Goal: Task Accomplishment & Management: Manage account settings

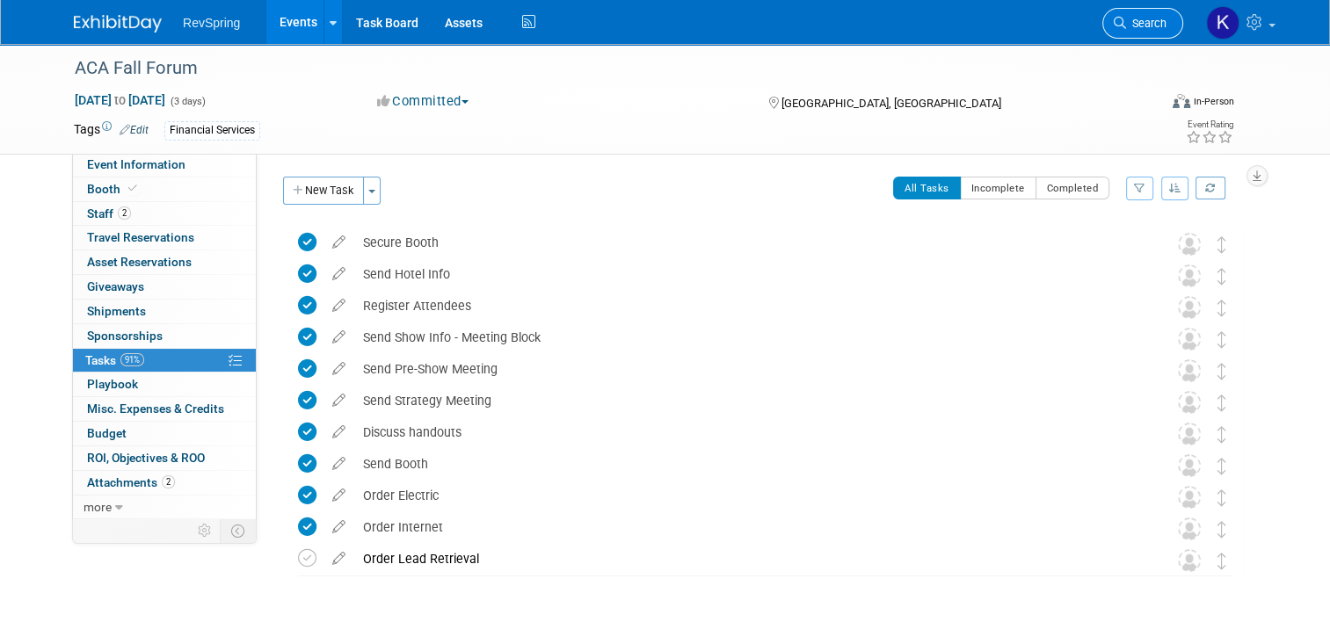
click at [1157, 22] on span "Search" at bounding box center [1146, 23] width 40 height 13
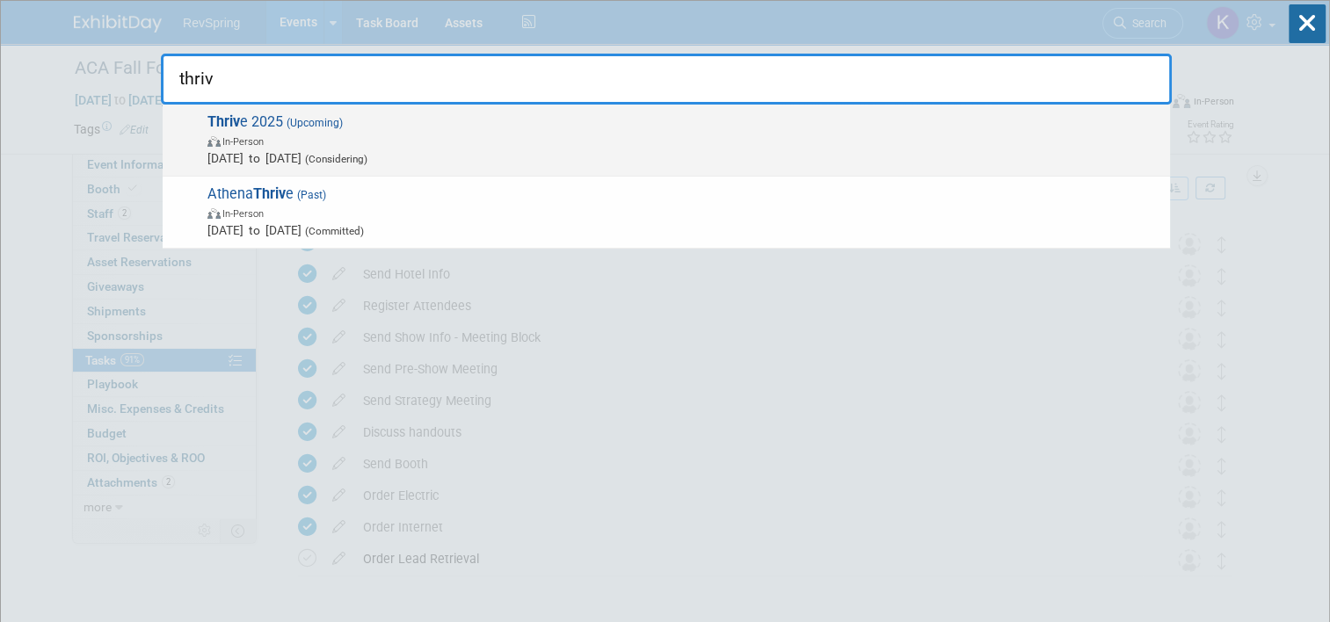
type input "thriv"
click at [672, 123] on span "Thriv e 2025 (Upcoming) In-Person Nov 3, 2025 to Nov 5, 2025 (Considering)" at bounding box center [681, 140] width 959 height 54
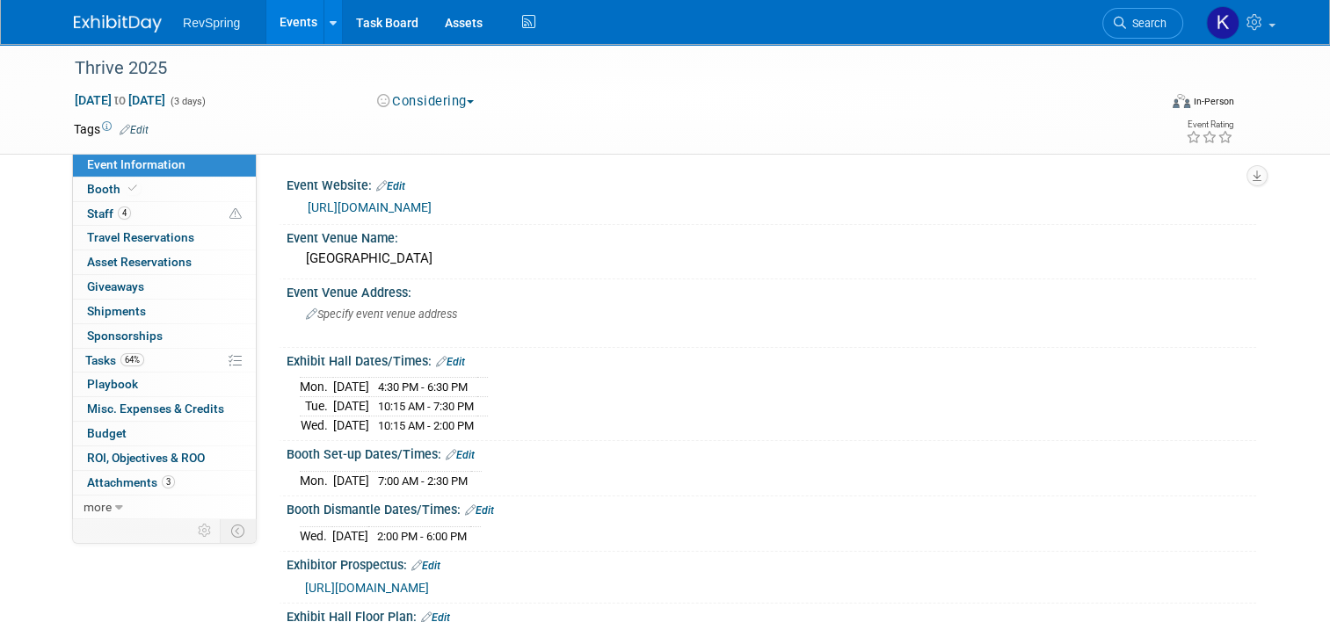
click at [432, 204] on link "[URL][DOMAIN_NAME]" at bounding box center [370, 207] width 124 height 14
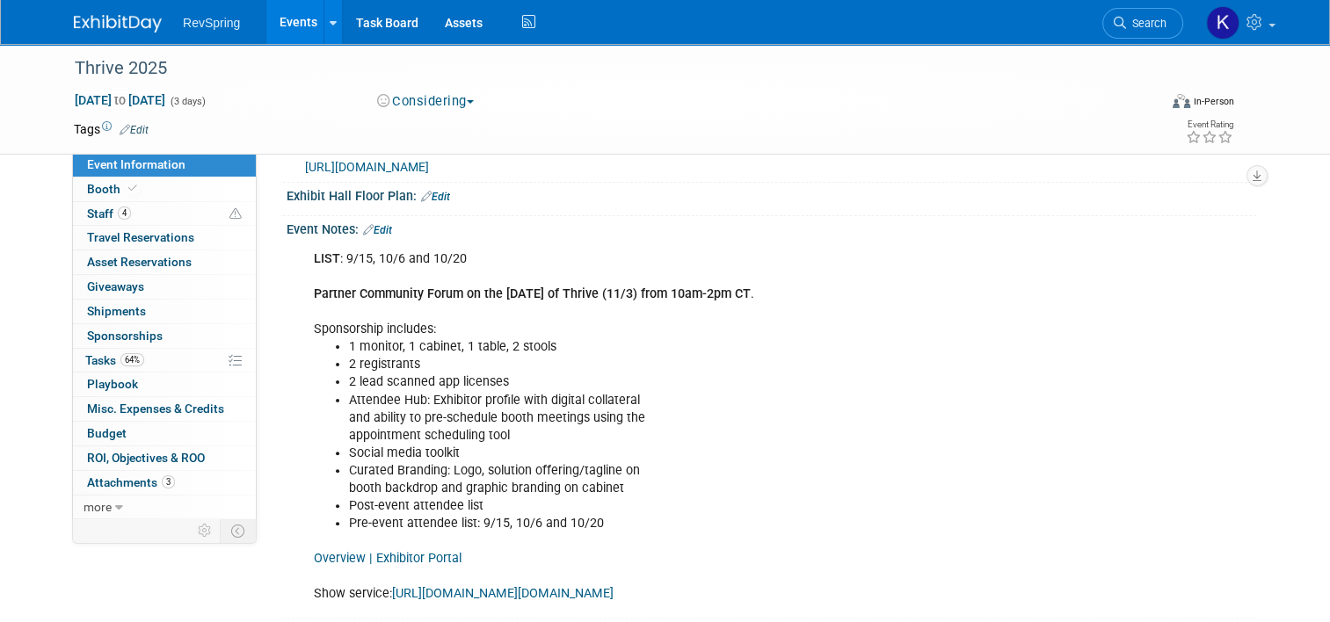
scroll to position [419, 0]
click at [375, 239] on div "LIST : 9/15, 10/6 and 10/20 Partner Community Forum on the [DATE] of Thrive (11…" at bounding box center [769, 243] width 948 height 9
click at [375, 229] on link "Edit" at bounding box center [377, 232] width 29 height 12
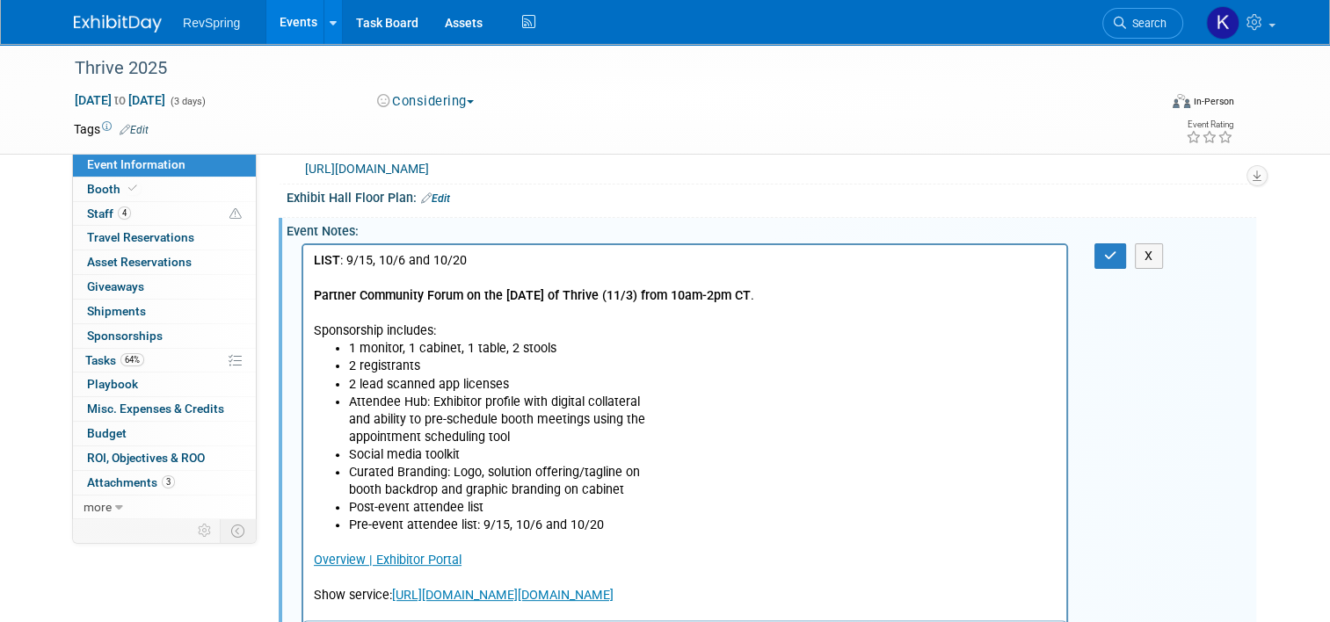
scroll to position [674, 0]
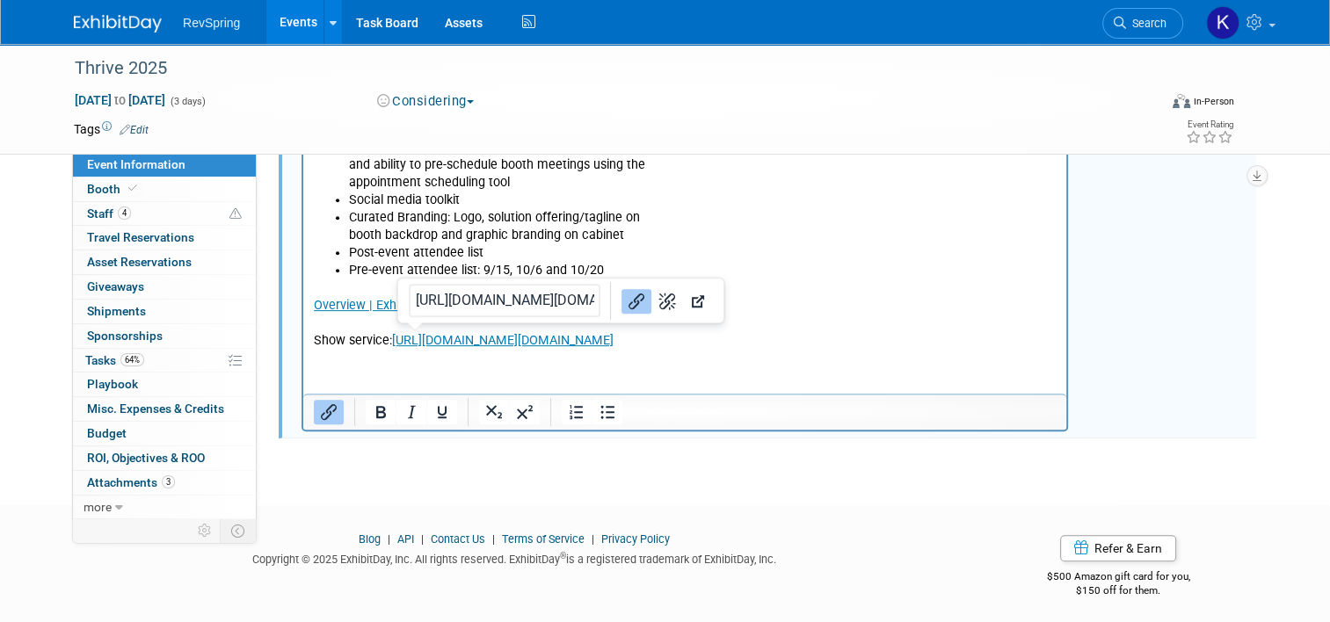
click at [411, 351] on html "LIST : 9/15, 10/6 and 10/20 Partner Community Forum on the [DATE] of Thrive (11…" at bounding box center [684, 170] width 763 height 360
click at [1057, 344] on p "Overview | Exhibitor Portal Show service: [URL][DOMAIN_NAME][DOMAIN_NAME]" at bounding box center [685, 315] width 743 height 70
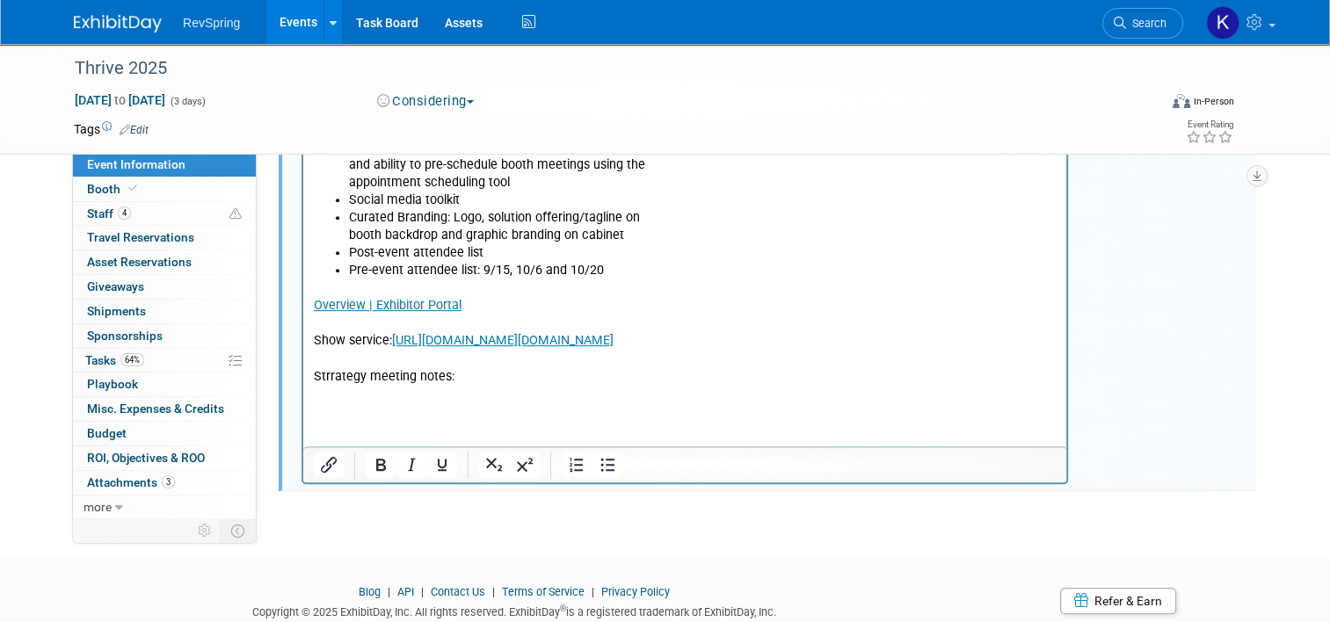
click at [330, 375] on p "Strrategy meeting notes:" at bounding box center [685, 377] width 743 height 18
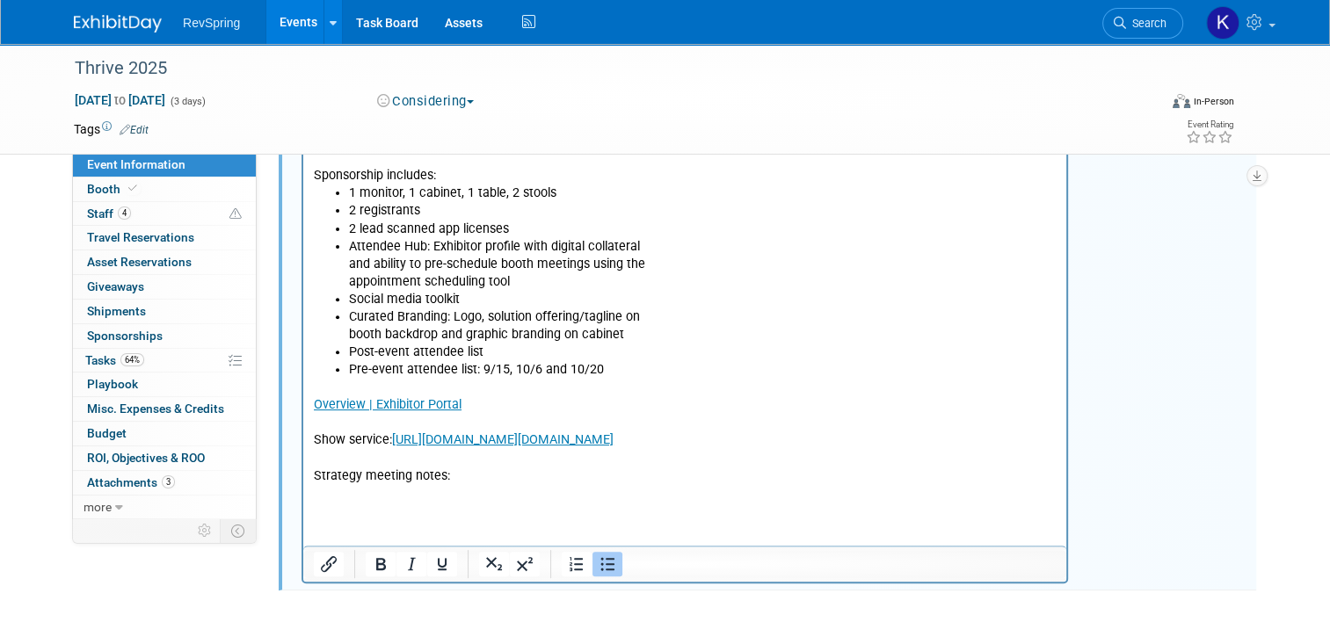
click at [340, 263] on ul "1 monitor, 1 cabinet, 1 table, 2 stools 2 registrants 2 lead scanned app licens…" at bounding box center [685, 281] width 743 height 194
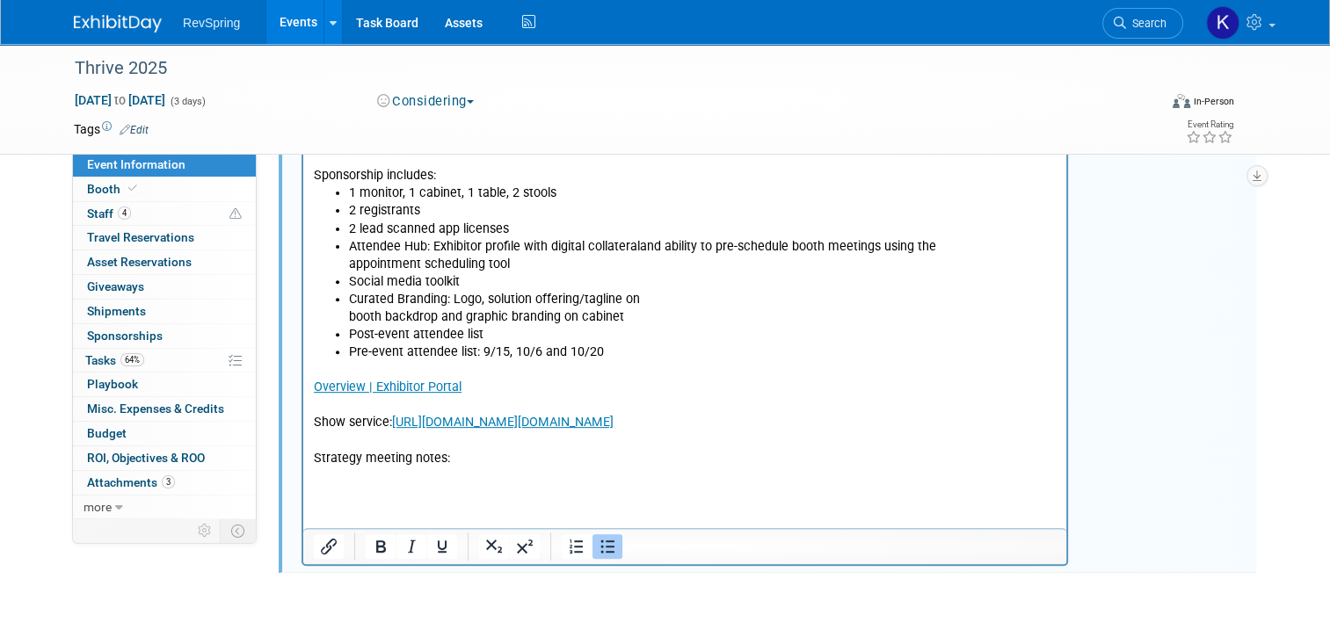
click at [340, 263] on ul "1 monitor, 1 cabinet, 1 table, 2 stools 2 registrants 2 lead scanned app licens…" at bounding box center [685, 272] width 743 height 177
click at [339, 311] on ul "1 monitor, 1 cabinet, 1 table, 2 stools 2 registrants 2 lead scanned app licens…" at bounding box center [685, 272] width 743 height 177
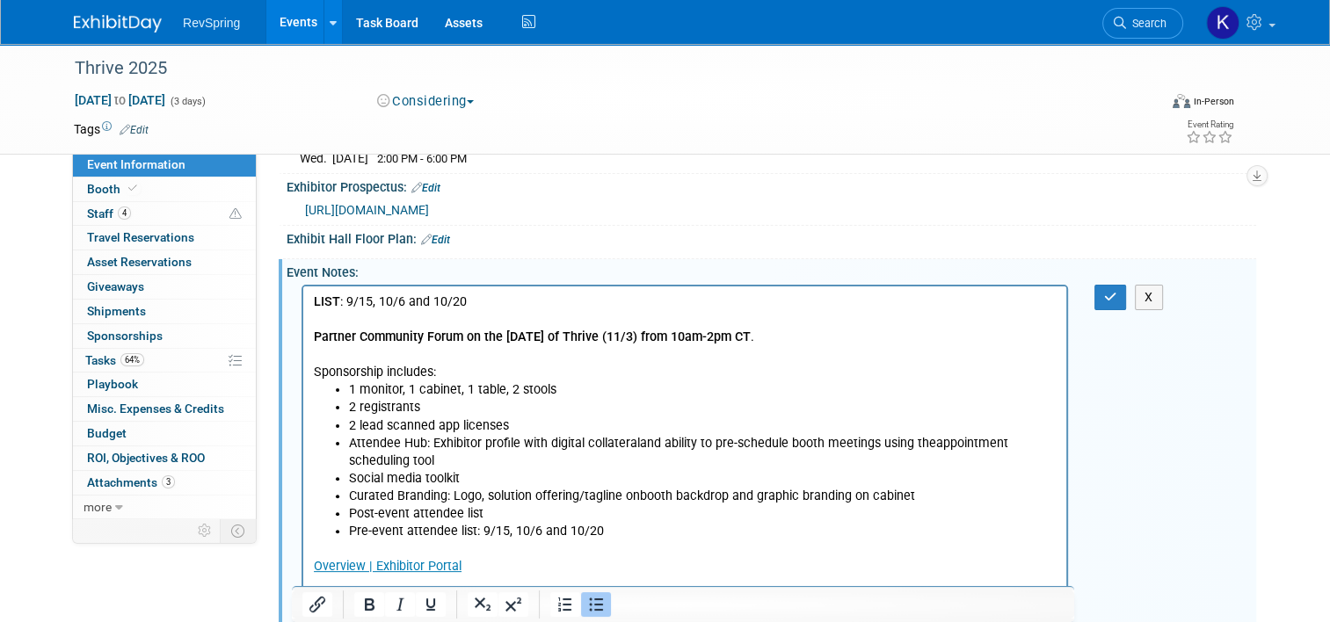
scroll to position [390, 0]
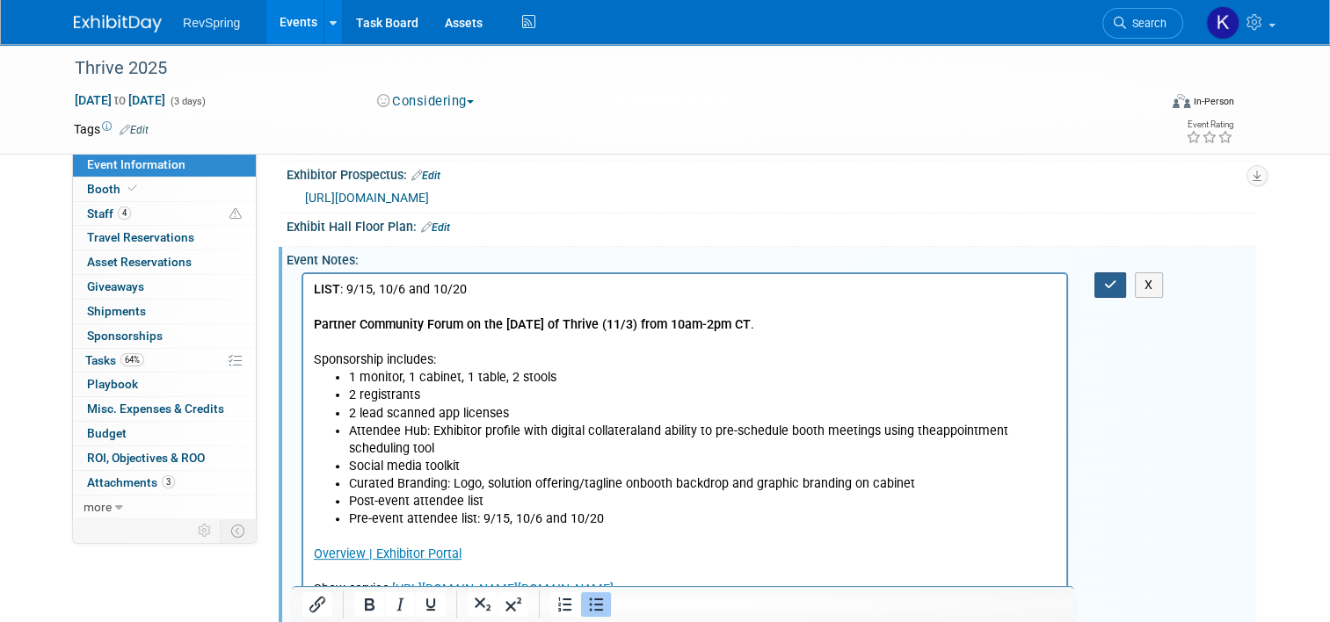
click at [1117, 282] on icon "button" at bounding box center [1110, 285] width 13 height 12
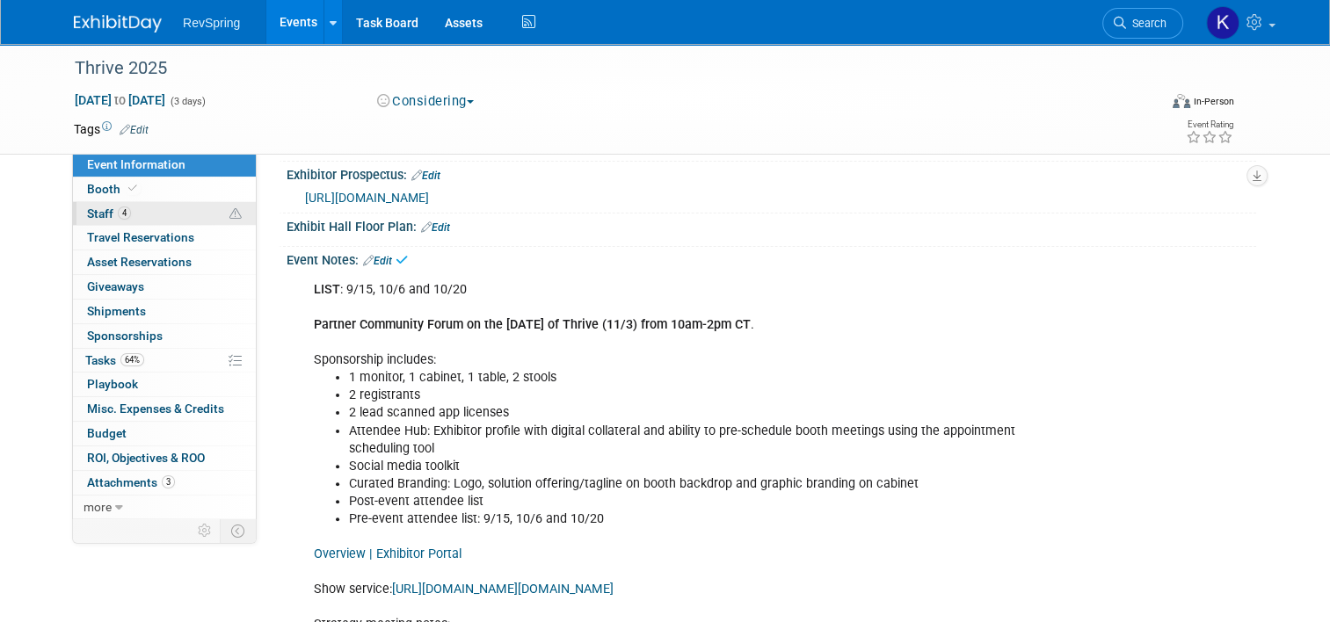
click at [98, 210] on span "Staff 4" at bounding box center [109, 214] width 44 height 14
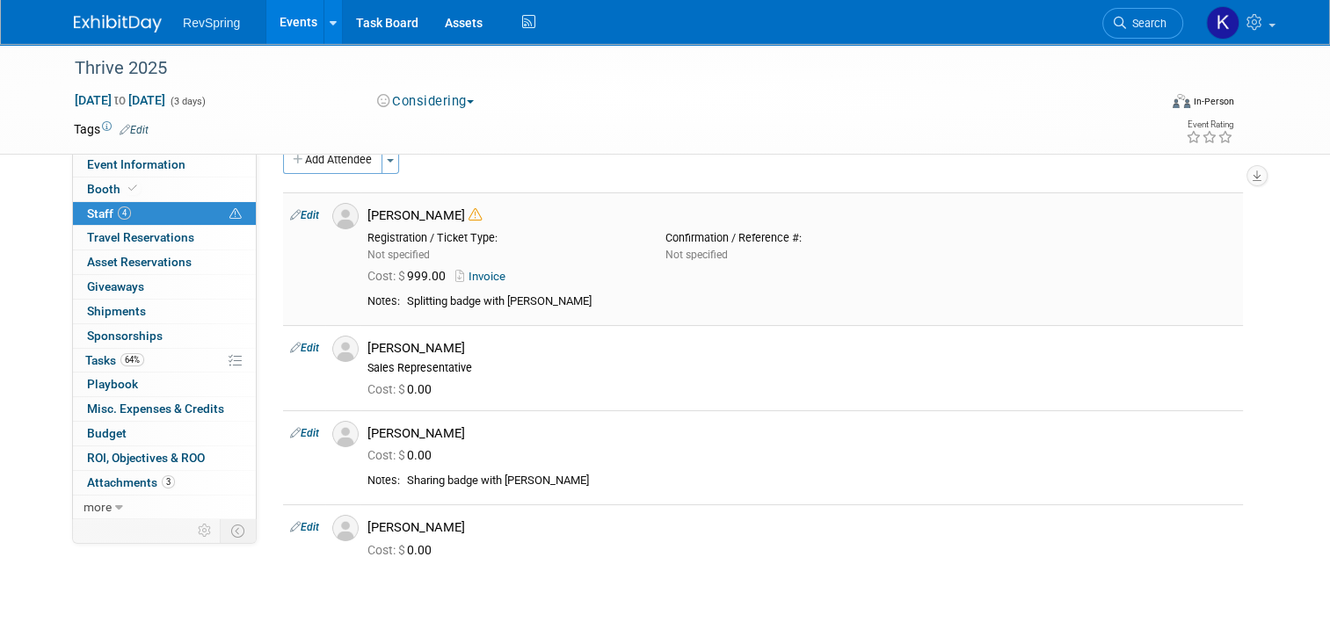
scroll to position [32, 0]
click at [290, 430] on icon at bounding box center [295, 432] width 11 height 18
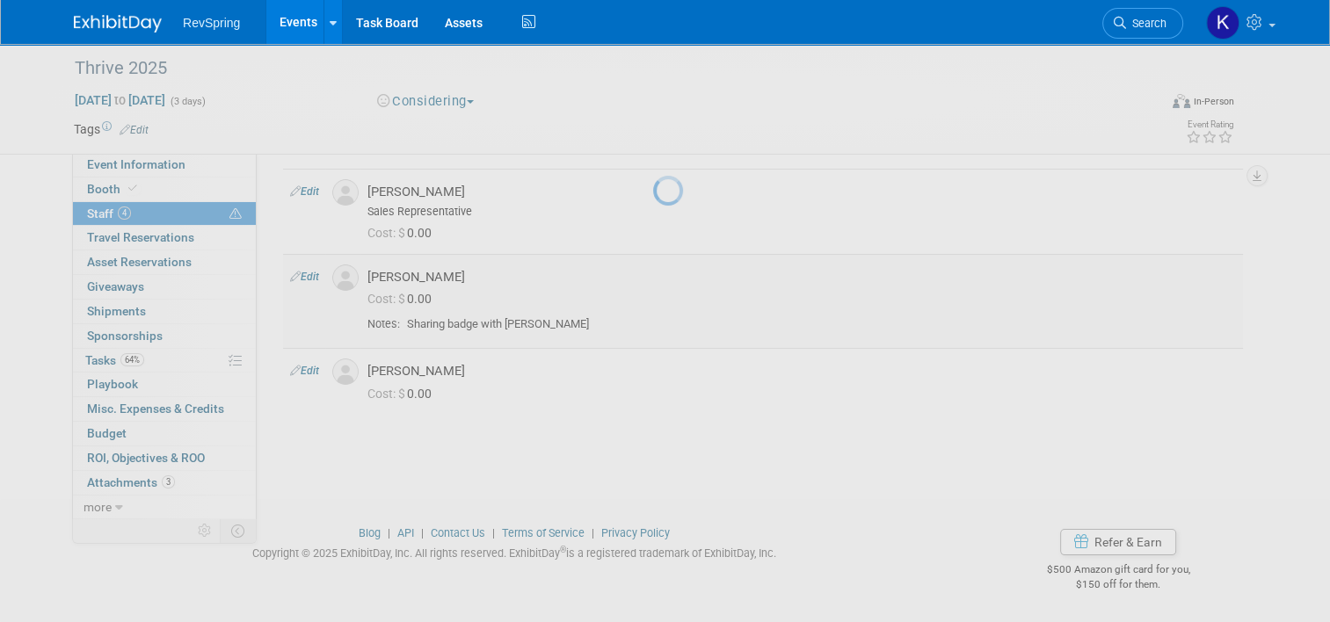
select select "de115b57-6848-40b2-86fa-91b7cfc99285"
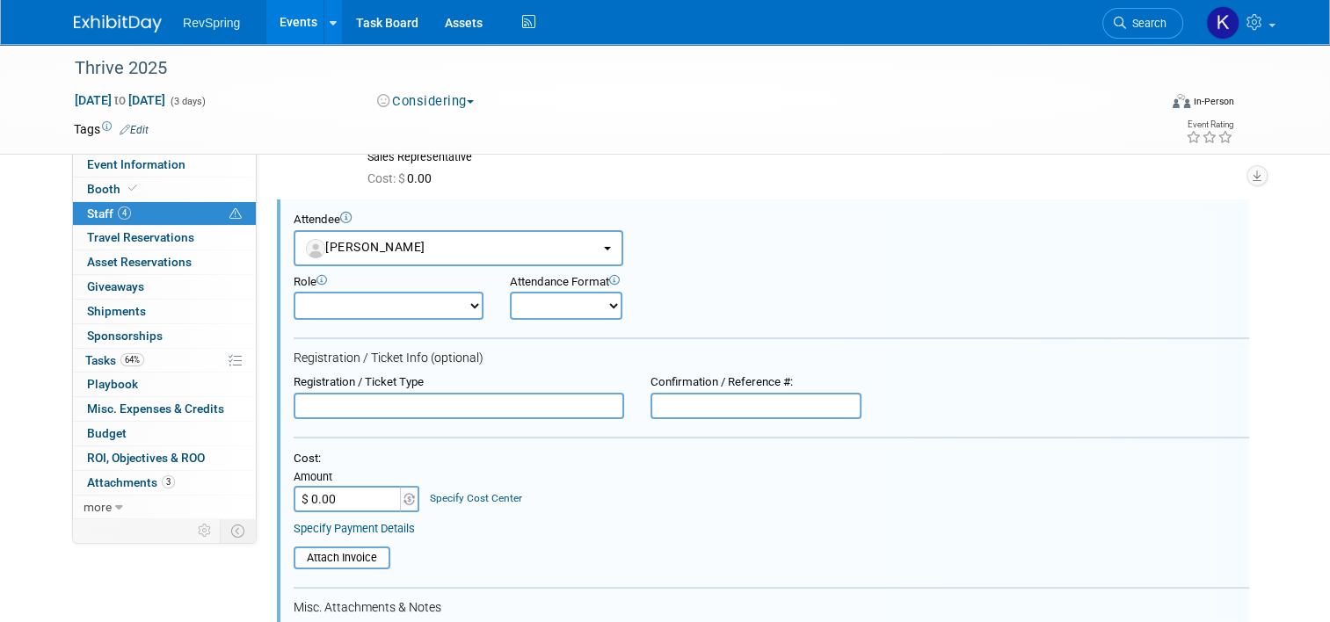
scroll to position [0, 0]
click at [439, 238] on button "[PERSON_NAME]" at bounding box center [459, 248] width 330 height 36
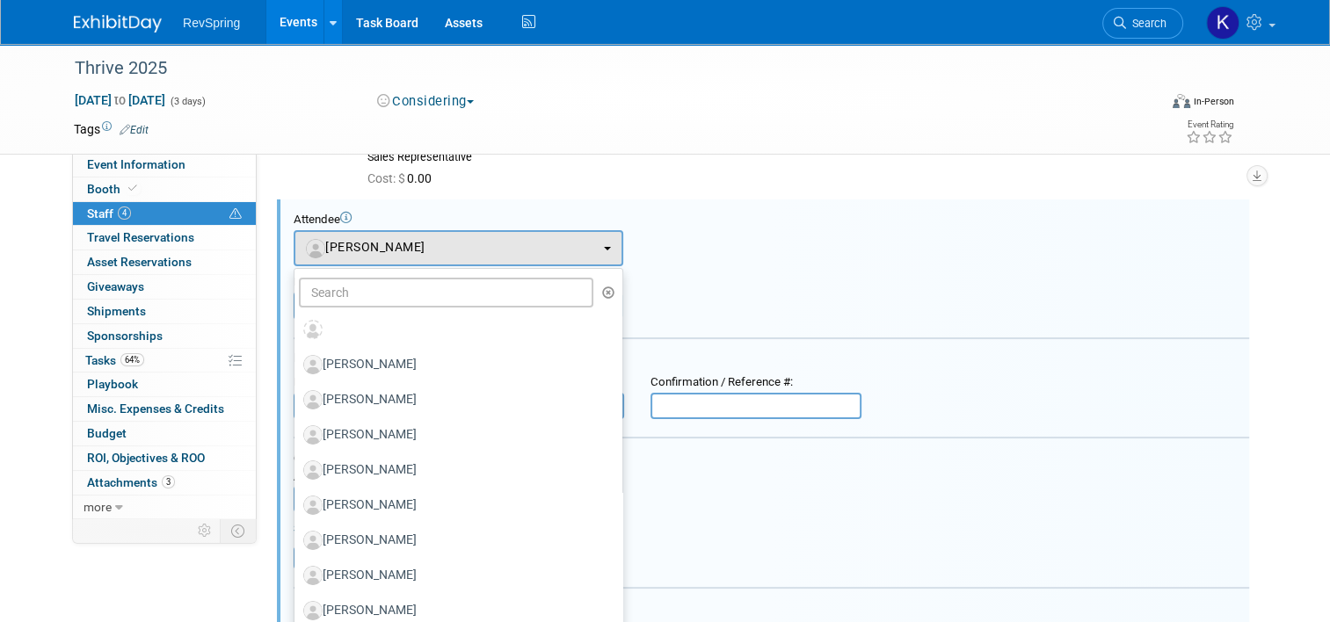
click at [416, 308] on ul "[PERSON_NAME] [PERSON_NAME] [PERSON_NAME] [PERSON_NAME] [PERSON_NAME]" at bounding box center [459, 619] width 330 height 703
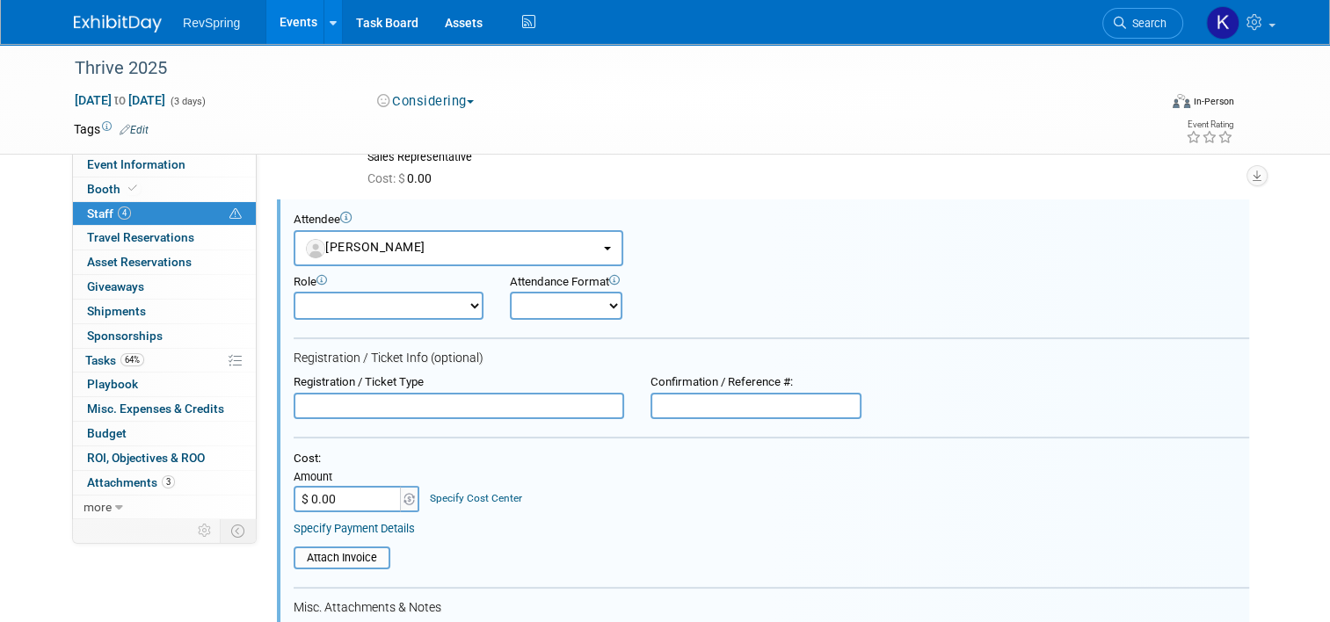
click at [418, 266] on div "Role Demonstrator Host Planner Presenter Sales Representative" at bounding box center [771, 293] width 982 height 55
click at [433, 240] on button "[PERSON_NAME]" at bounding box center [459, 248] width 330 height 36
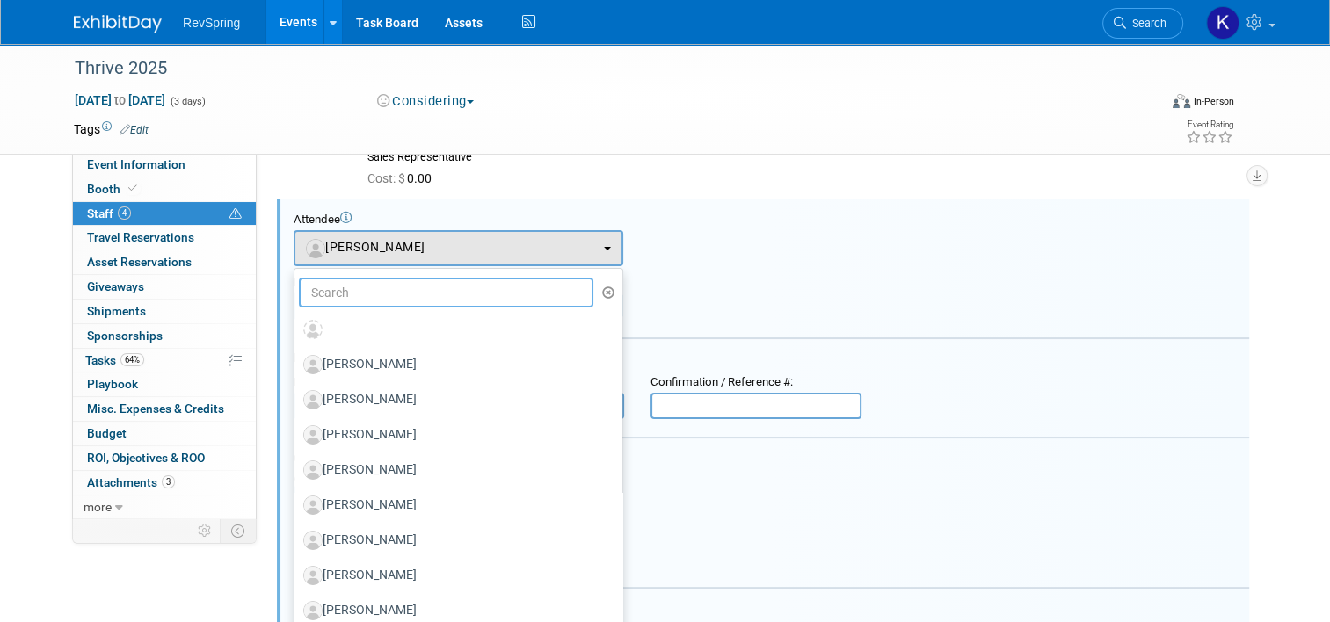
click at [426, 282] on input "text" at bounding box center [446, 293] width 295 height 30
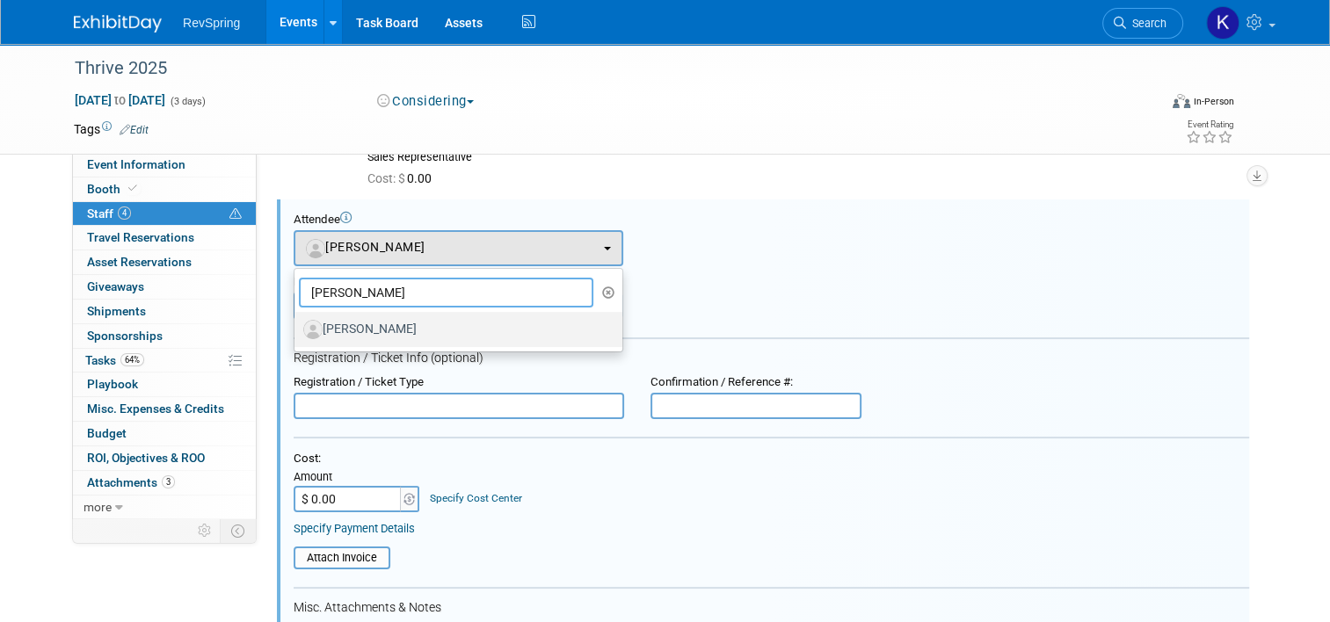
type input "[PERSON_NAME]"
click at [404, 324] on label "[PERSON_NAME]" at bounding box center [454, 330] width 302 height 28
click at [297, 324] on input "[PERSON_NAME]" at bounding box center [291, 327] width 11 height 11
select select "d2b3bc0a-ed18-4b52-8c2d-439ed7fbc543"
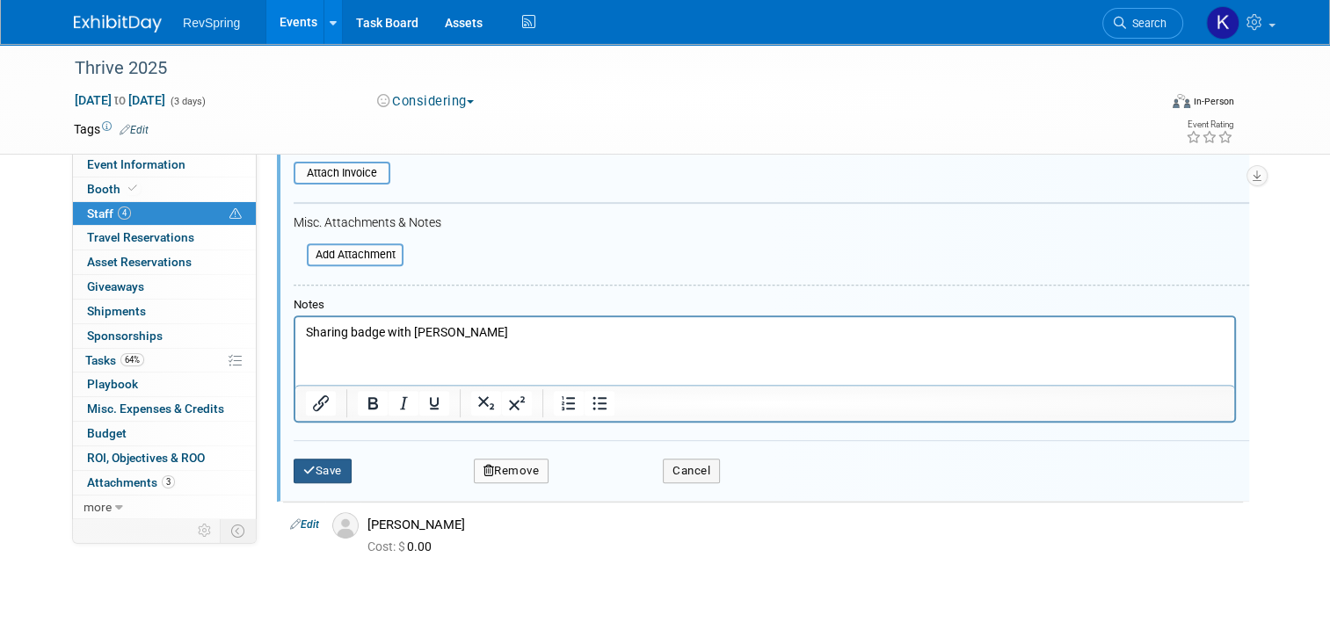
click at [322, 469] on button "Save" at bounding box center [323, 471] width 58 height 25
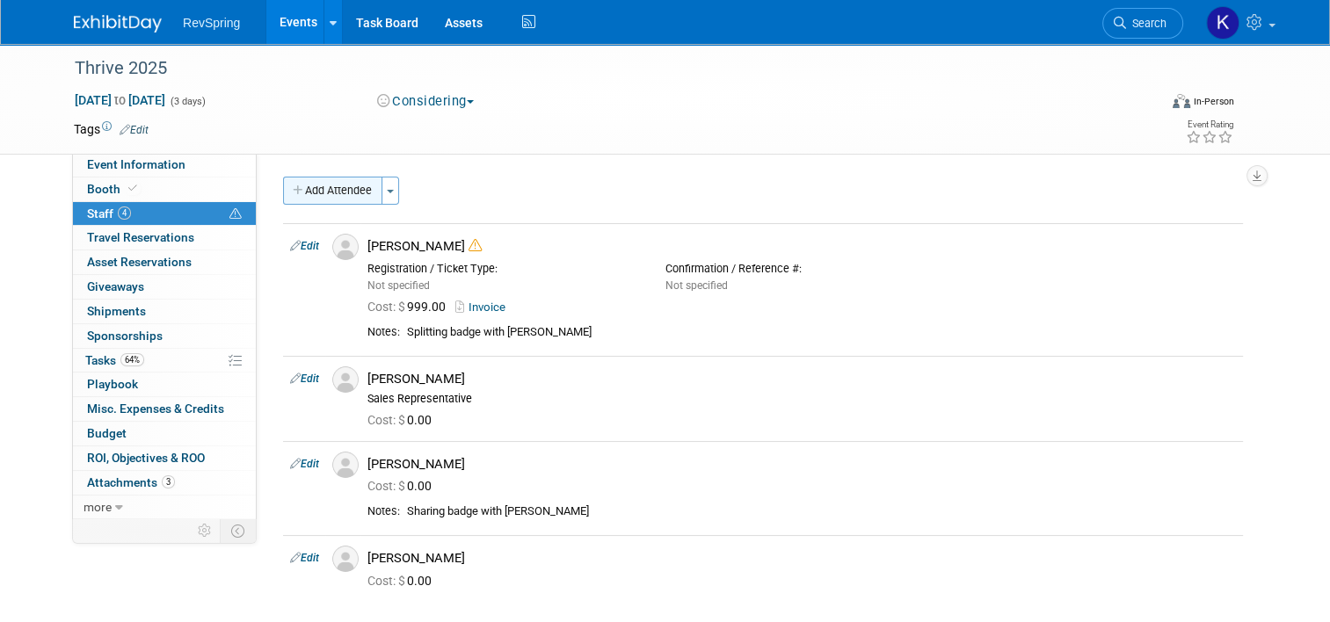
click at [341, 200] on button "Add Attendee" at bounding box center [332, 191] width 99 height 28
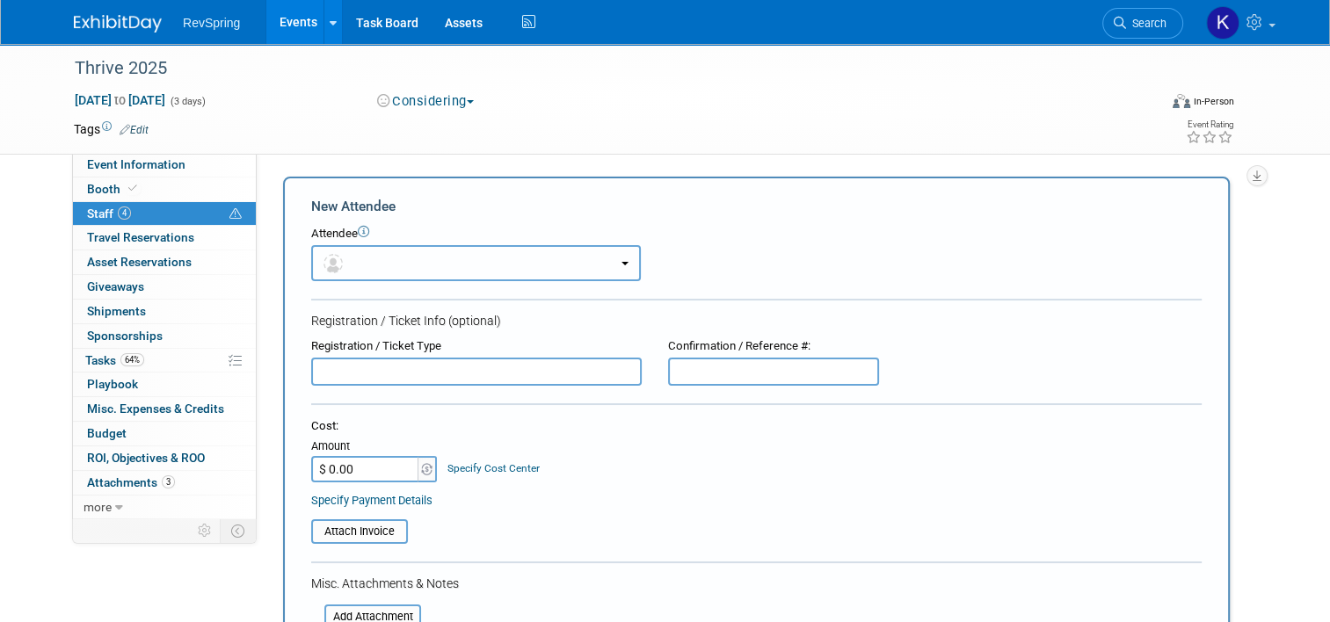
click at [381, 258] on button "button" at bounding box center [476, 263] width 330 height 36
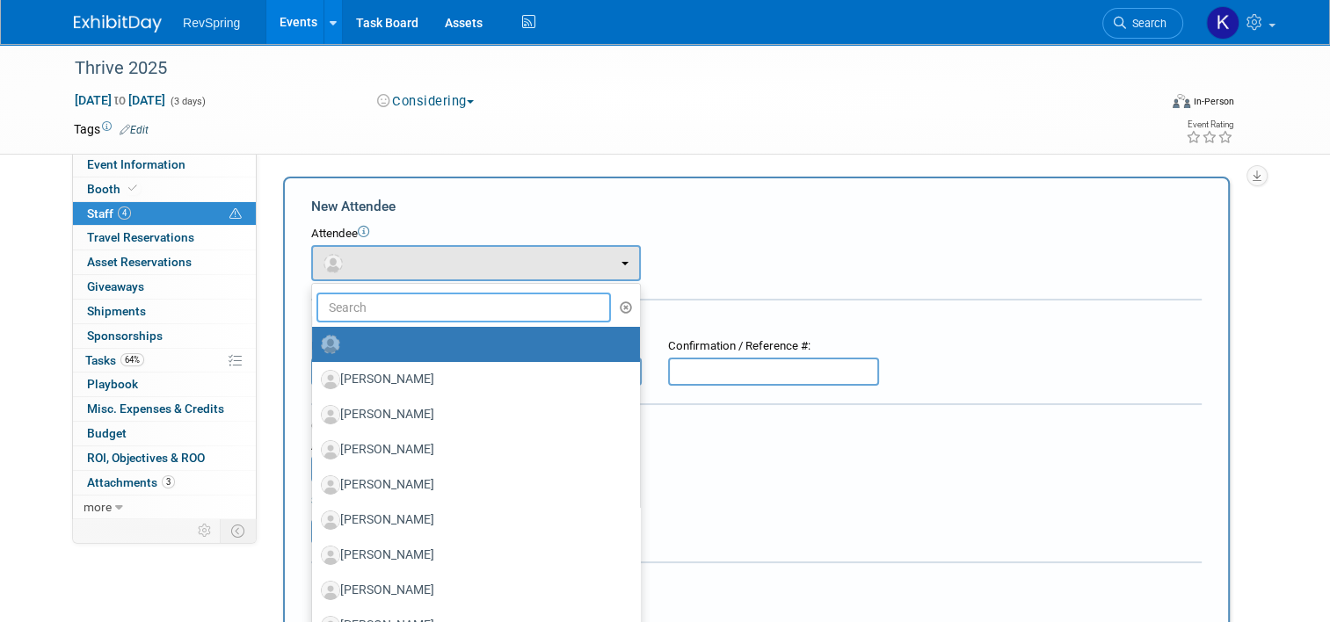
click at [390, 313] on input "text" at bounding box center [463, 308] width 295 height 30
click at [390, 313] on input "k" at bounding box center [463, 308] width 295 height 30
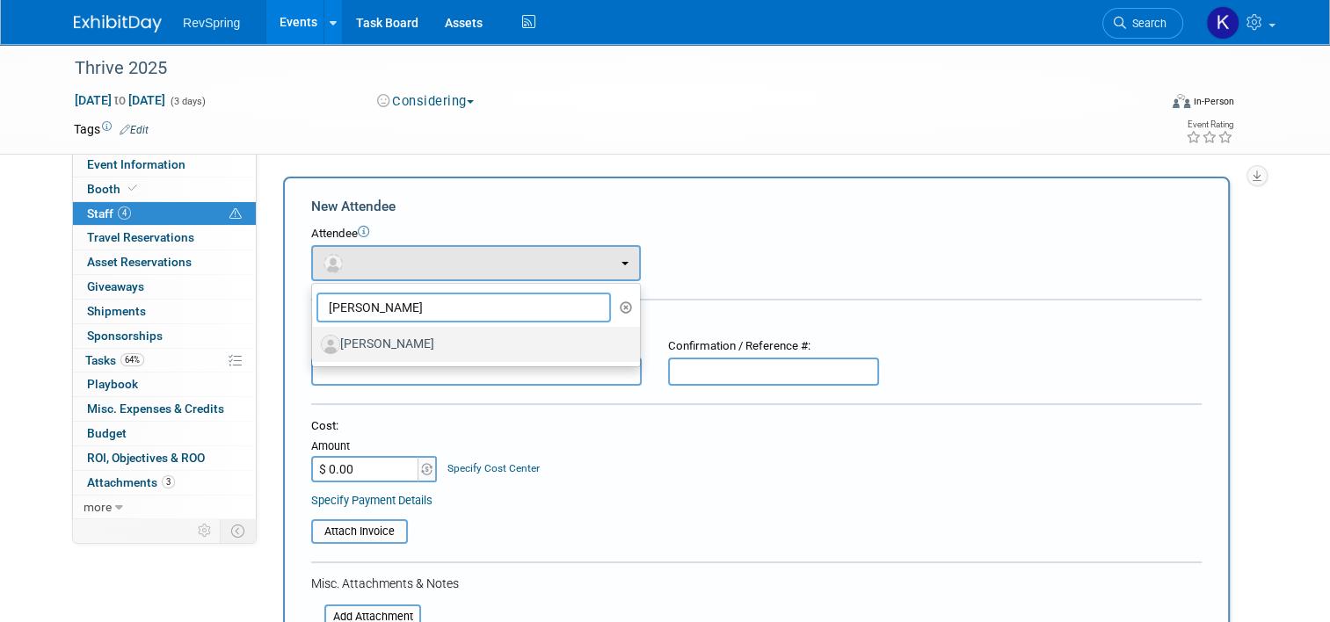
type input "[PERSON_NAME]"
click at [383, 331] on label "[PERSON_NAME]" at bounding box center [472, 345] width 302 height 28
click at [315, 337] on input "[PERSON_NAME]" at bounding box center [308, 342] width 11 height 11
select select "de115b57-6848-40b2-86fa-91b7cfc99285"
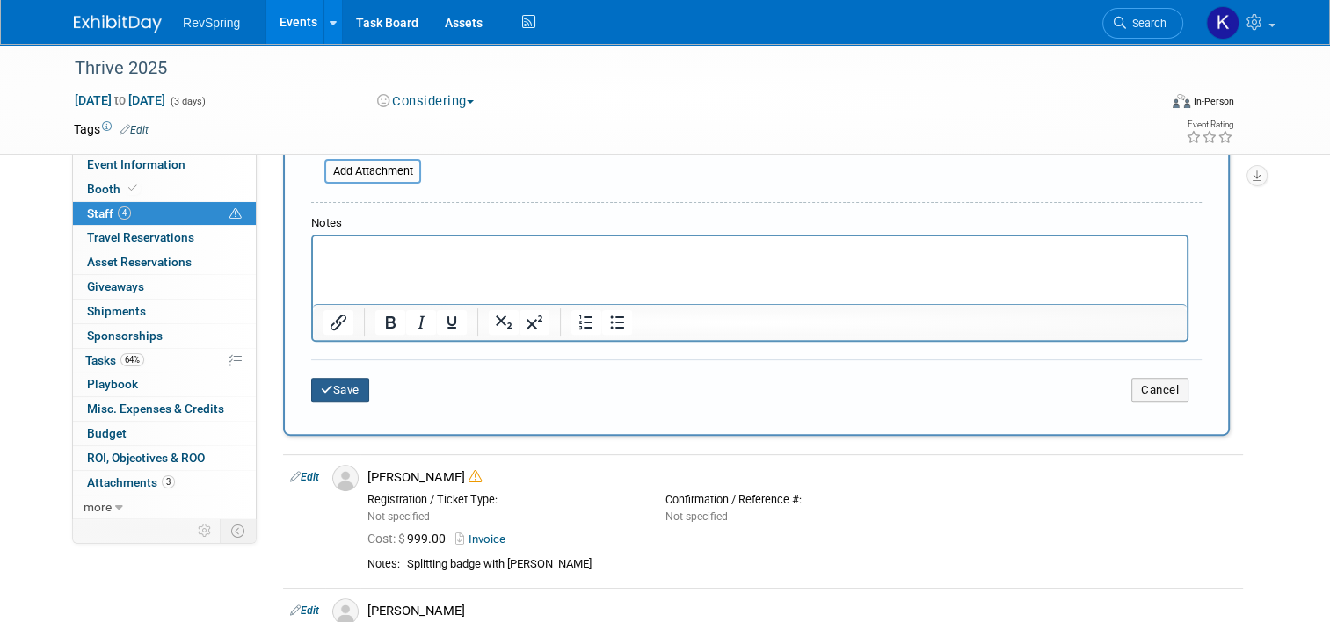
click at [324, 378] on button "Save" at bounding box center [340, 390] width 58 height 25
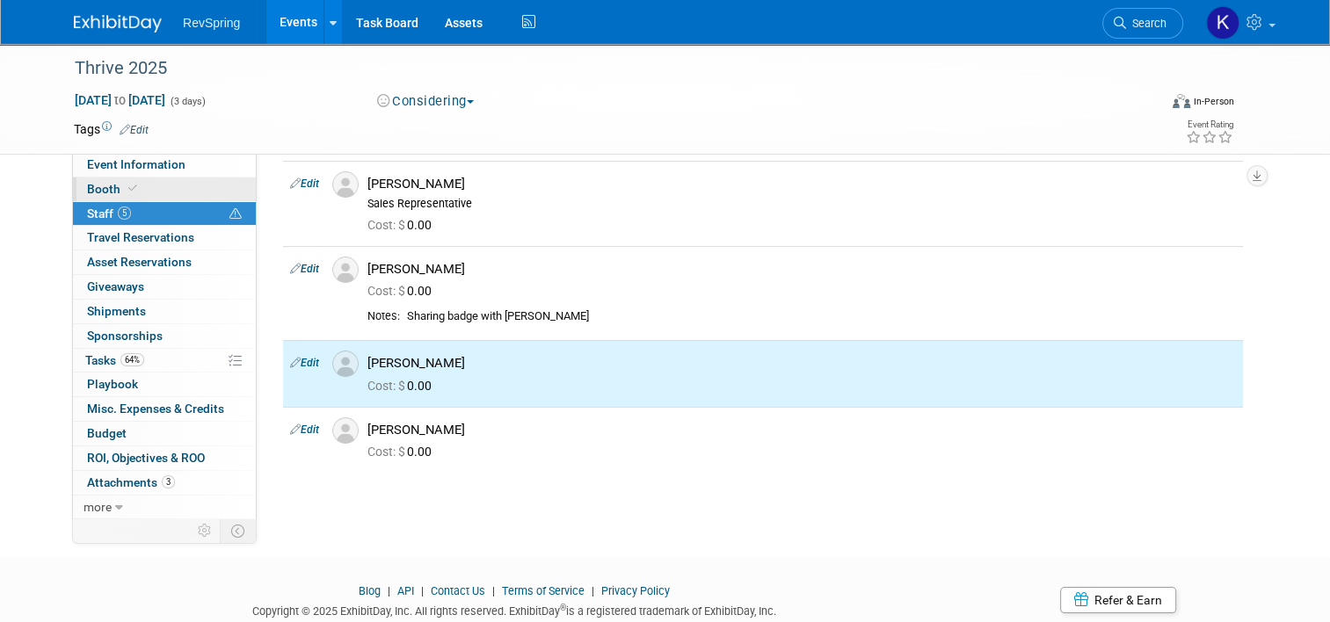
scroll to position [201, 0]
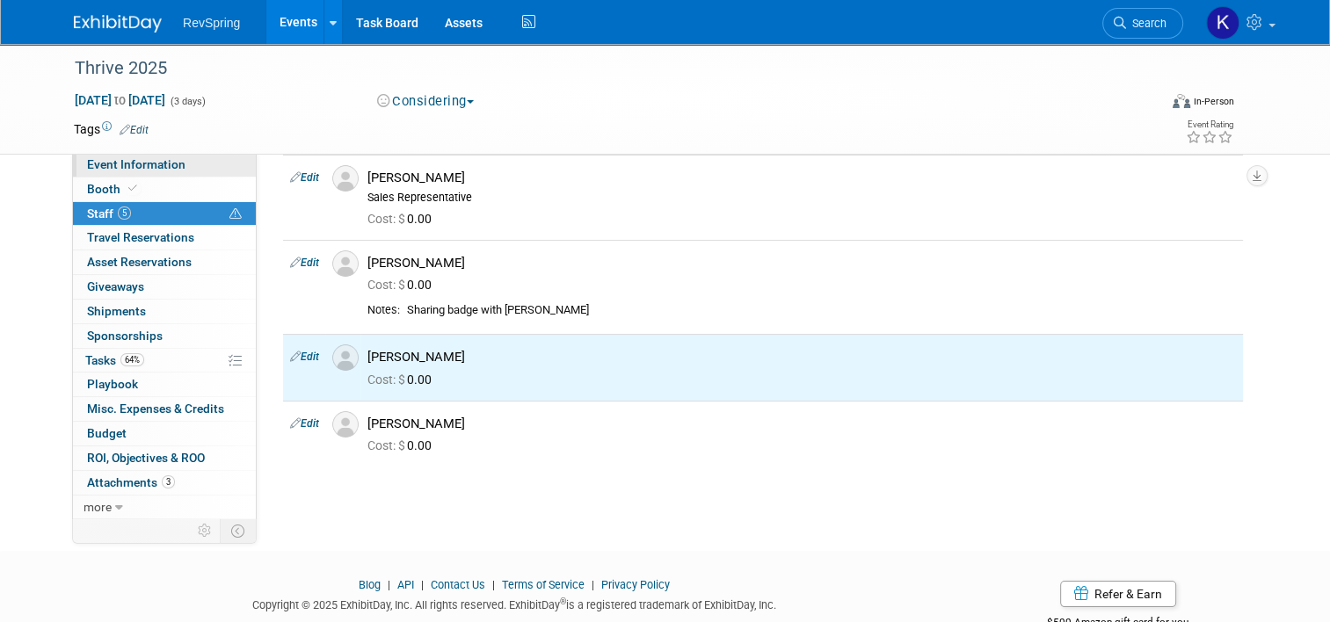
click at [172, 162] on link "Event Information" at bounding box center [164, 165] width 183 height 24
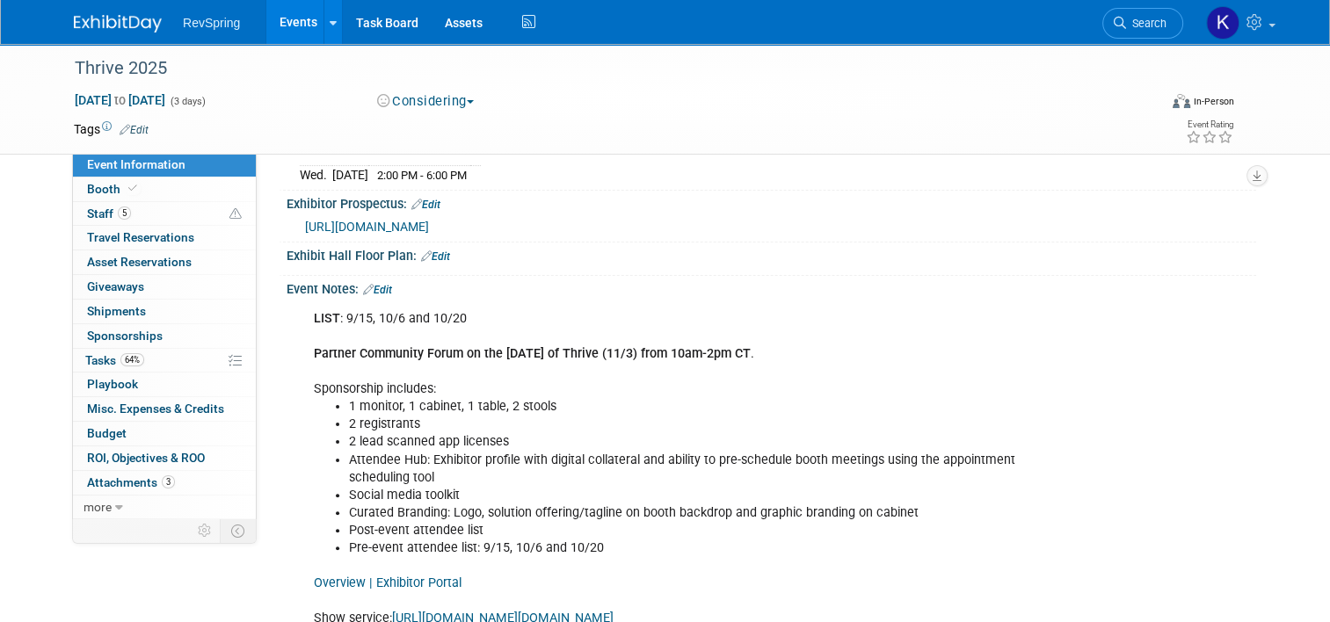
scroll to position [359, 0]
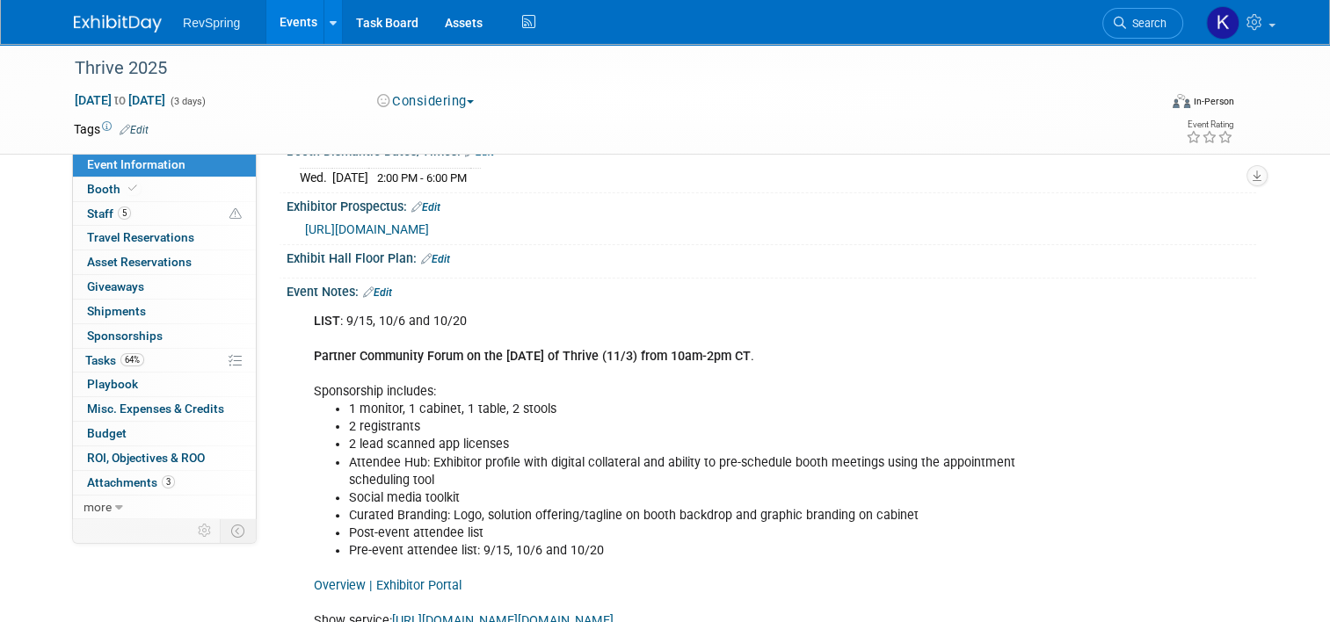
click at [368, 287] on link "Edit" at bounding box center [377, 293] width 29 height 12
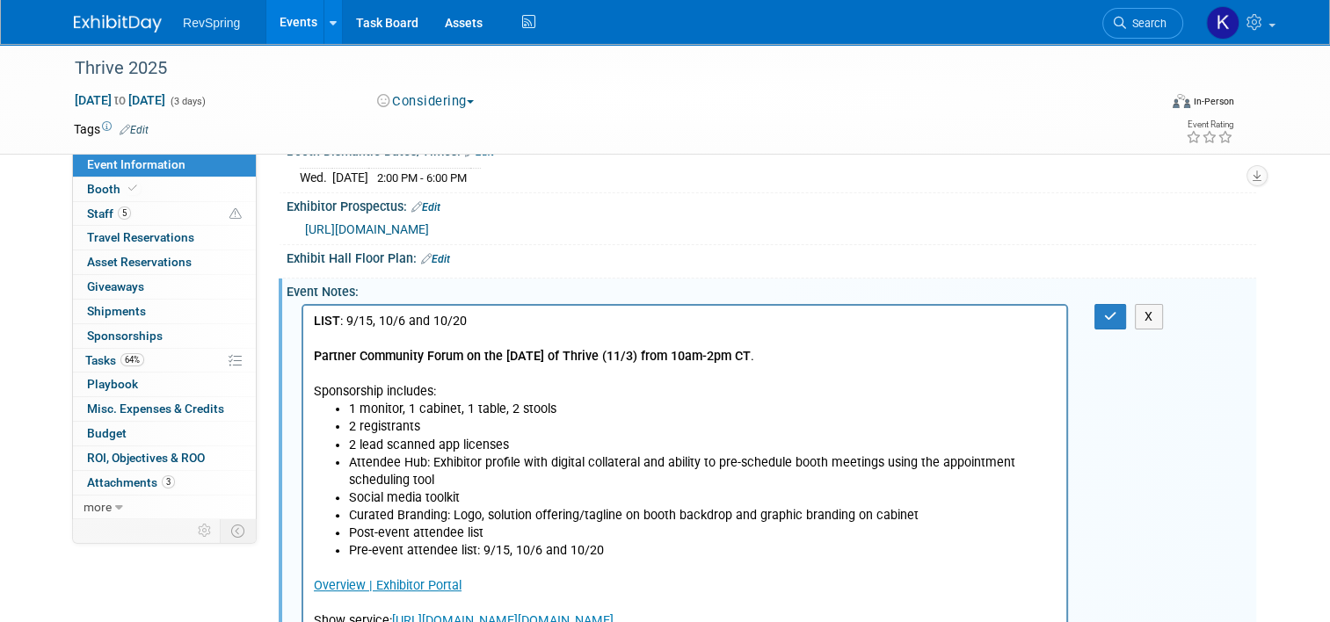
scroll to position [674, 0]
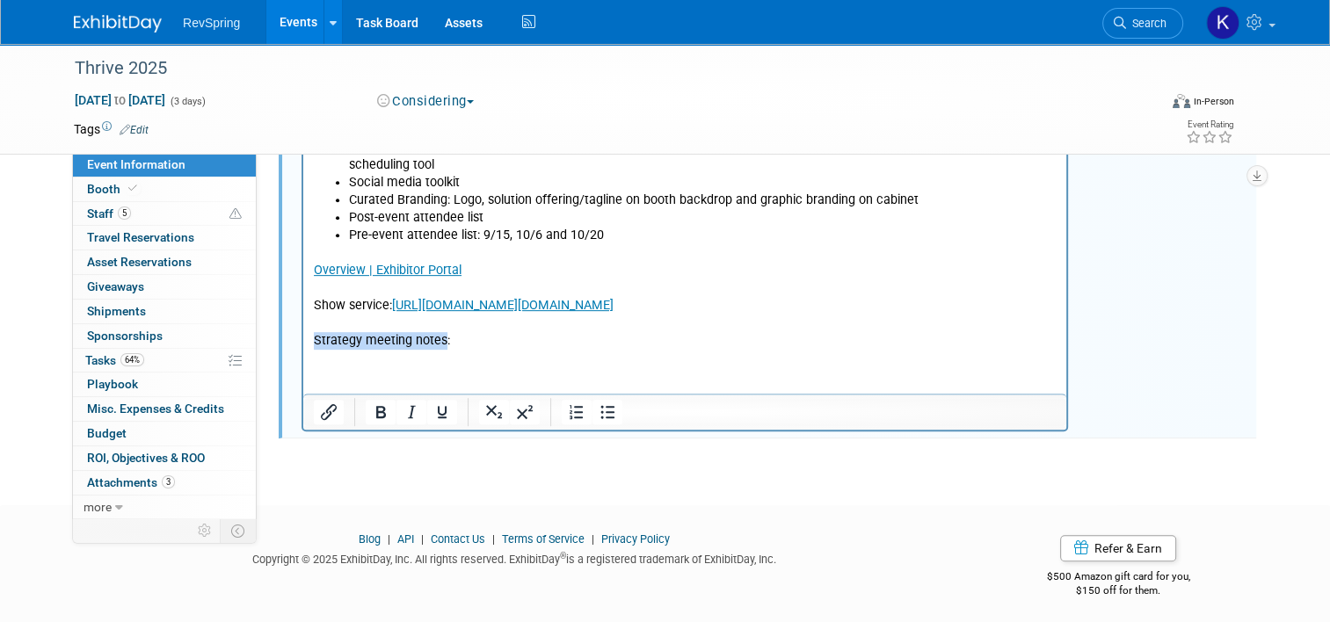
drag, startPoint x: 443, startPoint y: 340, endPoint x: 311, endPoint y: 343, distance: 131.9
click at [311, 343] on html "LIST : 9/15, 10/6 and 10/20 Partner Community Forum on the [DATE] of Thrive (11…" at bounding box center [684, 170] width 763 height 360
click at [479, 343] on p "Overview | Exhibitor Portal Show service: [URL][DOMAIN_NAME][DOMAIN_NAME] Strat…" at bounding box center [685, 296] width 743 height 105
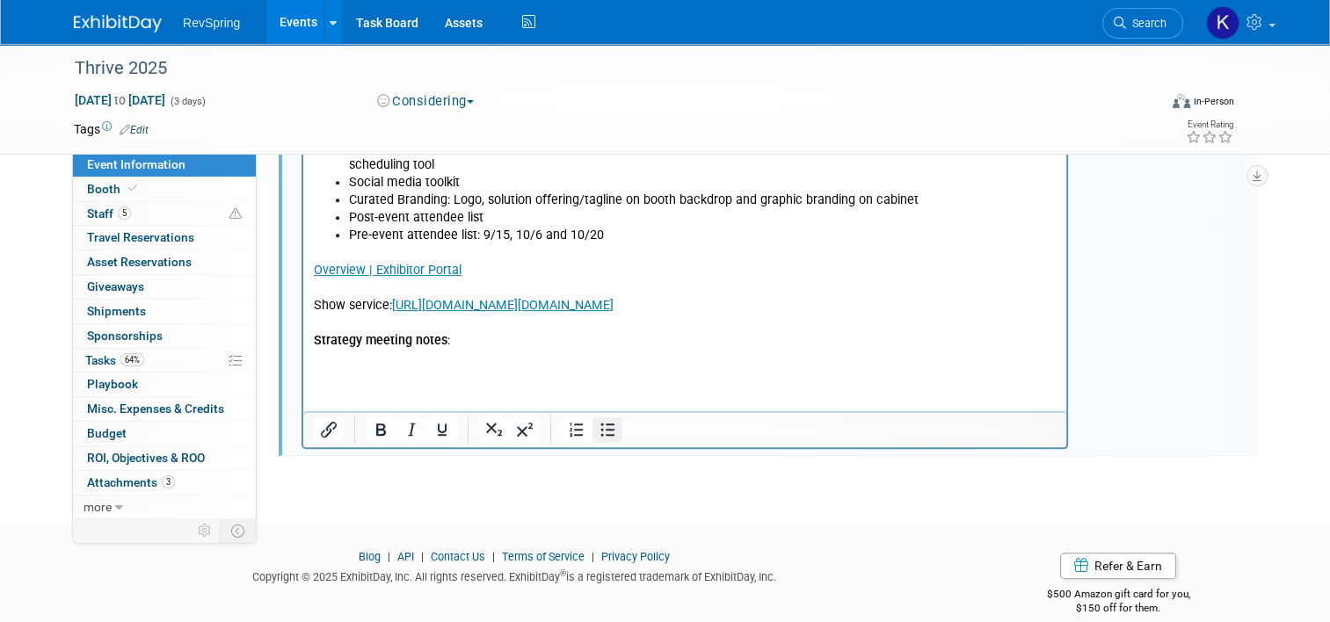
click at [597, 426] on icon "Bullet list" at bounding box center [607, 429] width 21 height 21
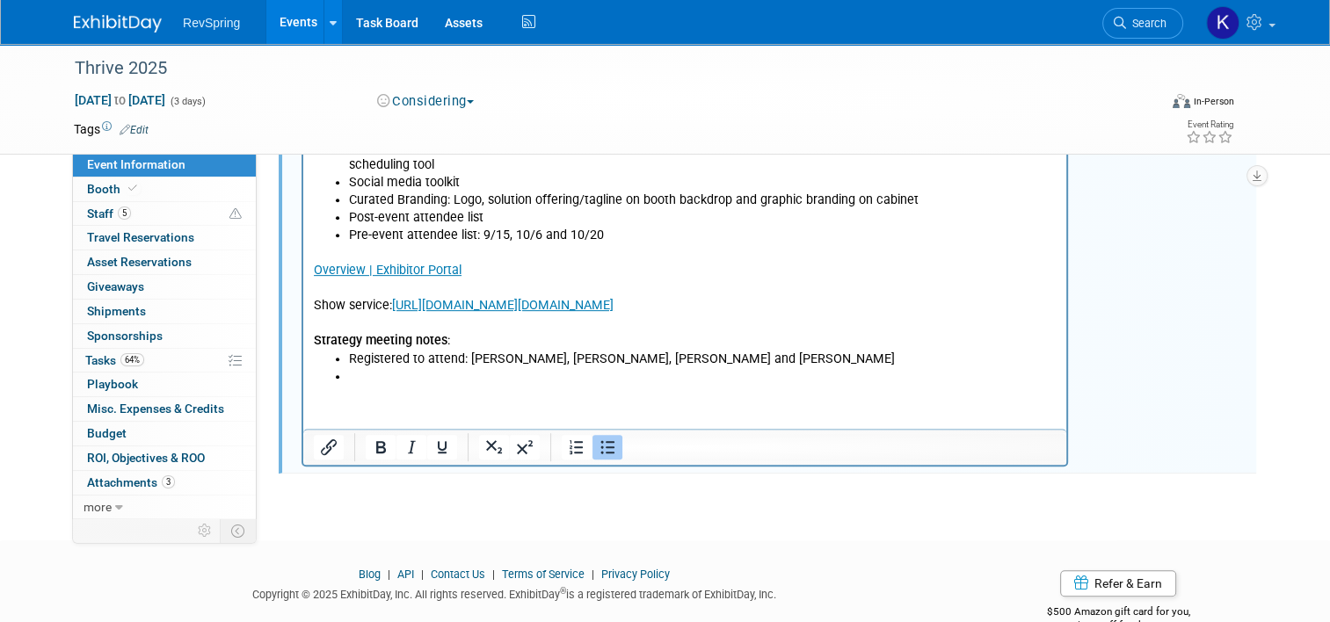
click at [527, 467] on div "Event Notes: Edit LIST : 9/15, 10/6 and 10/20 Partner Community Forum on the [D…" at bounding box center [768, 218] width 978 height 510
click at [380, 379] on li "Rich Text Area. Press ALT-0 for help." at bounding box center [703, 377] width 708 height 18
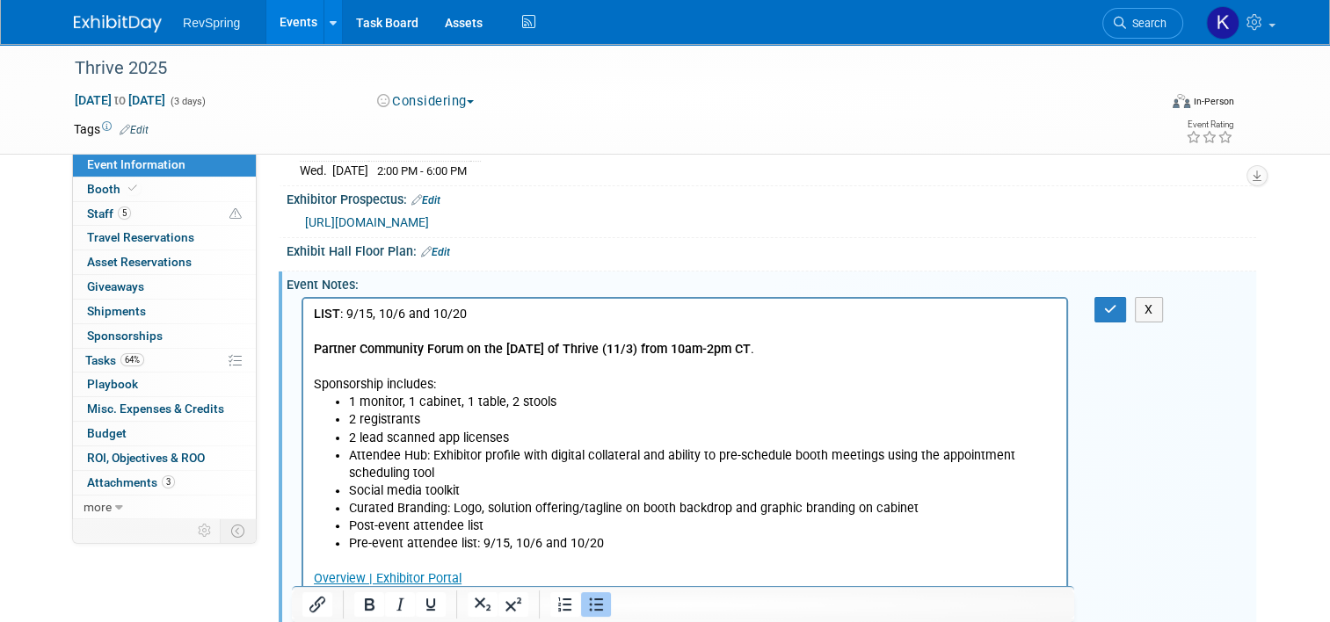
scroll to position [365, 0]
click at [1104, 309] on button "button" at bounding box center [1111, 310] width 33 height 25
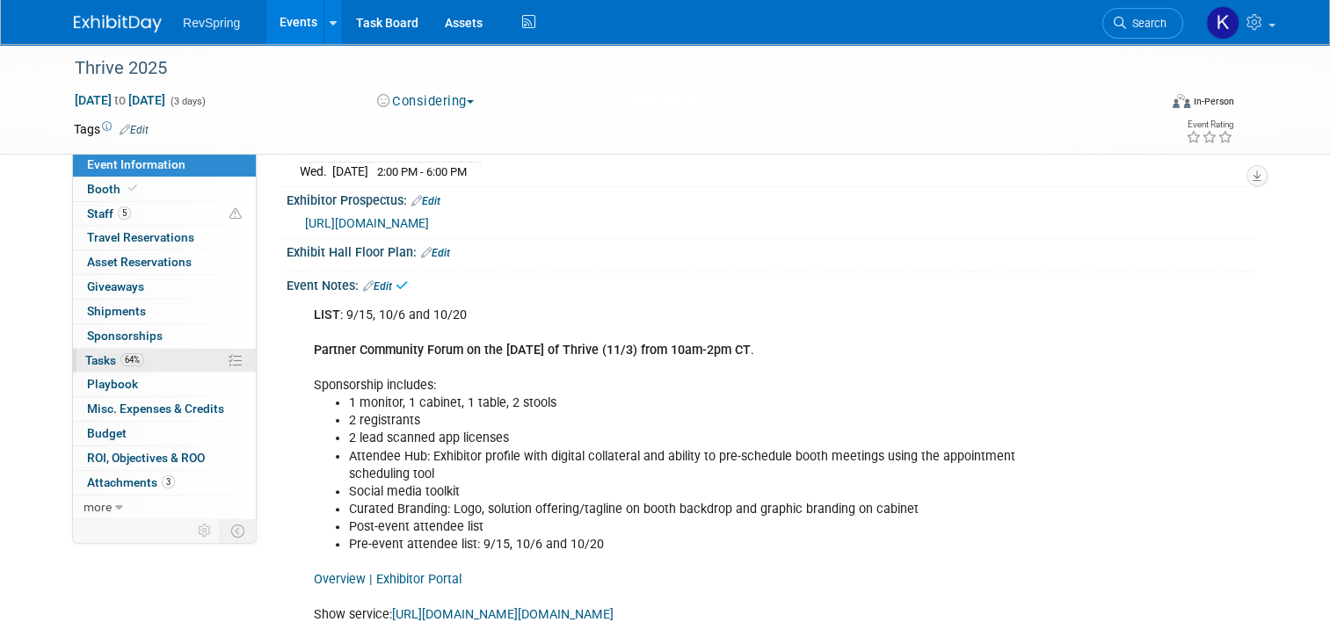
click at [145, 355] on link "64% Tasks 64%" at bounding box center [164, 361] width 183 height 24
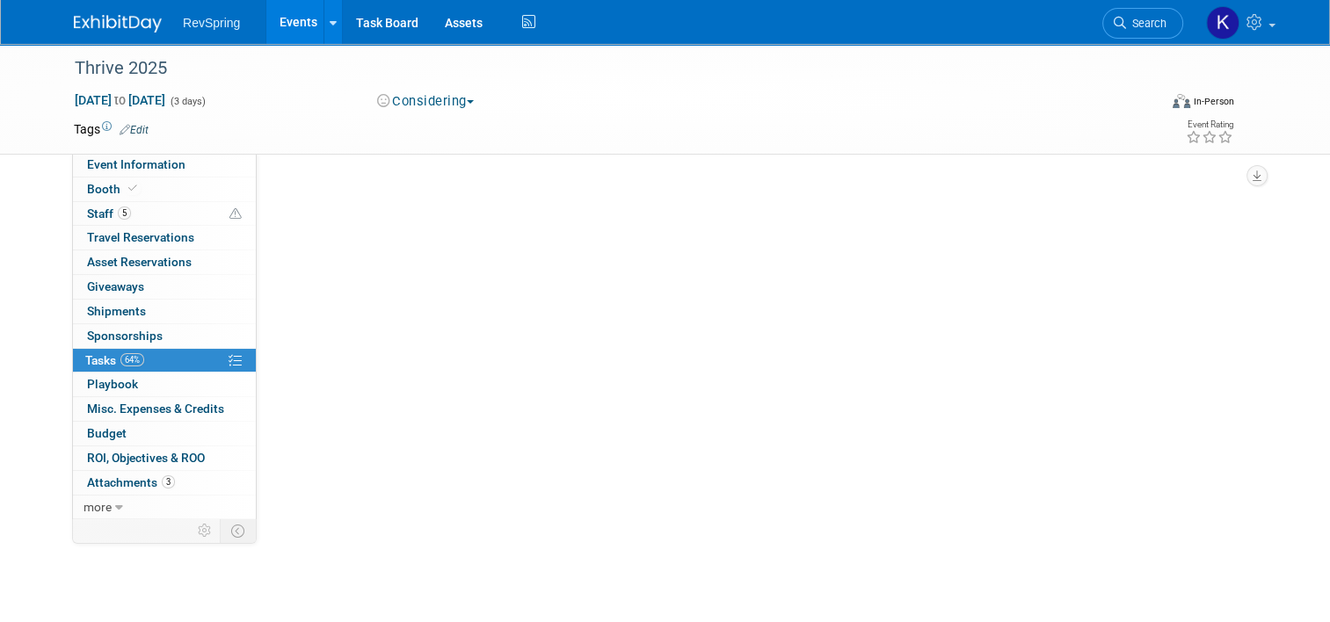
scroll to position [0, 0]
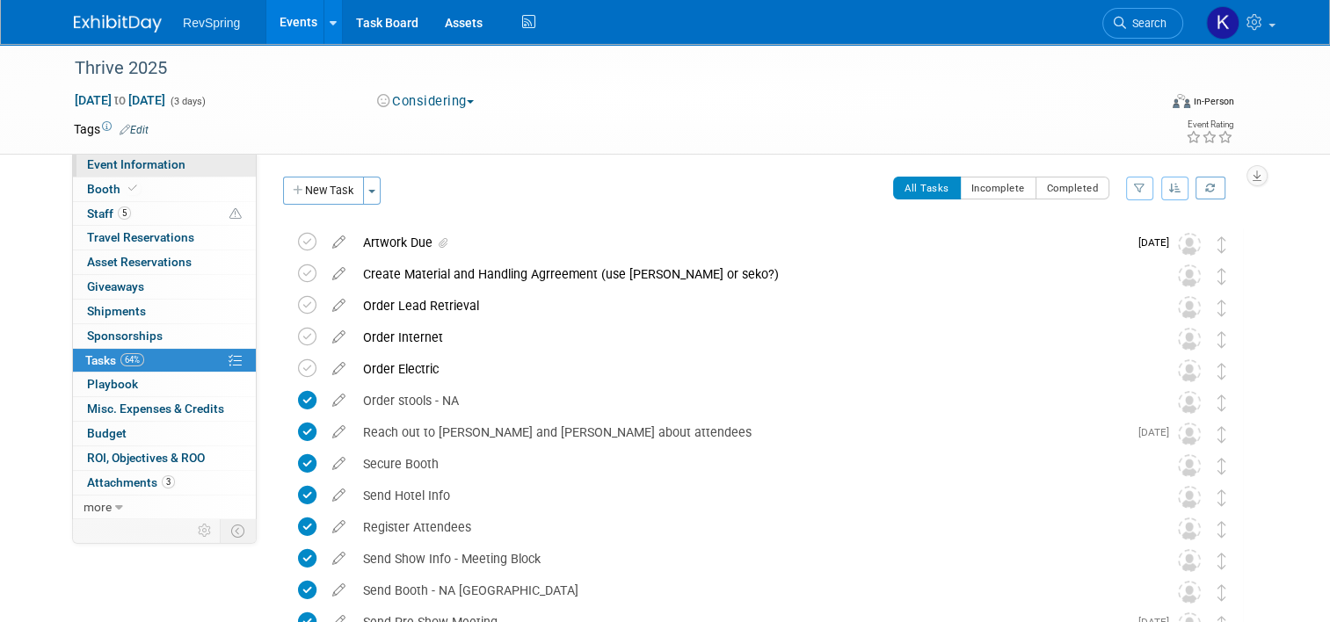
click at [156, 165] on span "Event Information" at bounding box center [136, 164] width 98 height 14
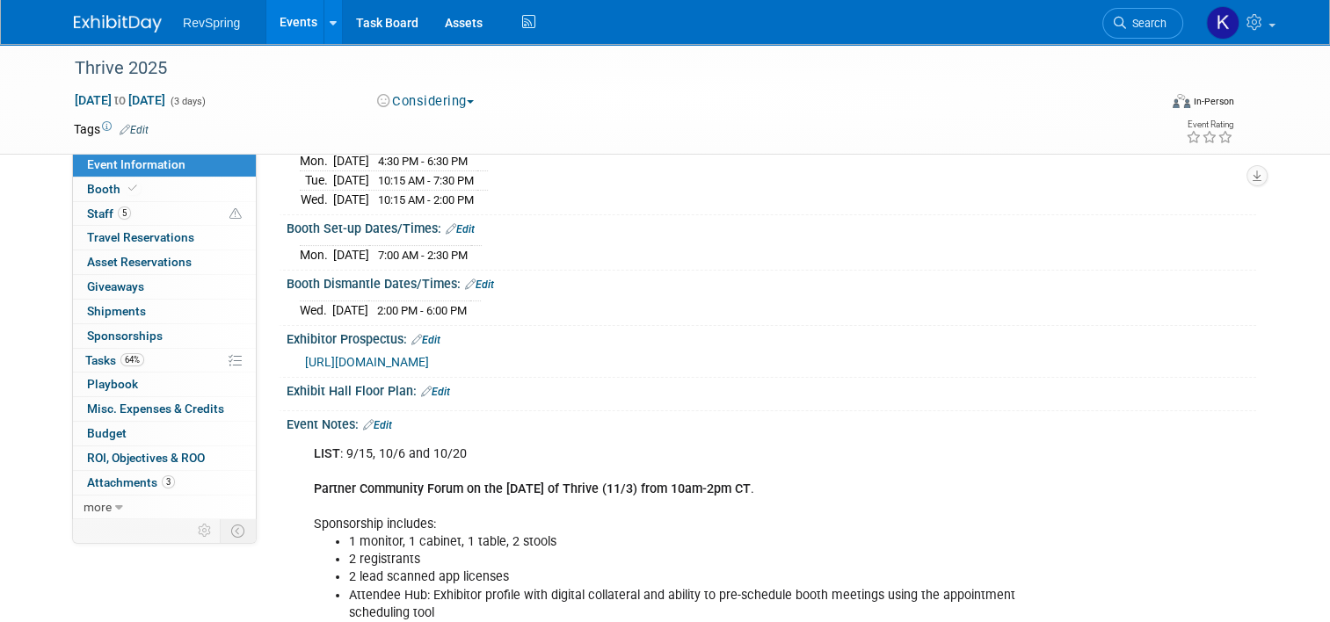
scroll to position [207, 0]
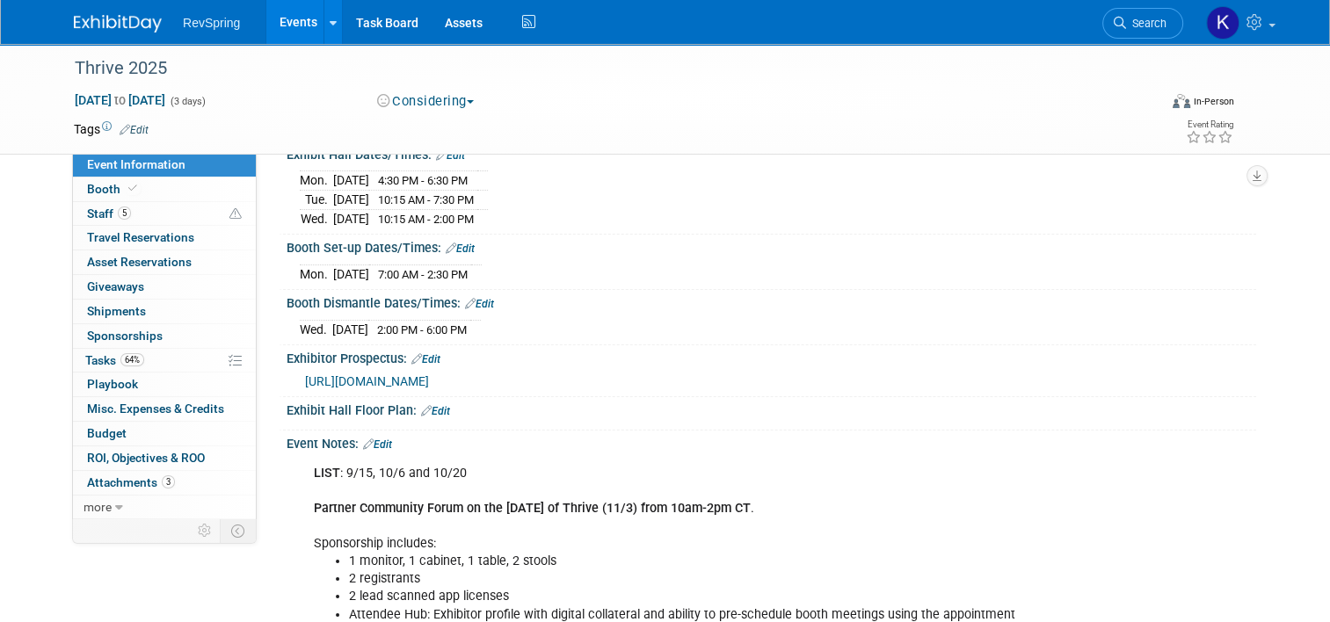
click at [378, 439] on link "Edit" at bounding box center [377, 445] width 29 height 12
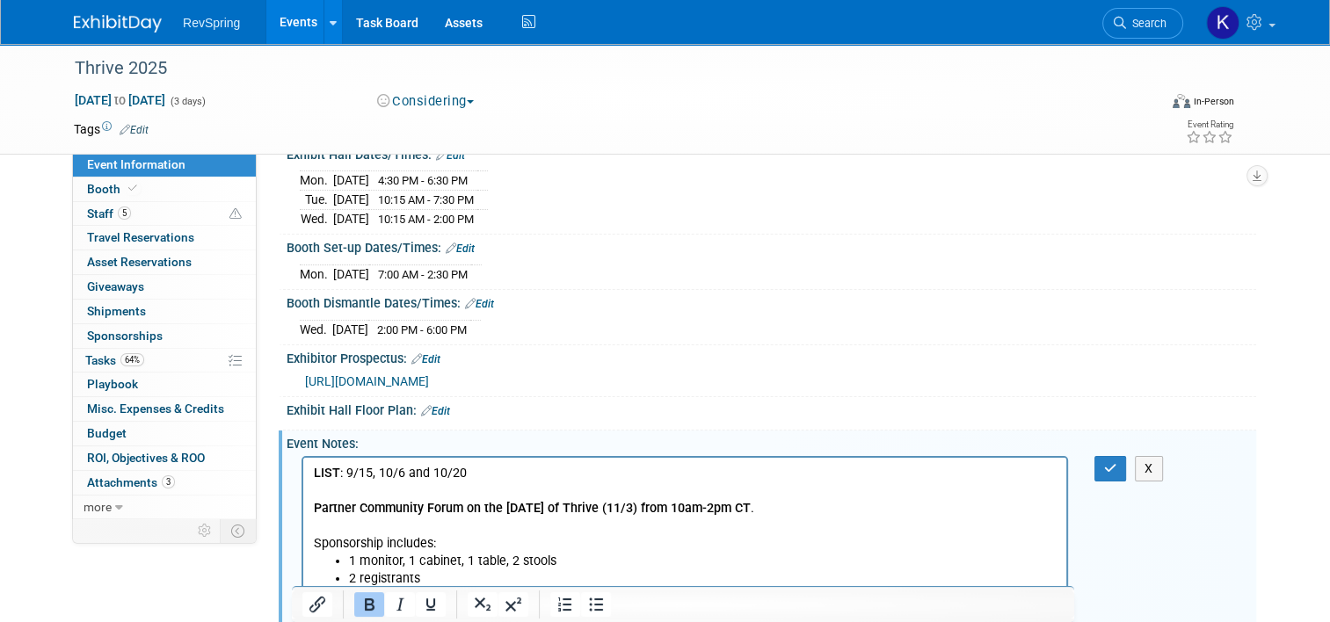
scroll to position [555, 0]
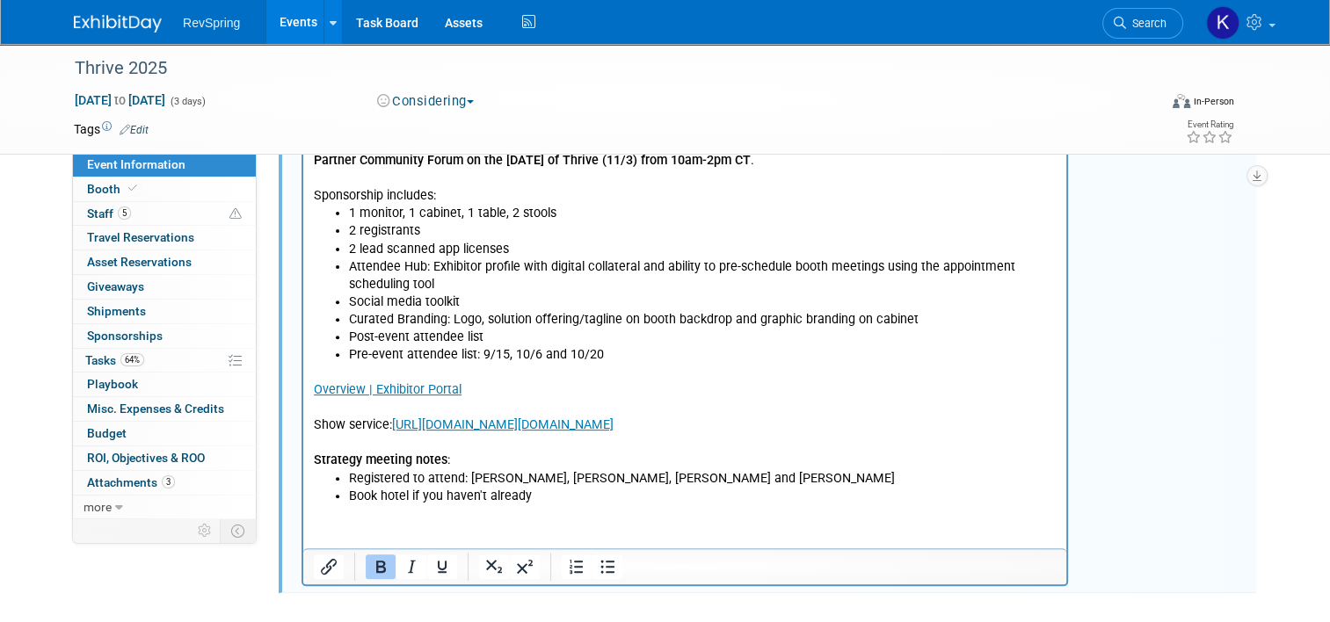
click at [559, 494] on li "Book hotel if you haven't already" at bounding box center [703, 496] width 708 height 18
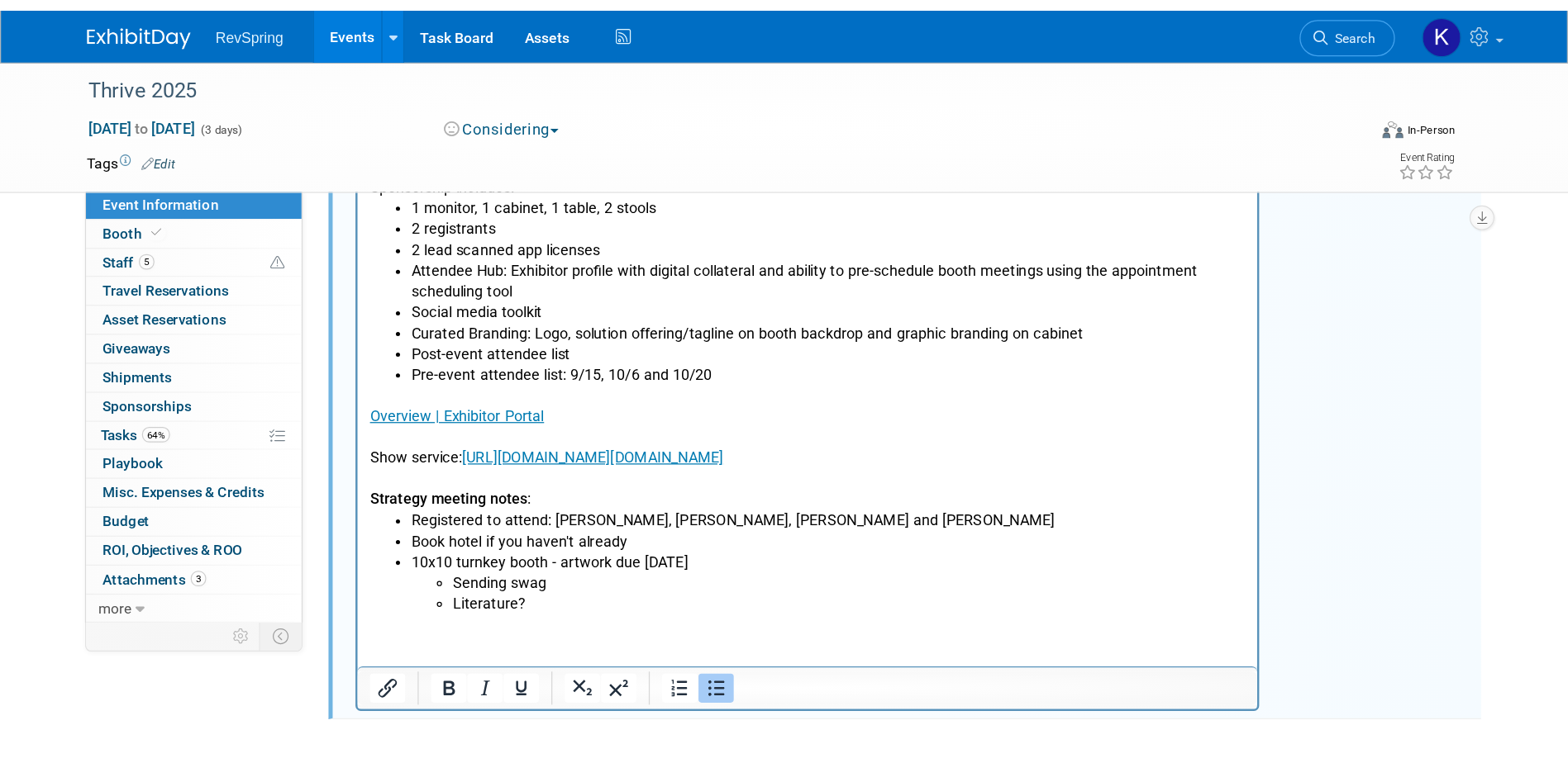
scroll to position [397, 0]
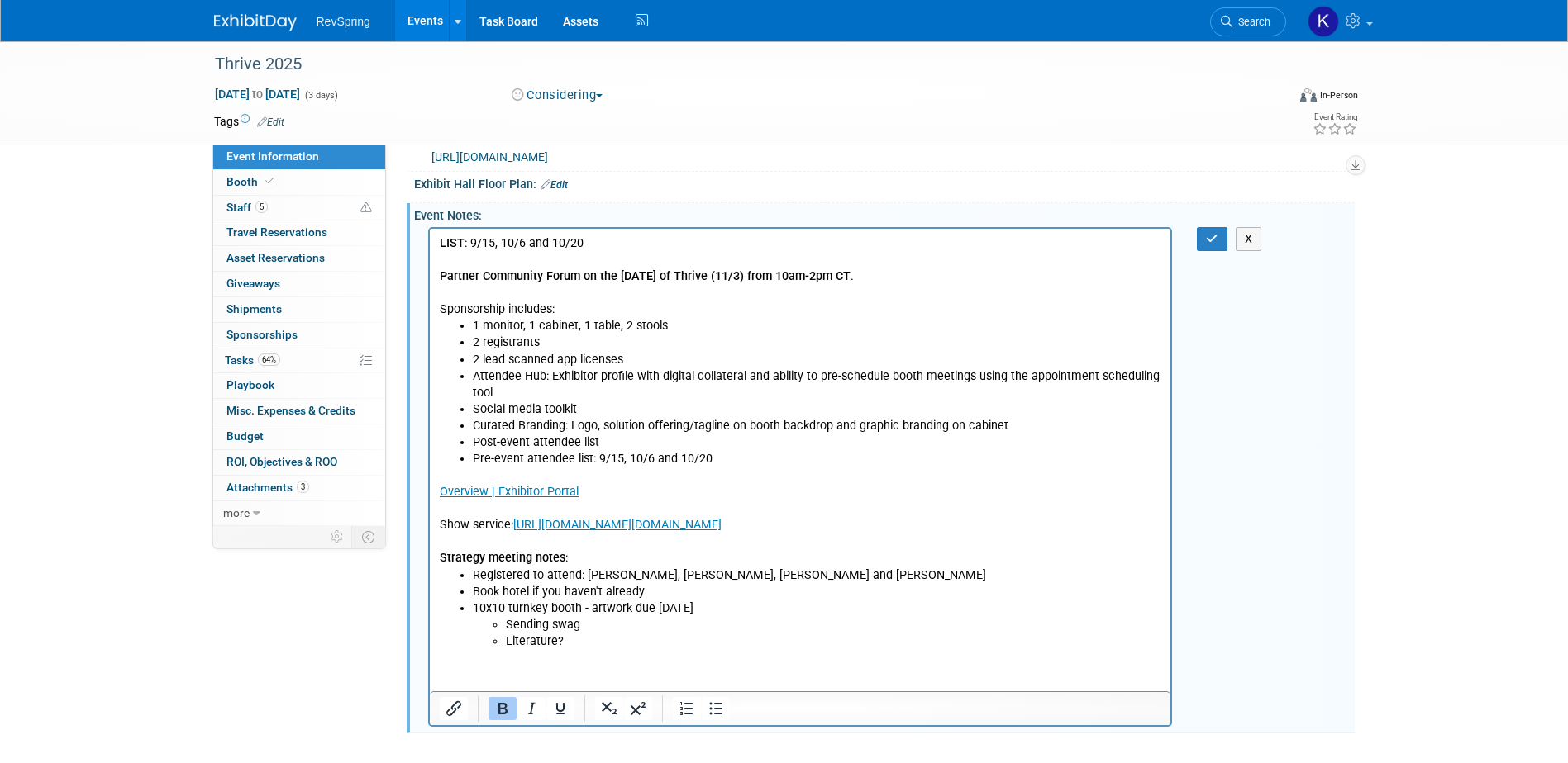
drag, startPoint x: 512, startPoint y: 559, endPoint x: 564, endPoint y: 557, distance: 52.0
drag, startPoint x: 564, startPoint y: 557, endPoint x: 697, endPoint y: 605, distance: 141.4
click at [698, 584] on li "10x10 turnkey booth - artwork due [DATE] Sending swag Literature?" at bounding box center [816, 624] width 689 height 50
click at [1208, 241] on icon "button" at bounding box center [1212, 239] width 12 height 11
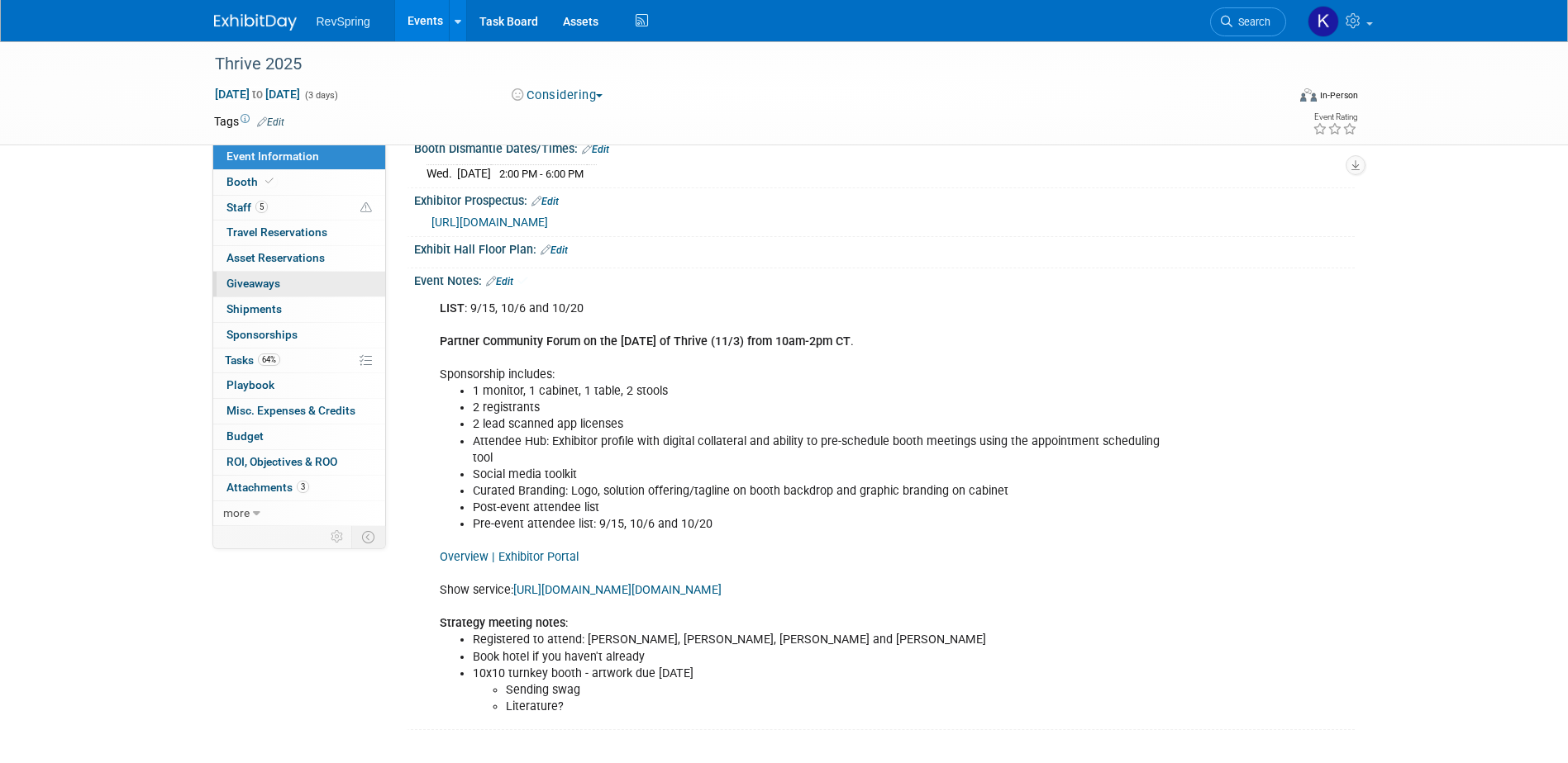
scroll to position [329, 0]
click at [276, 355] on span "64%" at bounding box center [269, 359] width 23 height 12
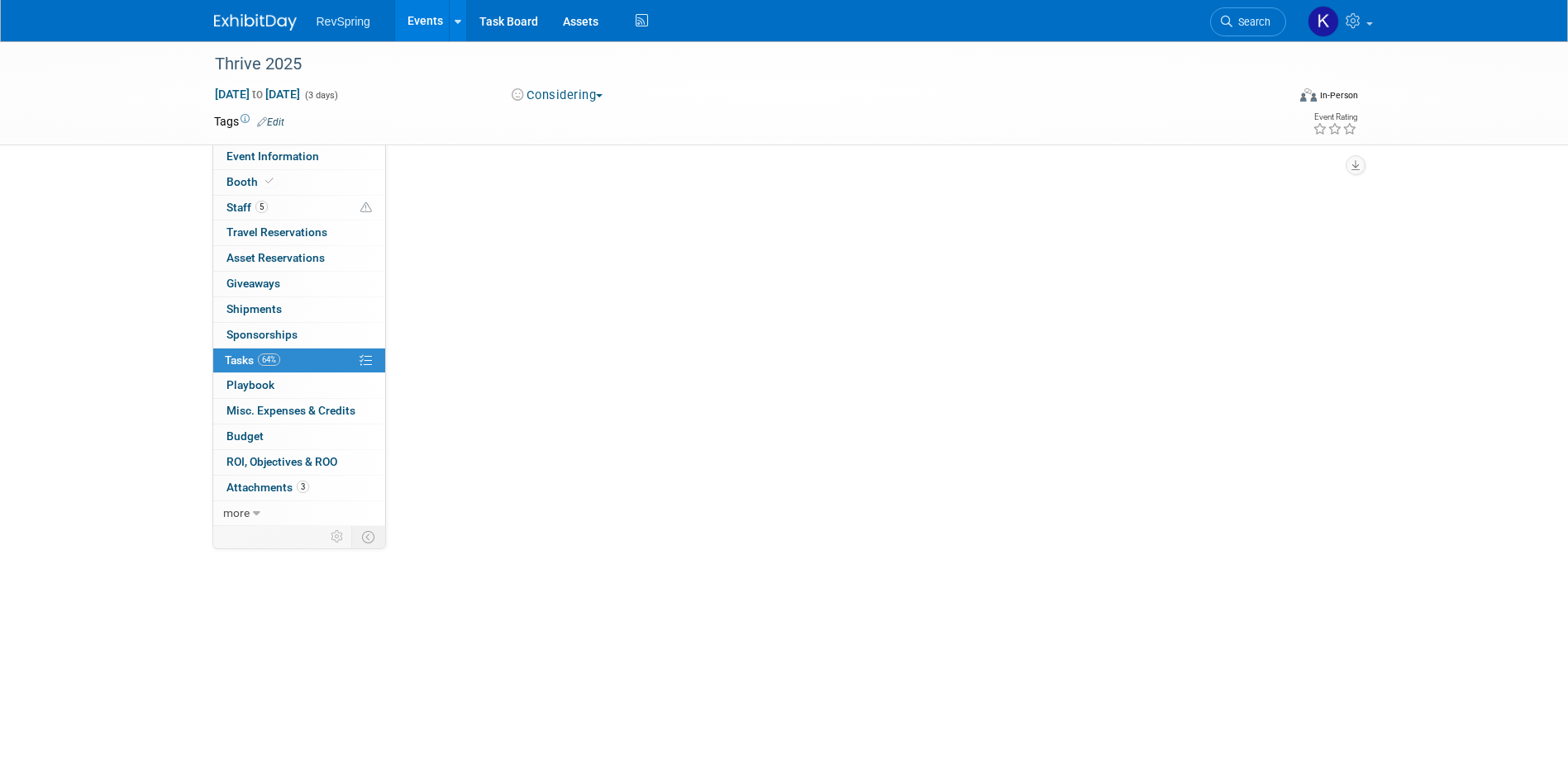
scroll to position [0, 0]
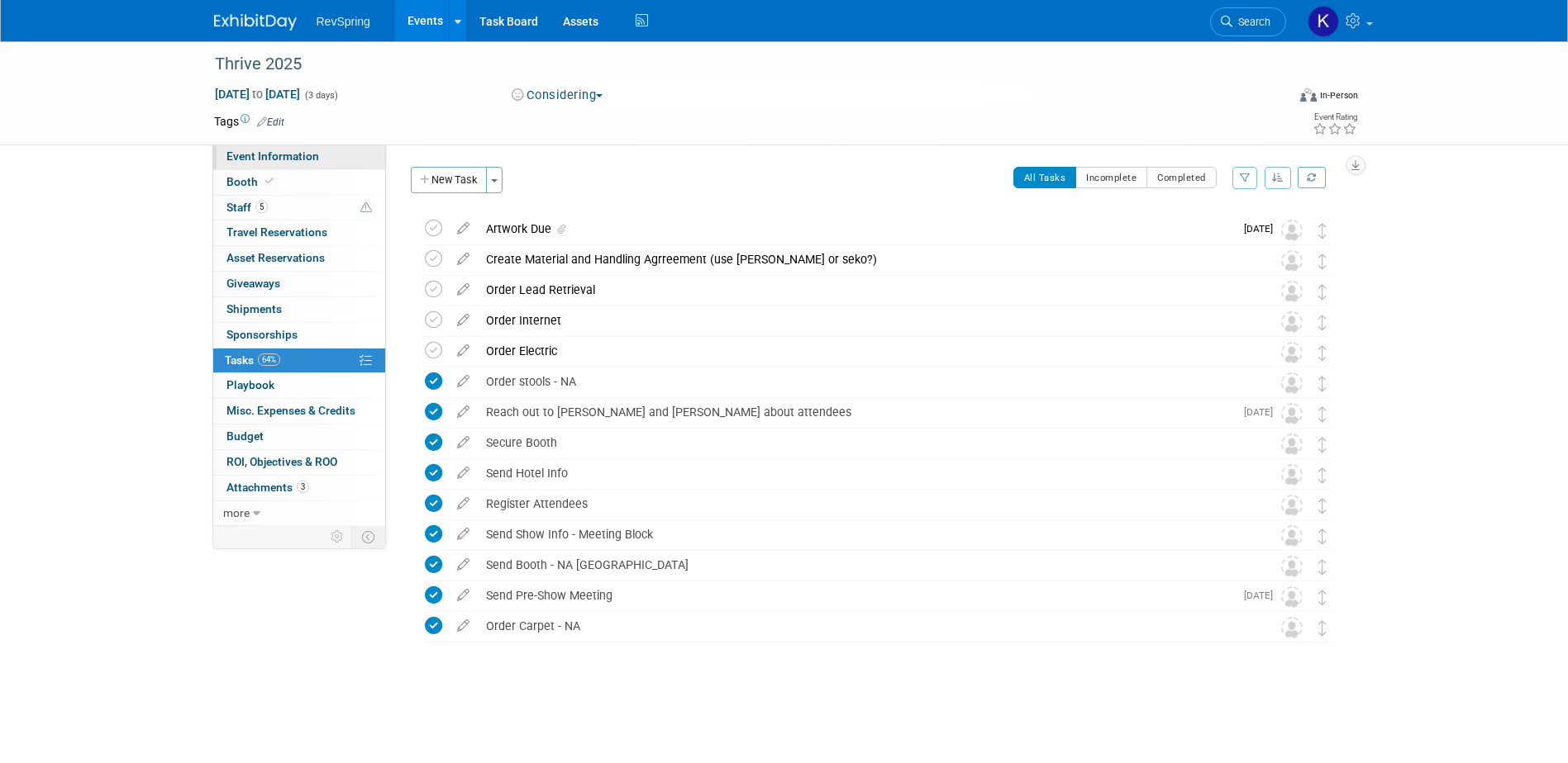
click at [327, 148] on link "Event Information" at bounding box center [299, 157] width 172 height 24
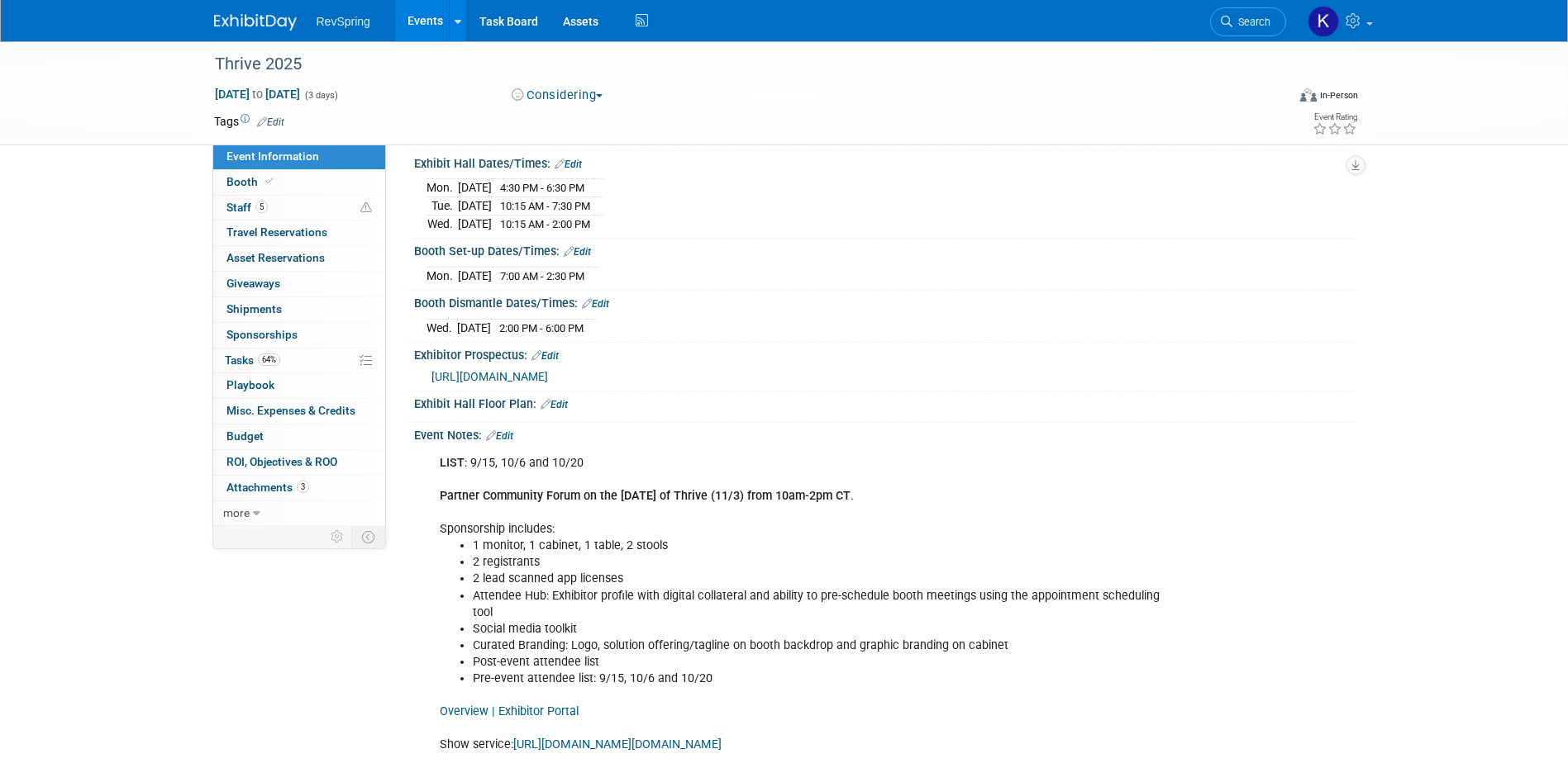
scroll to position [329, 0]
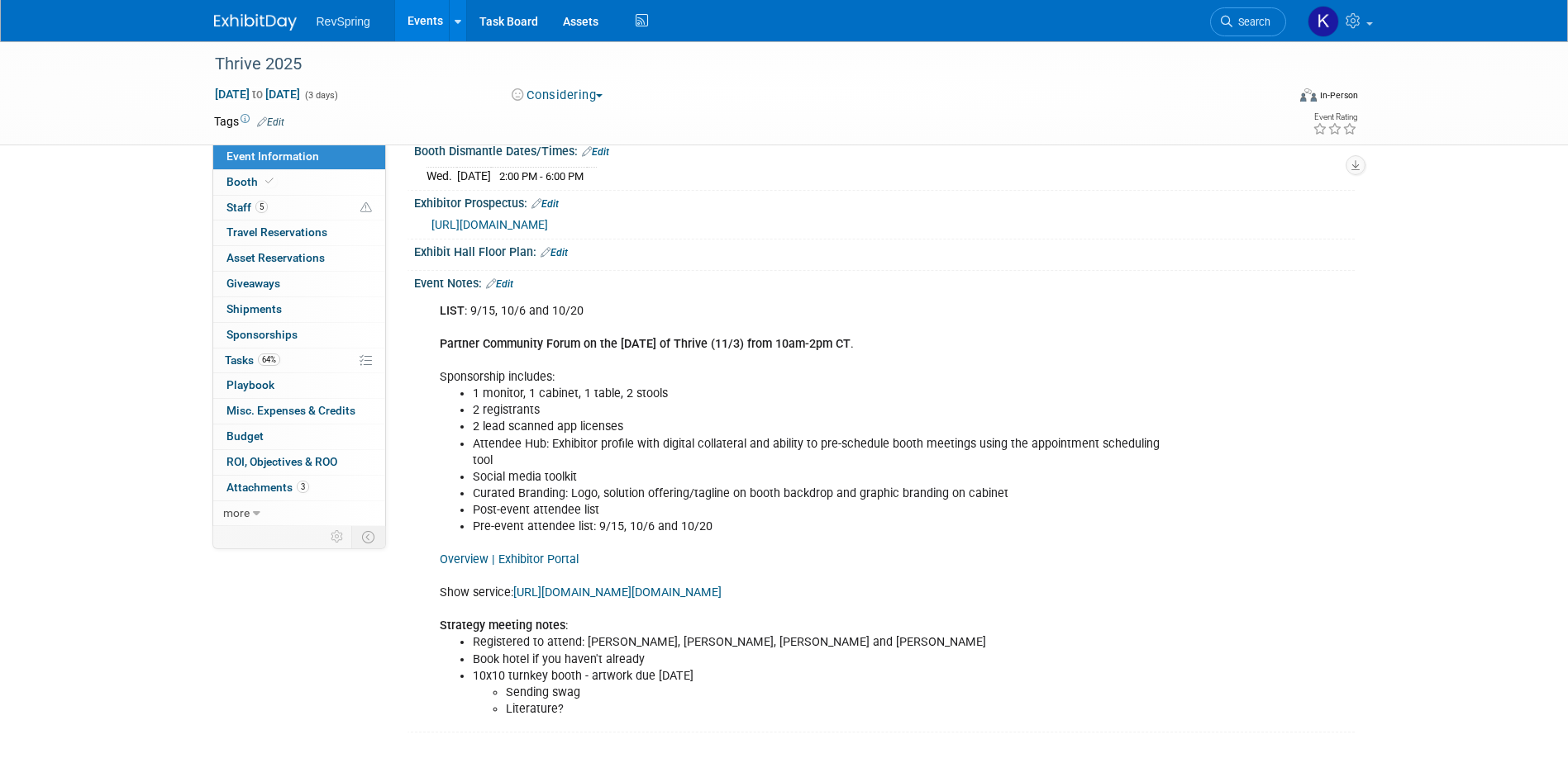
click at [722, 584] on link "[URL][DOMAIN_NAME][DOMAIN_NAME]" at bounding box center [618, 592] width 209 height 14
click at [295, 359] on link "64% Tasks 64%" at bounding box center [299, 361] width 172 height 24
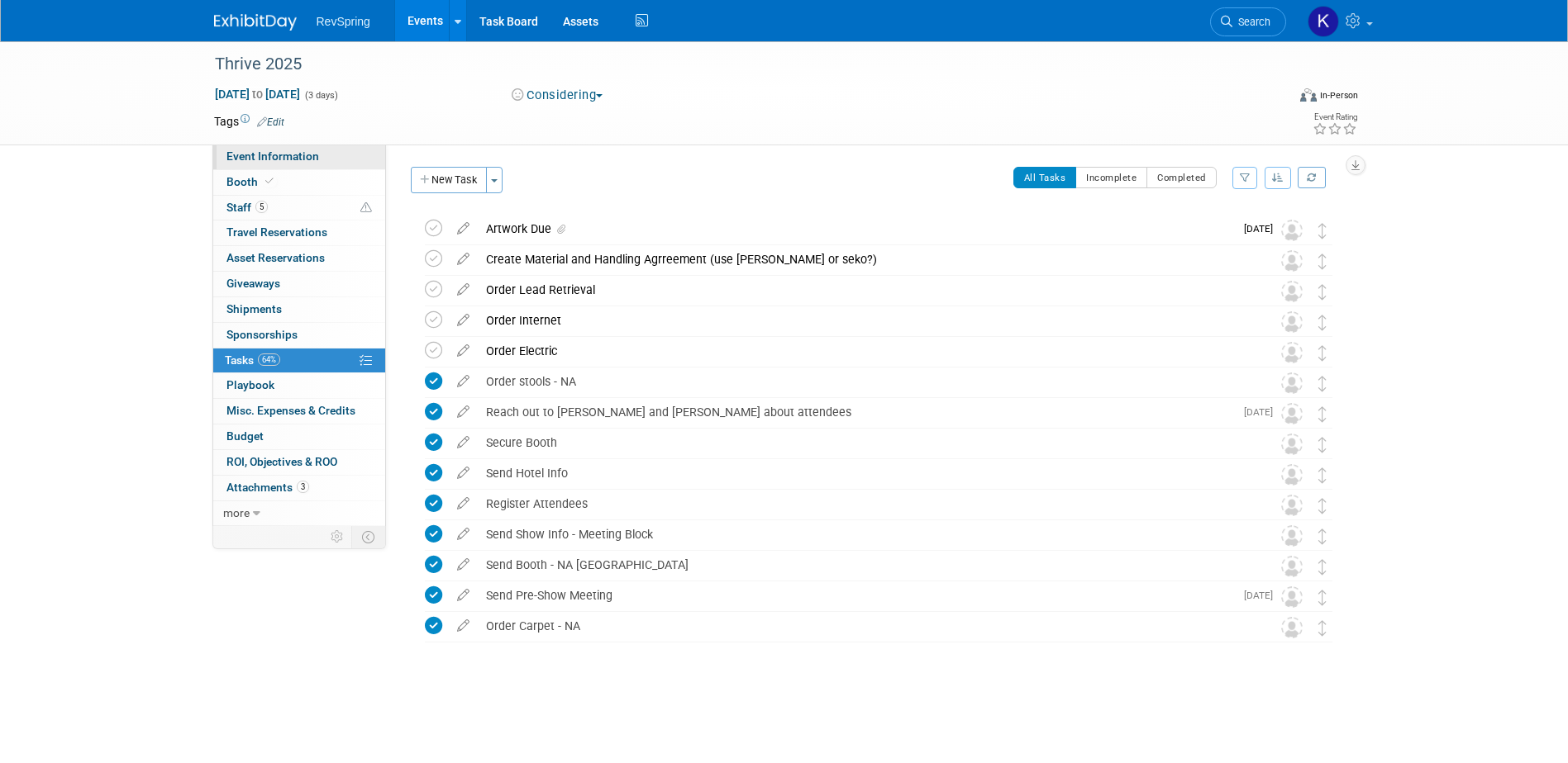
click at [326, 158] on link "Event Information" at bounding box center [299, 157] width 172 height 24
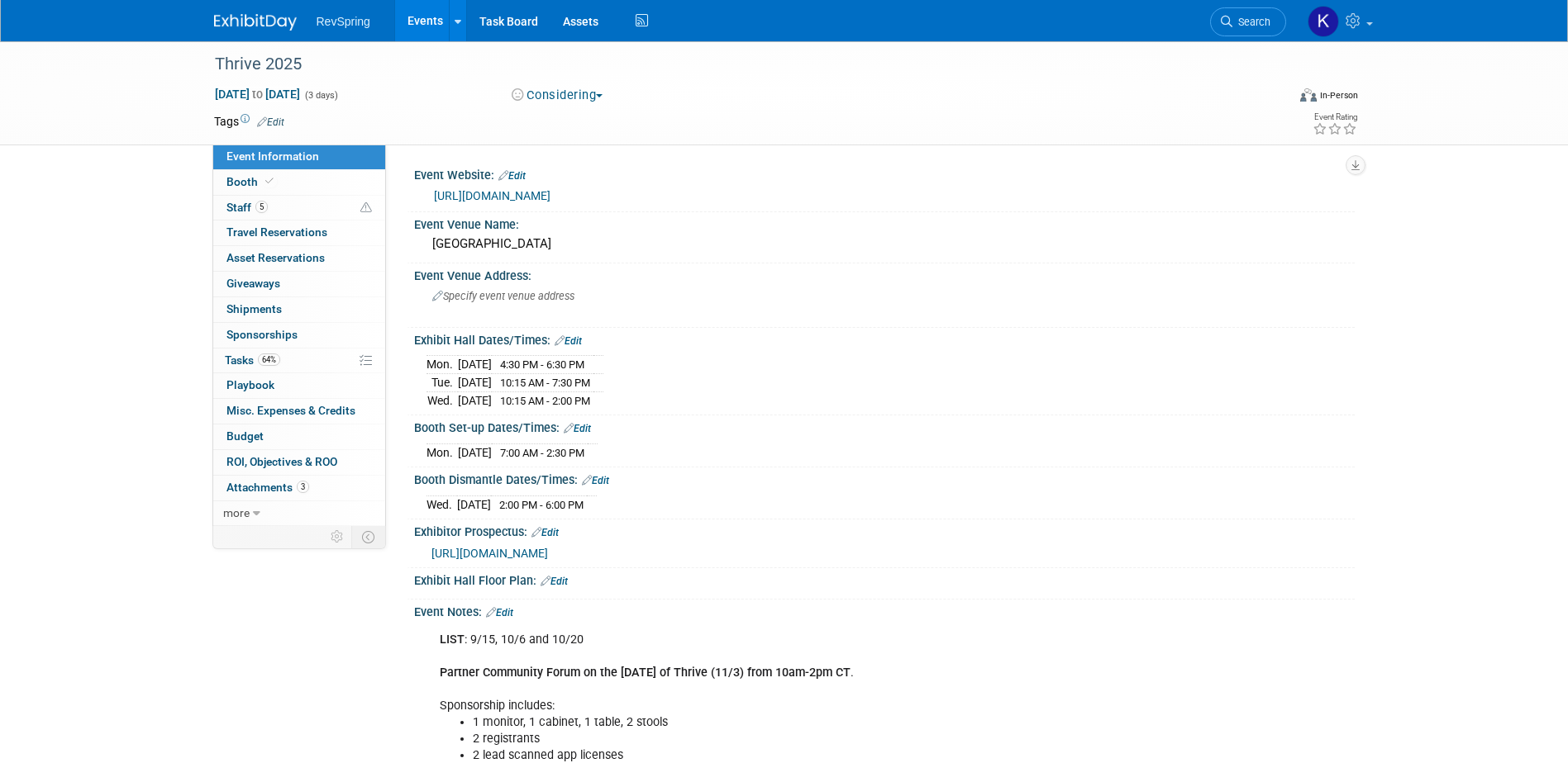
click at [572, 96] on button "Considering" at bounding box center [557, 95] width 103 height 17
click at [579, 116] on link "Committed" at bounding box center [572, 122] width 131 height 23
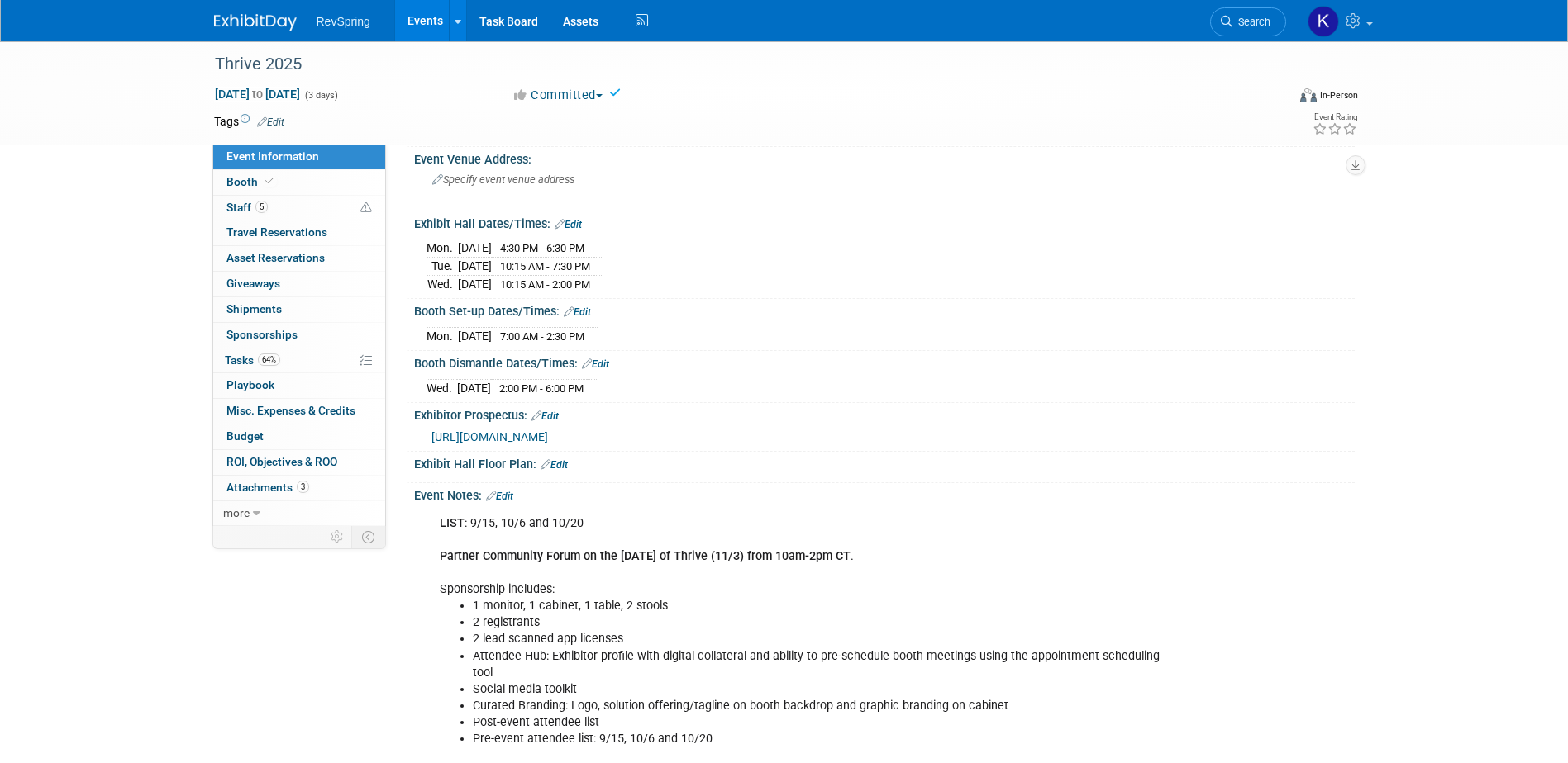
scroll to position [329, 0]
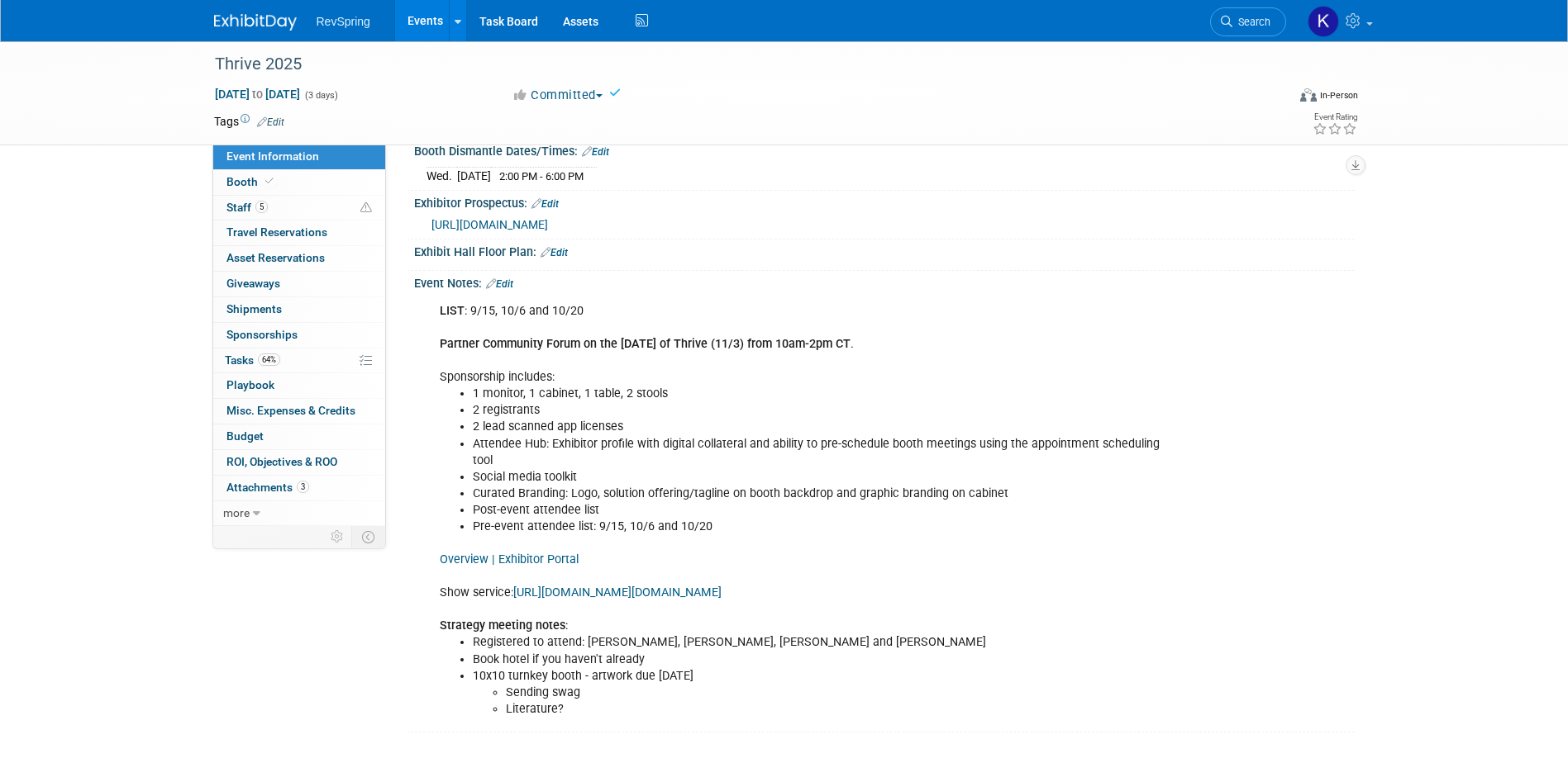
click at [507, 280] on link "Edit" at bounding box center [499, 284] width 27 height 11
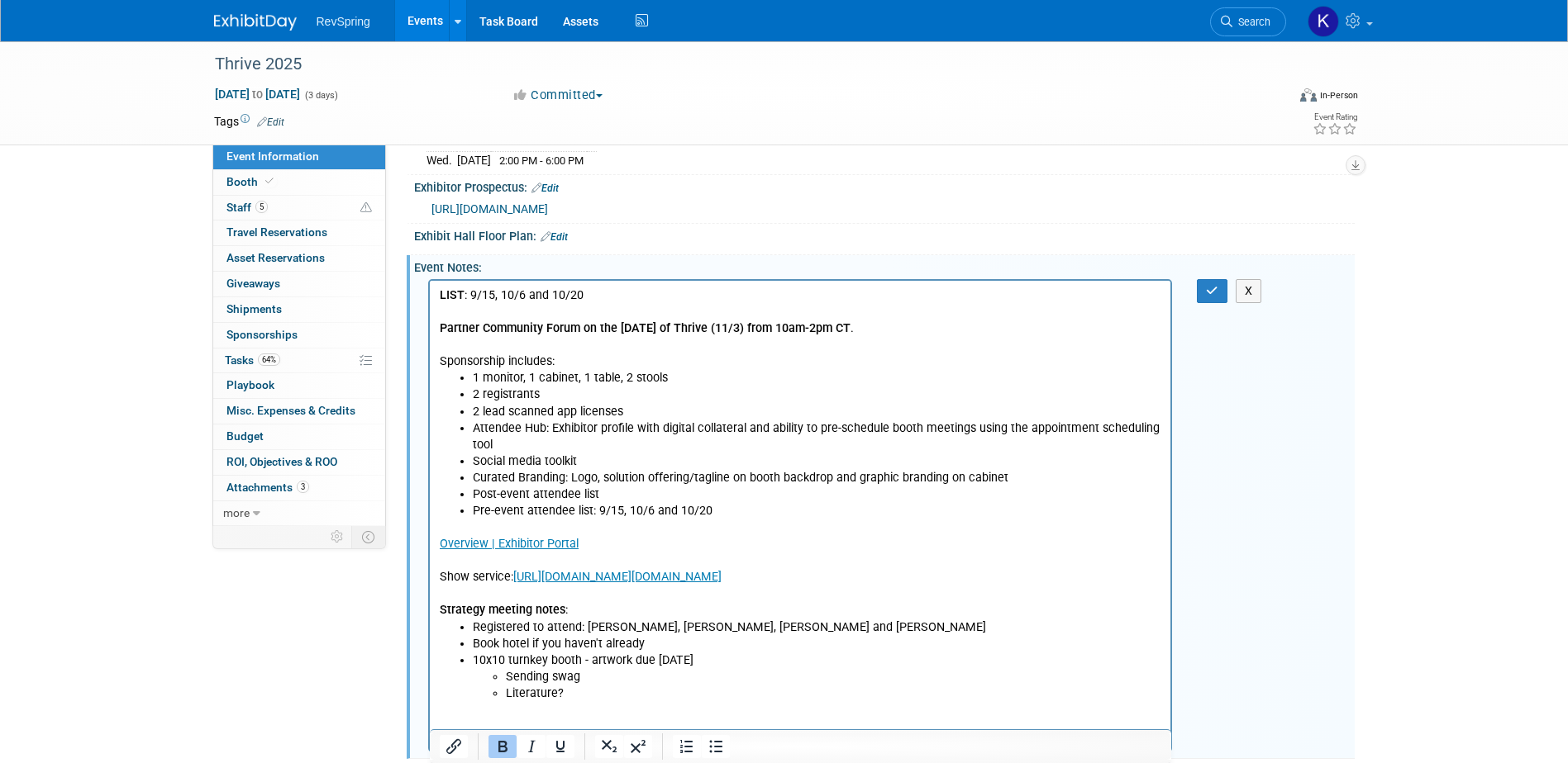
scroll to position [371, 0]
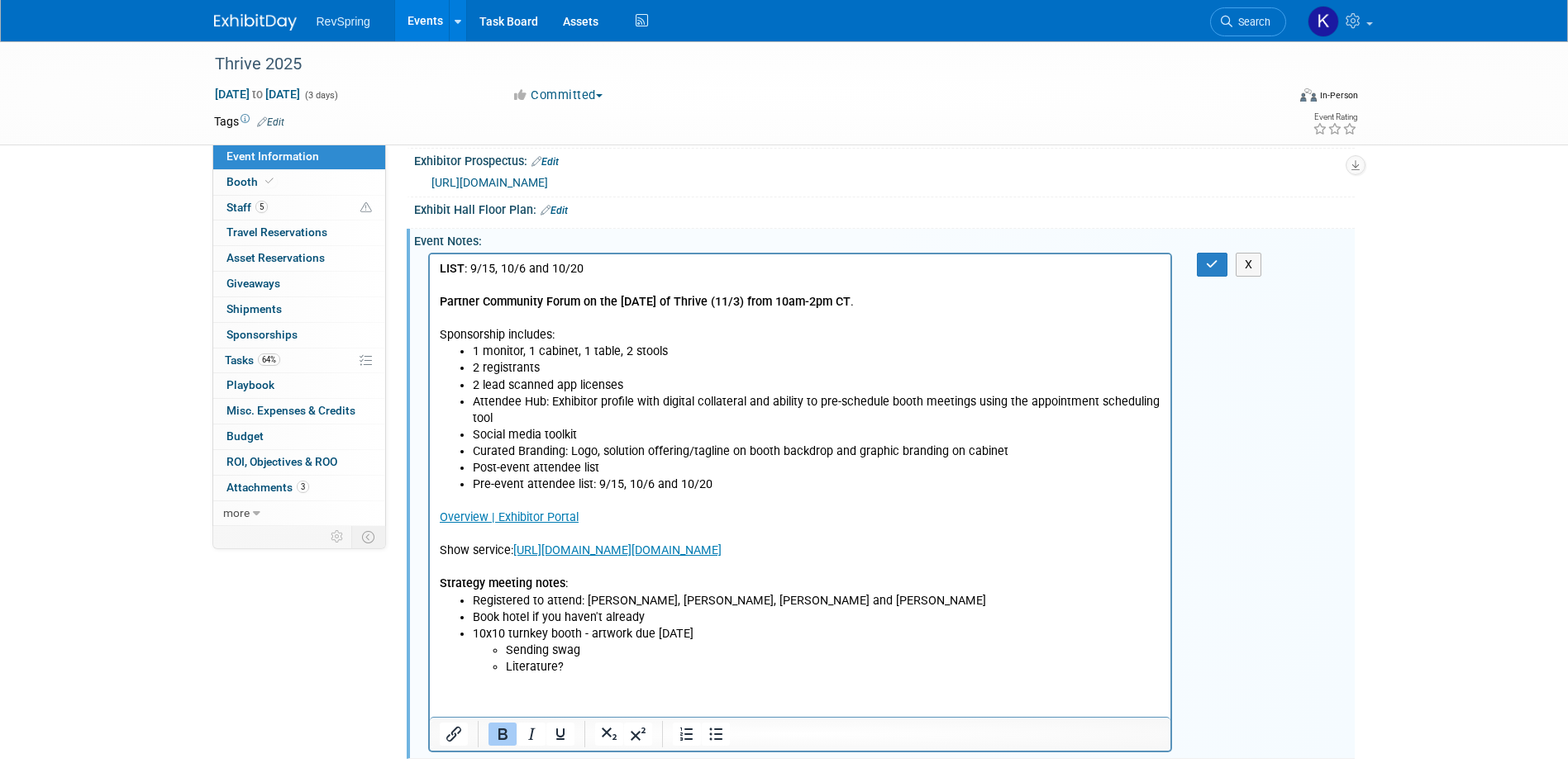
click at [604, 584] on html "LIST : 9/15, 10/6 and 10/20 Partner Community Forum on the [DATE] of Thrive (11…" at bounding box center [799, 464] width 742 height 421
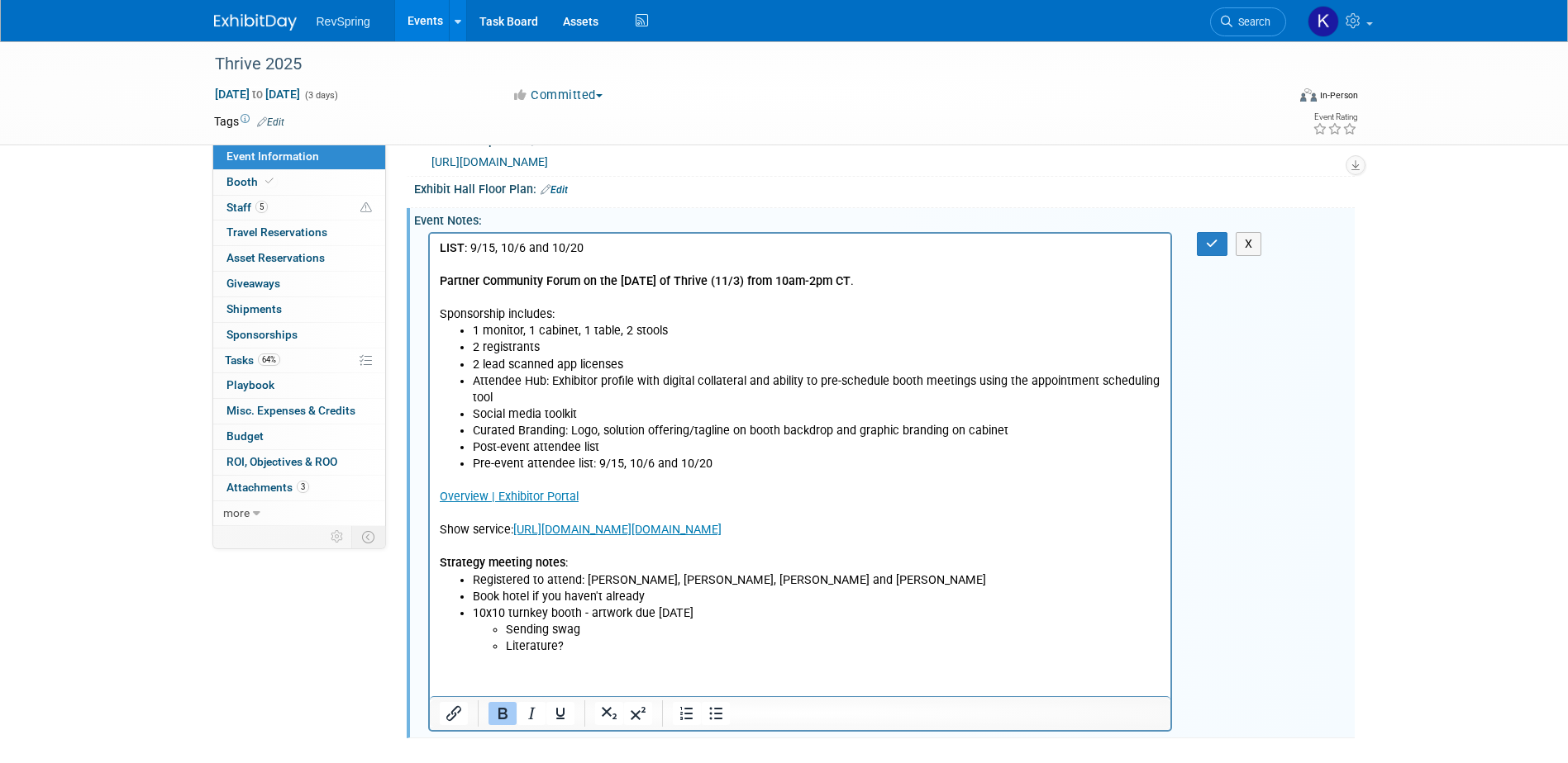
scroll to position [397, 0]
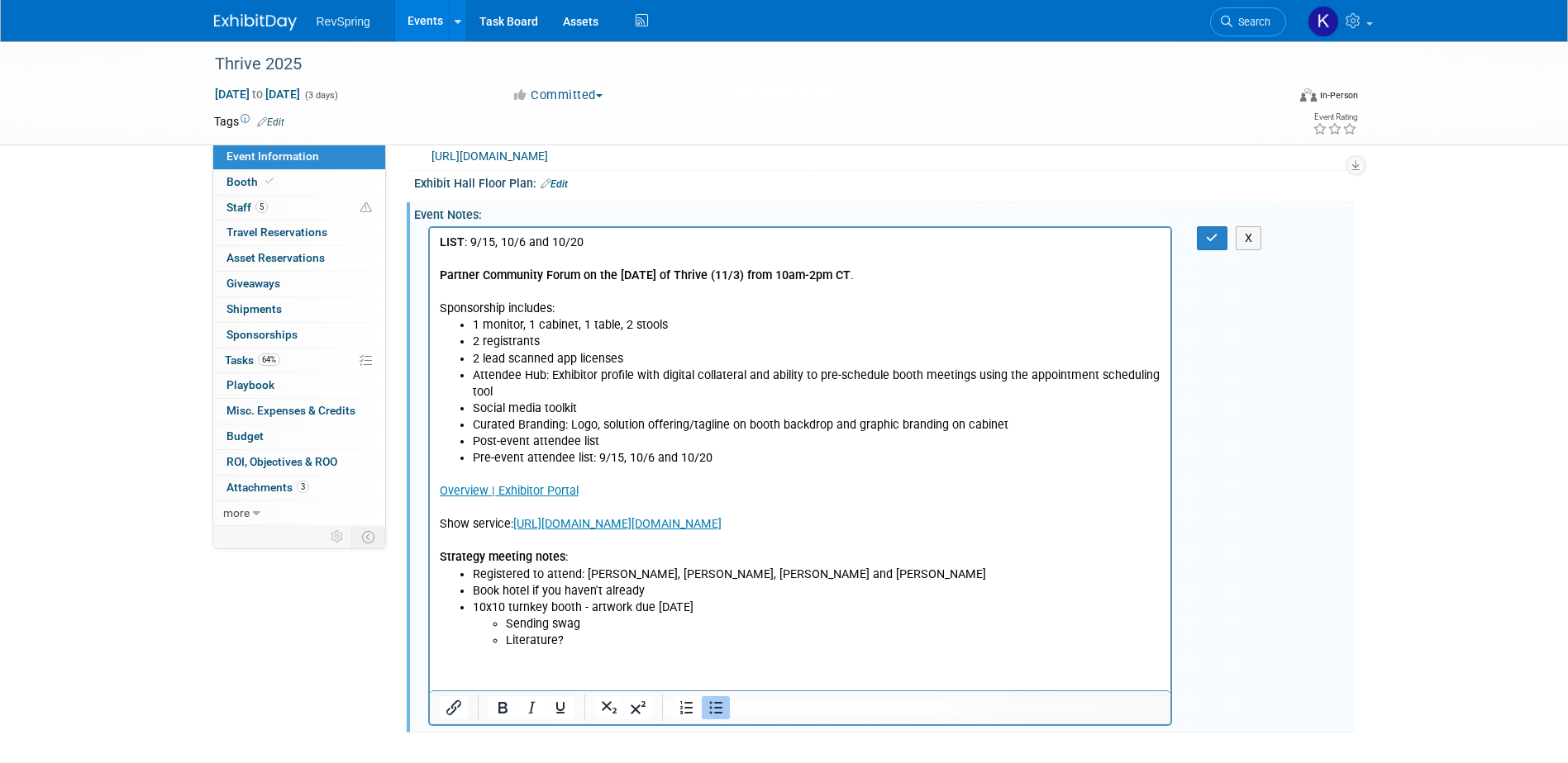
click at [604, 584] on li "Literature?" at bounding box center [833, 641] width 656 height 17
drag, startPoint x: 608, startPoint y: 646, endPoint x: 559, endPoint y: 693, distance: 67.9
click at [559, 584] on html "LIST : 9/15, 10/6 and 10/20 Partner Community Forum on the [DATE] of Thrive (11…" at bounding box center [799, 438] width 742 height 421
drag, startPoint x: 536, startPoint y: 674, endPoint x: 510, endPoint y: 674, distance: 26.0
click at [531, 584] on html "LIST : 9/15, 10/6 and 10/20 Partner Community Forum on the [DATE] of Thrive (11…" at bounding box center [799, 438] width 742 height 421
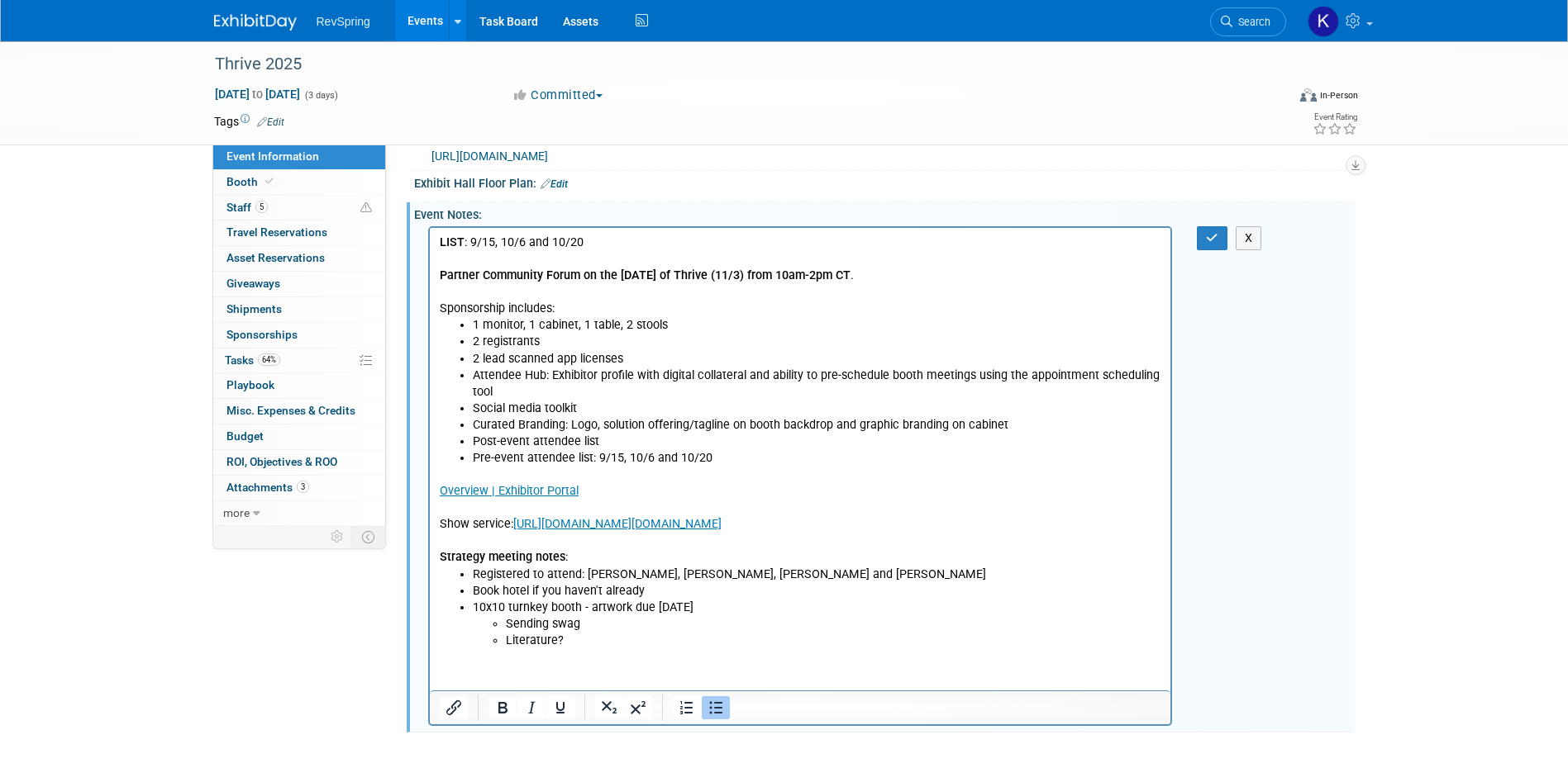
drag, startPoint x: 510, startPoint y: 674, endPoint x: 502, endPoint y: 678, distance: 8.9
click at [502, 584] on html "LIST : 9/15, 10/6 and 10/20 Partner Community Forum on the [DATE] of Thrive (11…" at bounding box center [799, 438] width 742 height 421
click at [551, 489] on link "Overview | Exhibitor Portal" at bounding box center [509, 490] width 139 height 14
click at [609, 577] on li "Registered to attend: [PERSON_NAME], [PERSON_NAME], [PERSON_NAME] and [PERSON_N…" at bounding box center [816, 574] width 689 height 17
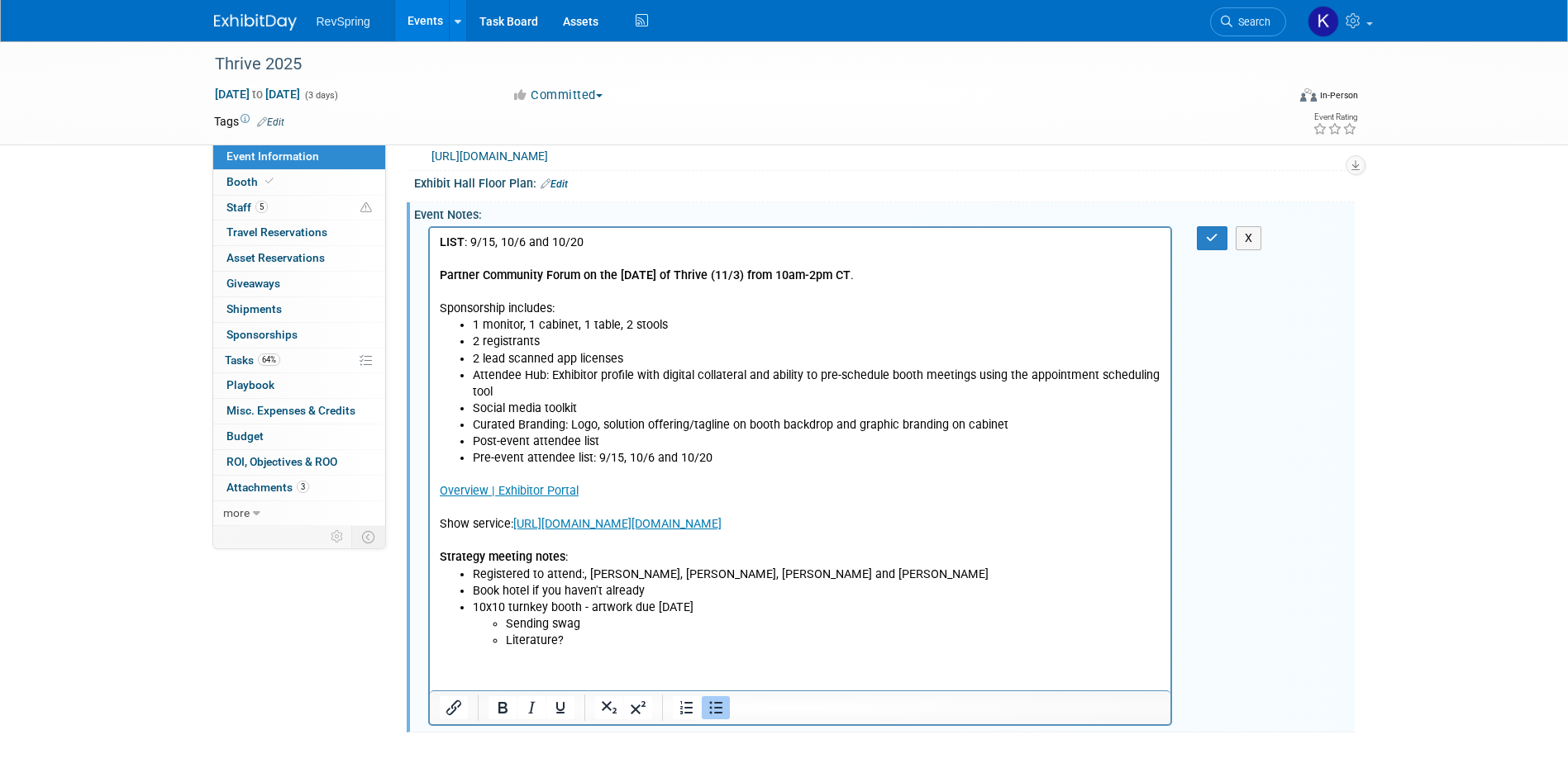
click at [589, 576] on li "Registered to attend:, [PERSON_NAME], [PERSON_NAME], [PERSON_NAME] and [PERSON_…" at bounding box center [816, 574] width 689 height 17
click at [761, 572] on li "Registered to attend: [PERSON_NAME], [PERSON_NAME], [PERSON_NAME] and [PERSON_N…" at bounding box center [816, 574] width 689 height 17
click at [993, 577] on li "Registered to attend: [PERSON_NAME], [PERSON_NAME], [PERSON_NAME] and [PERSON_N…" at bounding box center [816, 582] width 689 height 33
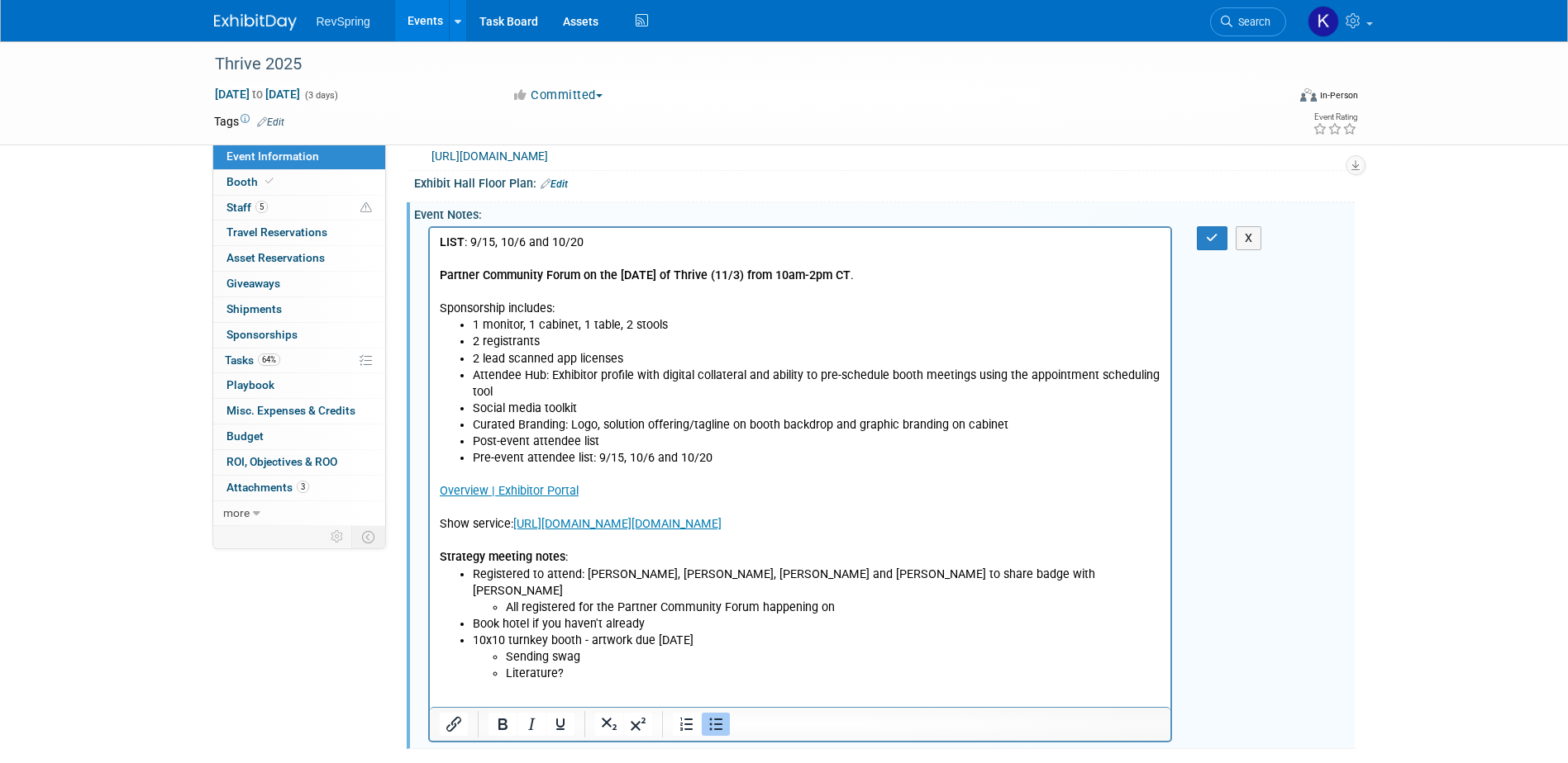
click at [877, 584] on li "All registered for the Partner Community Forum happening on" at bounding box center [833, 607] width 656 height 17
drag, startPoint x: 640, startPoint y: 362, endPoint x: 470, endPoint y: 361, distance: 170.0
click at [470, 361] on ul "1 monitor, 1 cabinet, 1 table, 2 stools 2 registrants 2 lead scanned app licens…" at bounding box center [800, 391] width 722 height 149
click at [472, 360] on li "2 lead scanned app licenses" at bounding box center [816, 359] width 689 height 17
drag, startPoint x: 472, startPoint y: 360, endPoint x: 635, endPoint y: 359, distance: 163.0
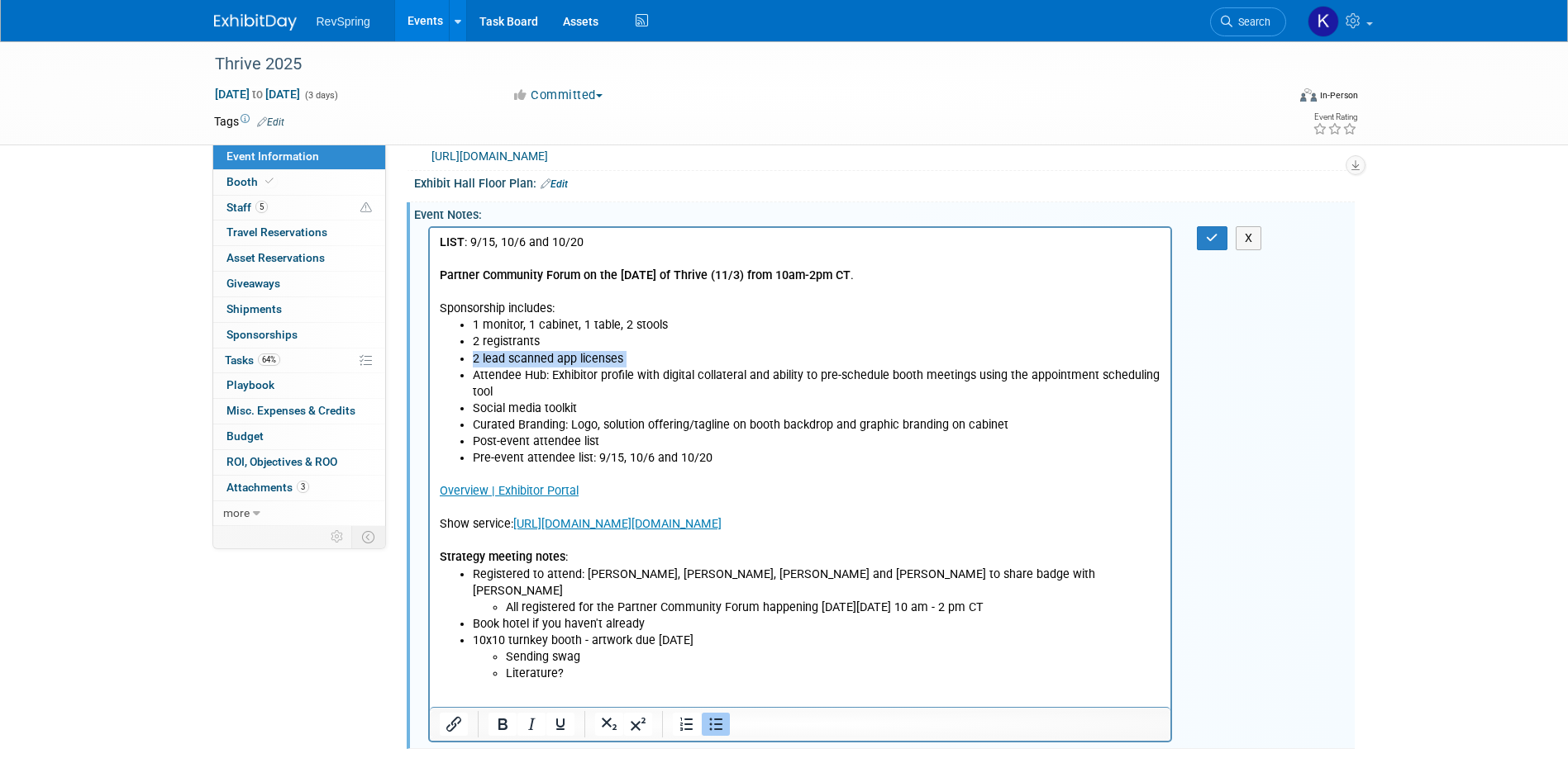
click at [635, 359] on li "2 lead scanned app licenses" at bounding box center [816, 359] width 689 height 17
click at [625, 359] on li "2 lead scanned app licenses" at bounding box center [816, 359] width 689 height 17
drag, startPoint x: 622, startPoint y: 359, endPoint x: 472, endPoint y: 360, distance: 150.0
click at [472, 360] on li "2 lead scanned app licenses" at bounding box center [816, 359] width 689 height 17
click at [474, 360] on li "2 lead scanned app licenses" at bounding box center [816, 359] width 689 height 17
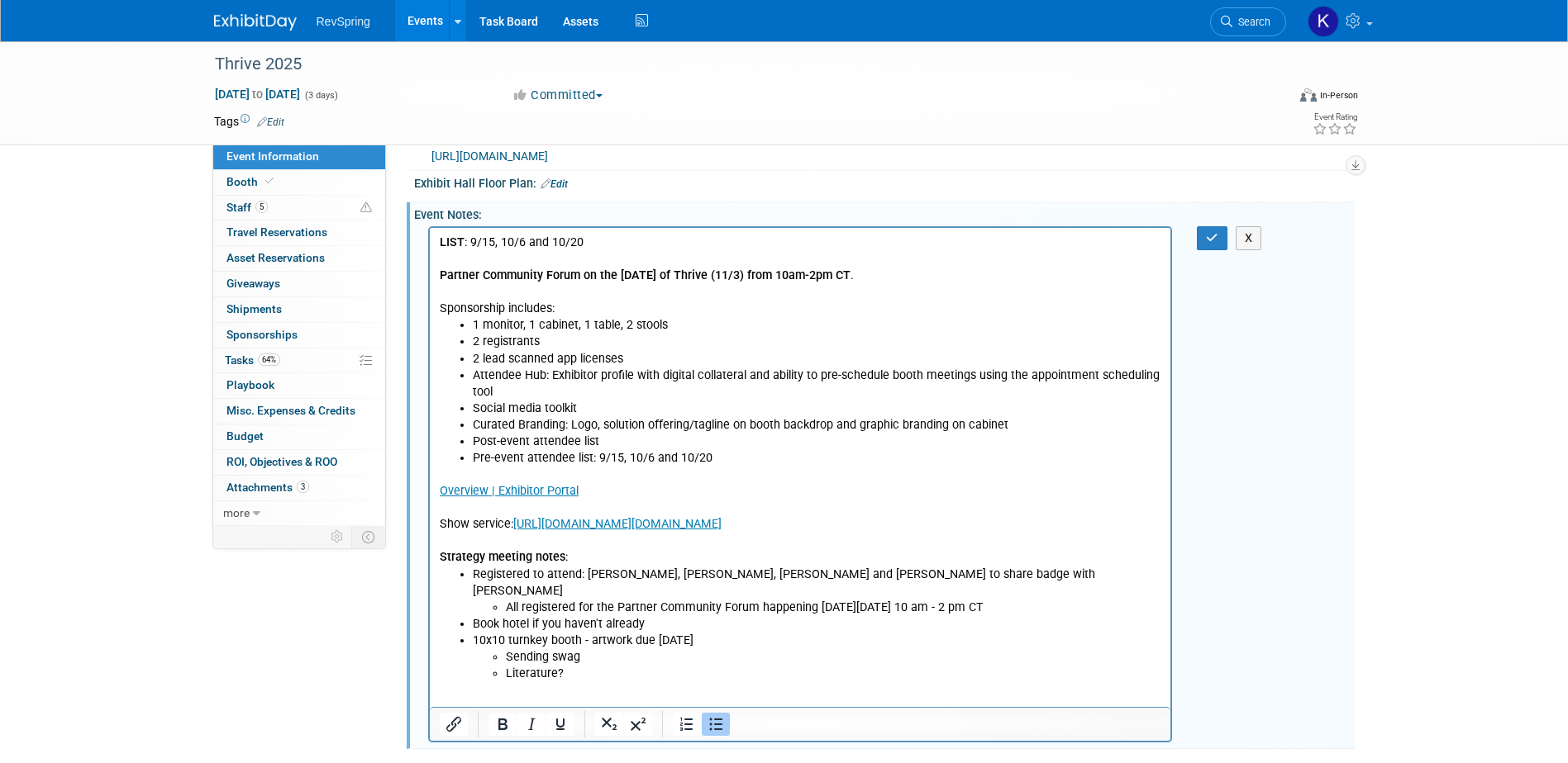
click at [581, 584] on li "Literature?" at bounding box center [833, 674] width 656 height 17
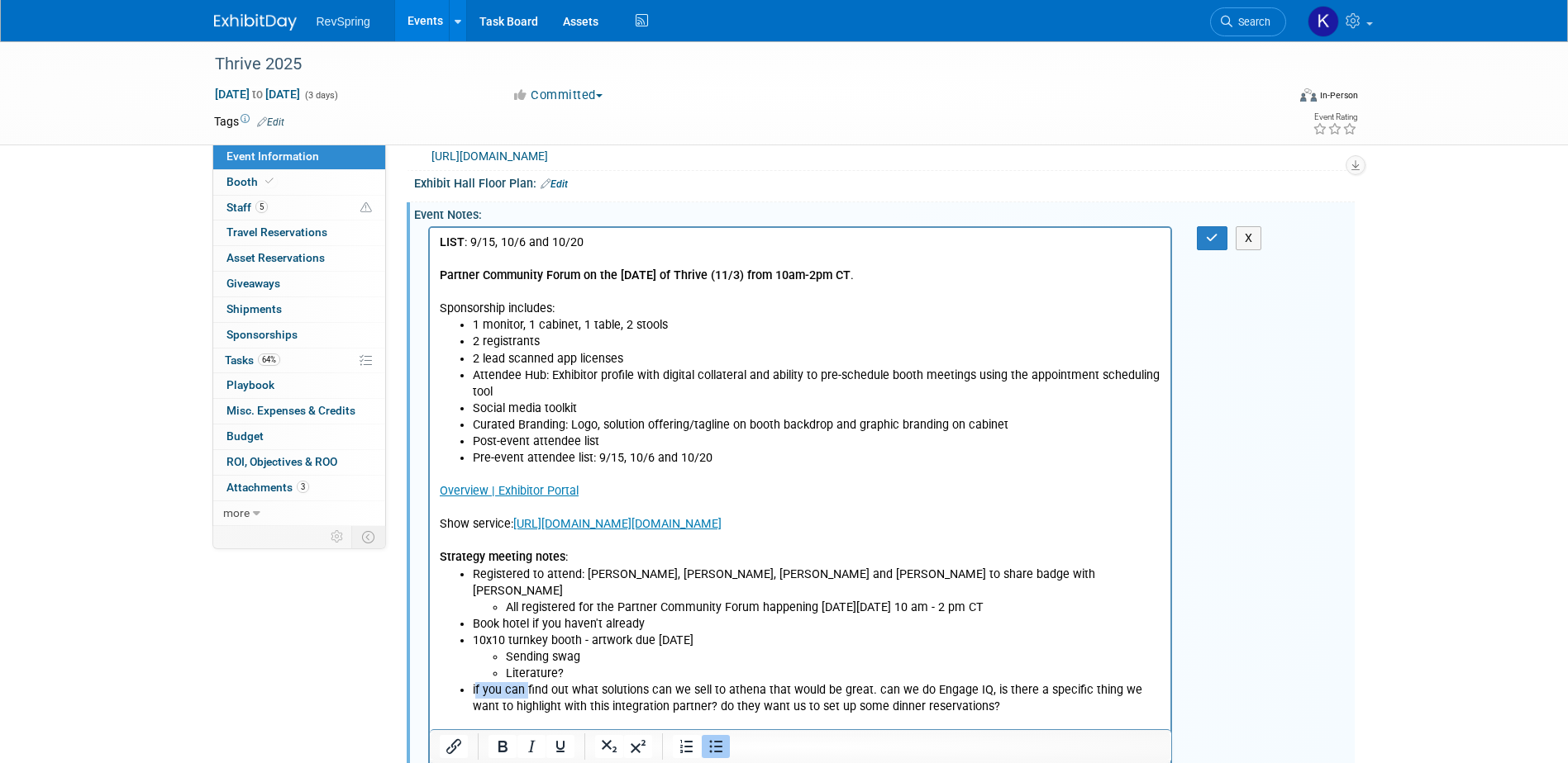
drag, startPoint x: 524, startPoint y: 673, endPoint x: 475, endPoint y: 675, distance: 49.0
click at [475, 584] on li "if you can find out what solutions can we sell to athena that would be great. c…" at bounding box center [816, 697] width 689 height 33
drag, startPoint x: 817, startPoint y: 670, endPoint x: 713, endPoint y: 671, distance: 104.0
click at [713, 584] on li "Find out what solutions can we sell to athena that would be great. can we do En…" at bounding box center [816, 697] width 689 height 33
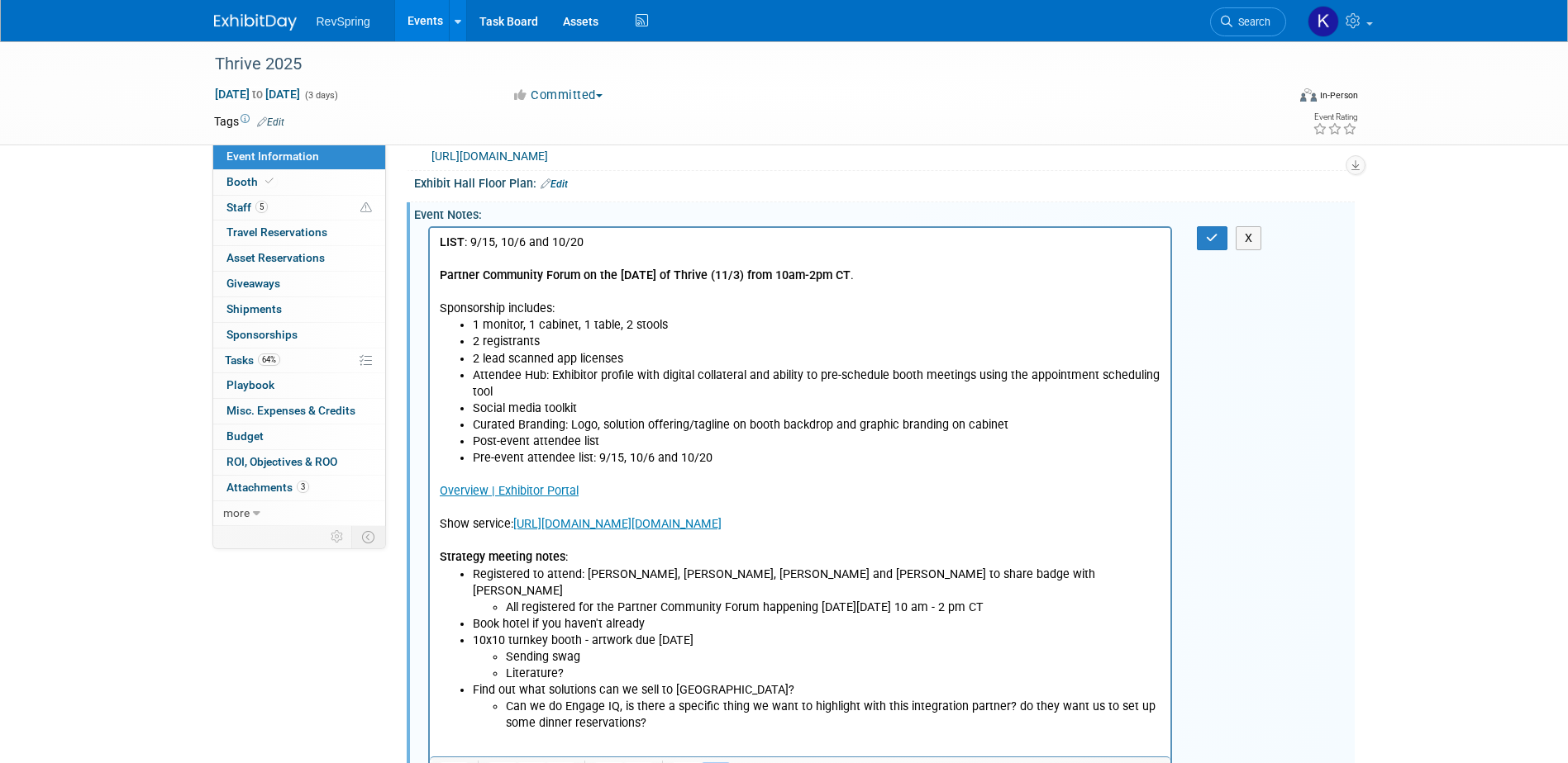
scroll to position [463, 0]
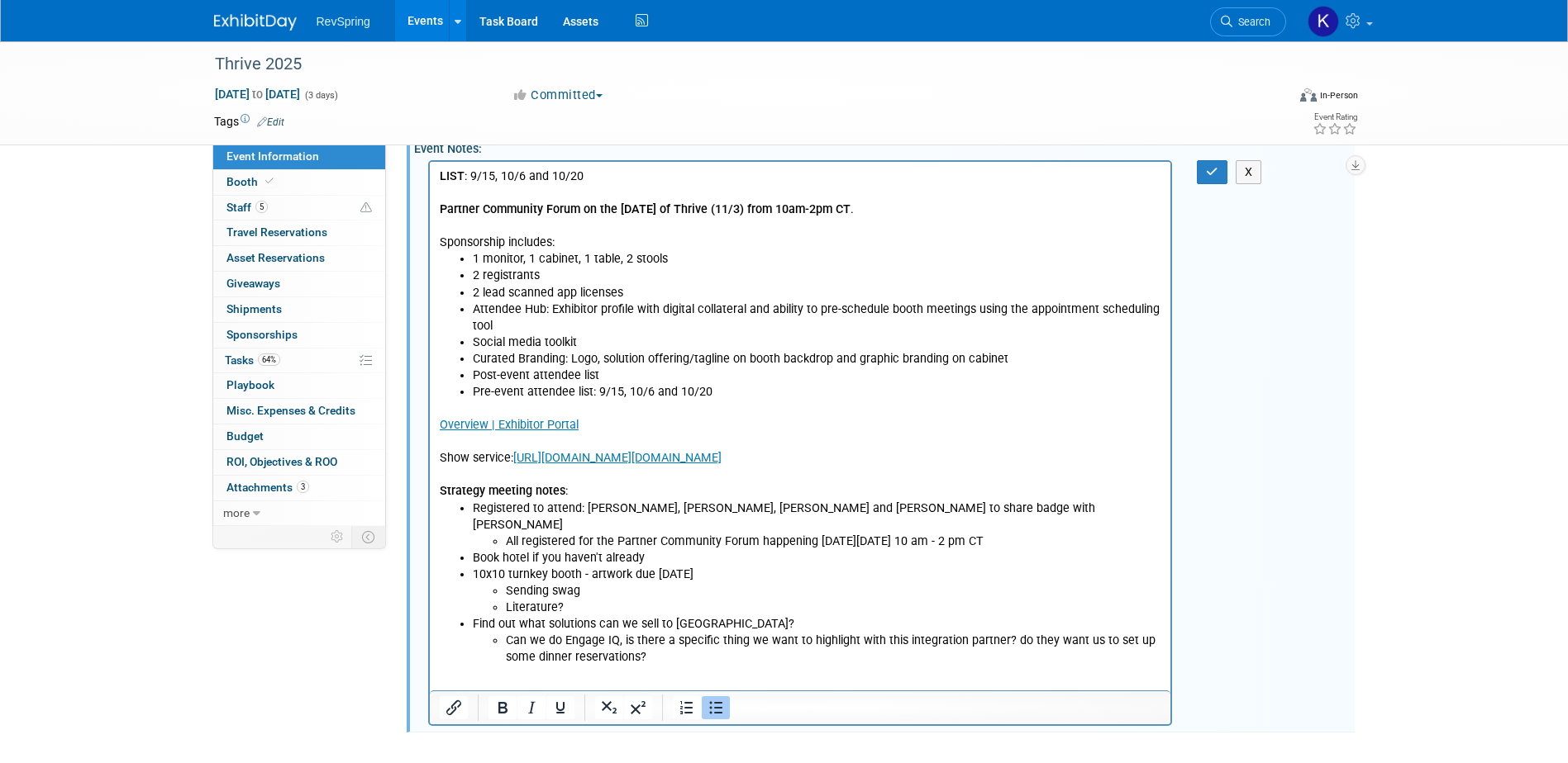
drag, startPoint x: 624, startPoint y: 625, endPoint x: 664, endPoint y: 618, distance: 40.6
click at [624, 584] on li "Can we do Engage IQ, is there a specific thing we want to highlight with this i…" at bounding box center [833, 648] width 656 height 33
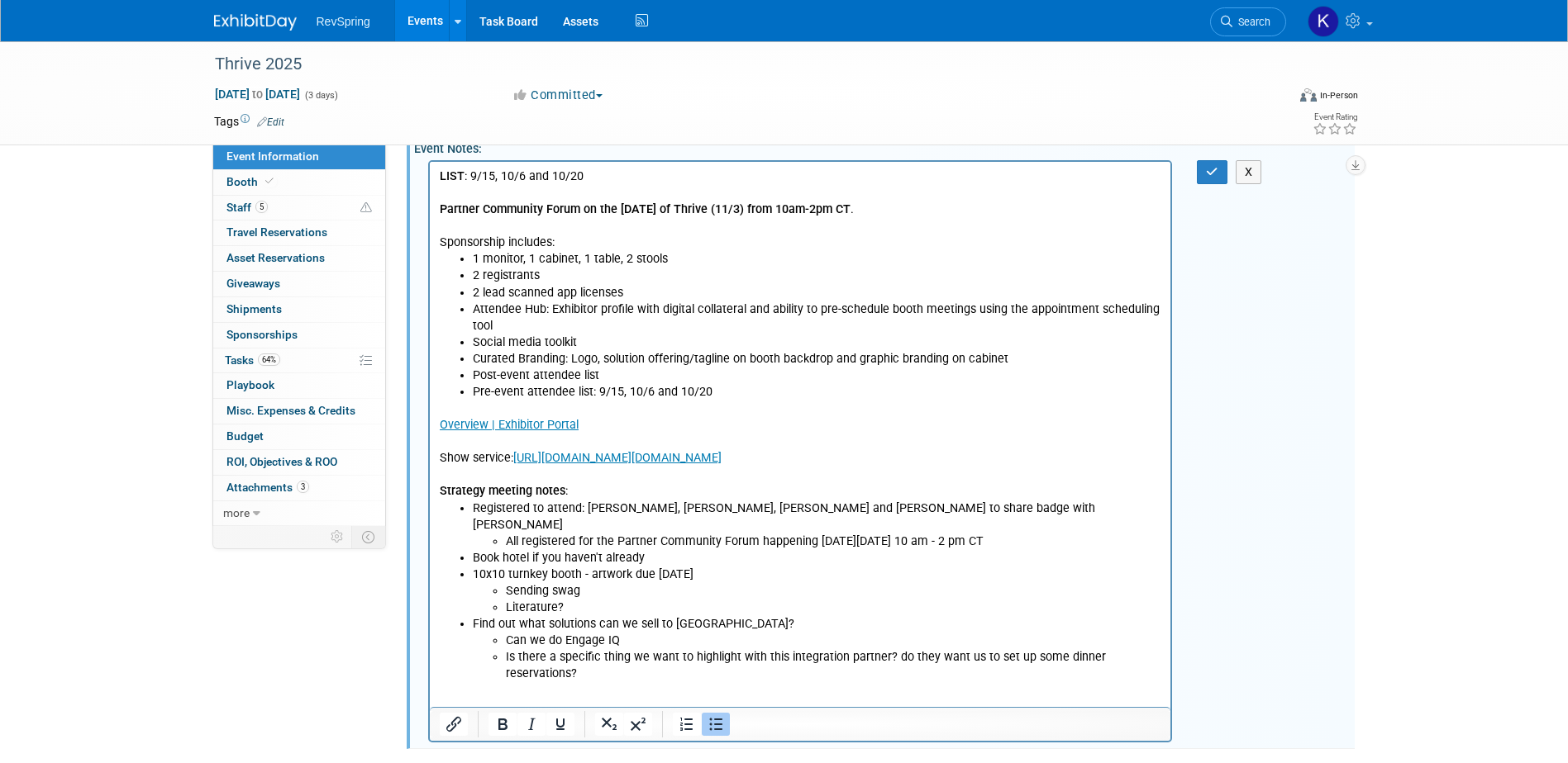
click at [894, 584] on li "Is there a specific thing we want to highlight with this integration partner? d…" at bounding box center [833, 664] width 656 height 33
click at [806, 584] on li "Do they want us to set up some dinner reservations?" at bounding box center [833, 674] width 656 height 17
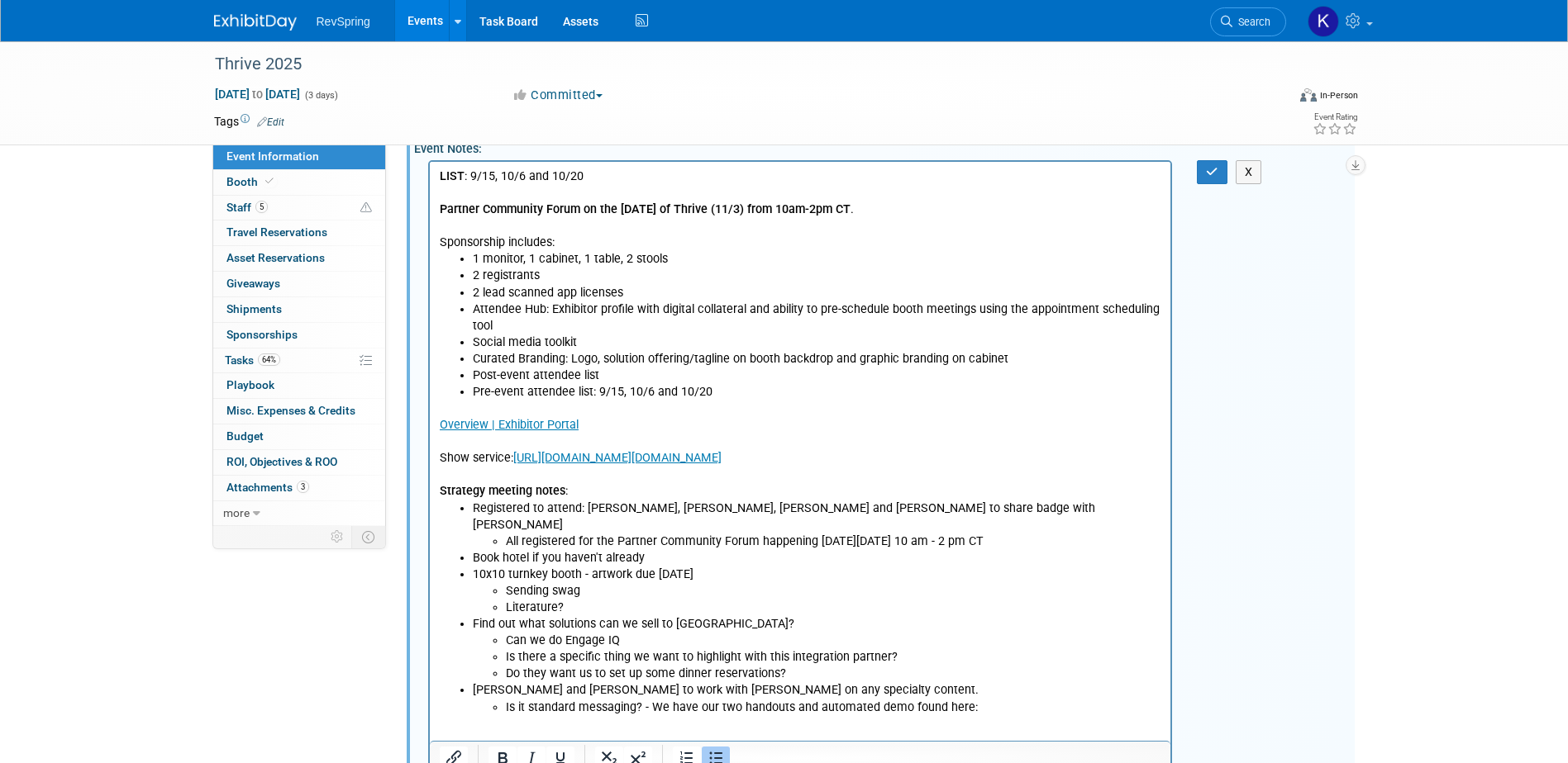
click at [993, 584] on li "Is it standard messaging? - We have our two handouts and automated demo found h…" at bounding box center [833, 708] width 656 height 17
click at [1025, 584] on li "Is it standard messaging? - We have our two handouts and automated demo found h…" at bounding box center [833, 715] width 656 height 33
click at [1018, 584] on li "Is it standard messaging? - We have our two handouts and automated demo found h…" at bounding box center [833, 715] width 656 height 33
click at [975, 584] on li "Is it standard messaging? - We have our two handouts and automated demo found h…" at bounding box center [833, 715] width 656 height 33
click at [969, 584] on li "Is it standard messaging? - We have our two handouts and automated demo found h…" at bounding box center [833, 715] width 656 height 33
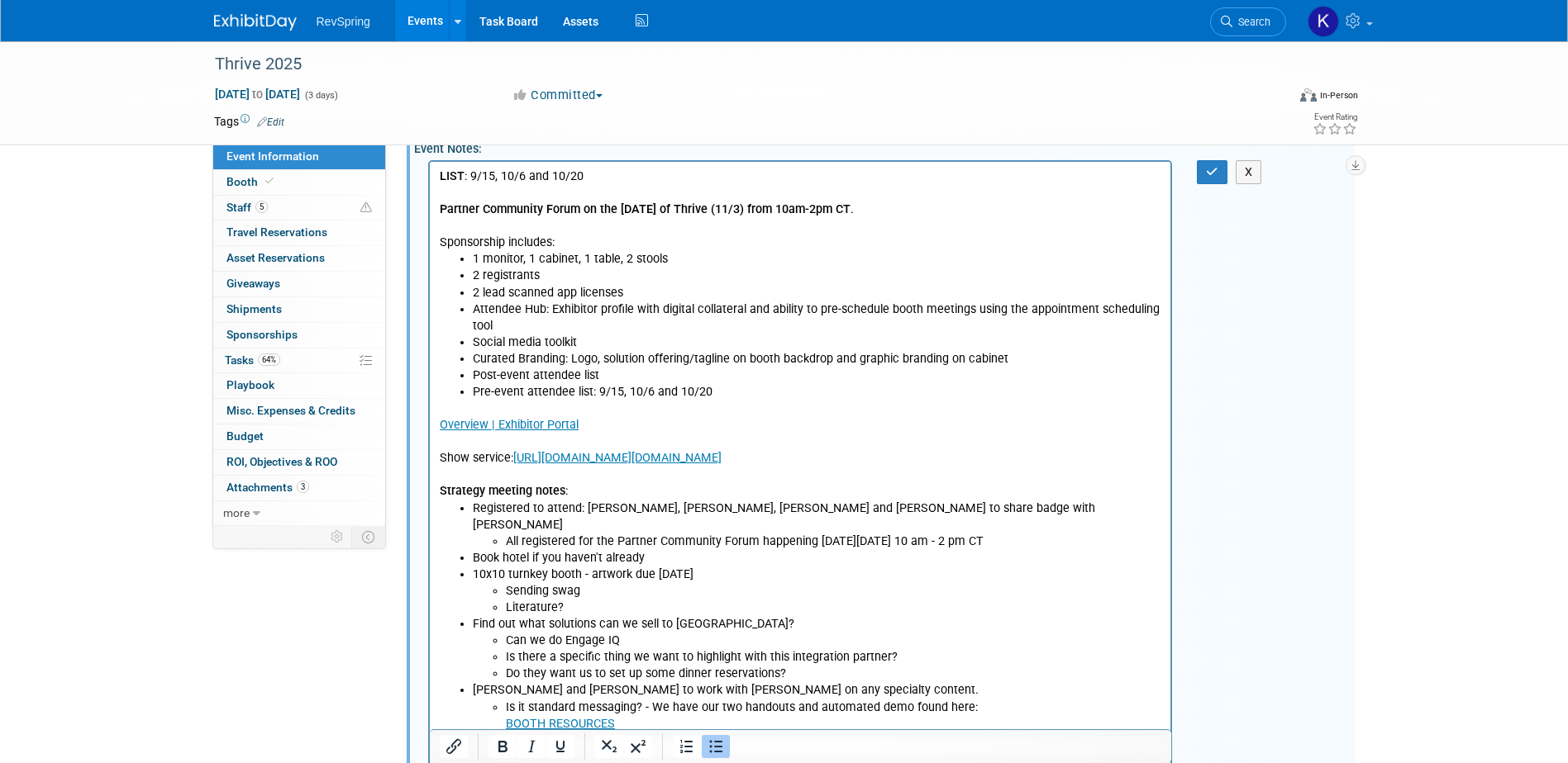
click at [965, 584] on li "Is it standard messaging? - We have our two handouts and automated demo found h…" at bounding box center [833, 715] width 656 height 33
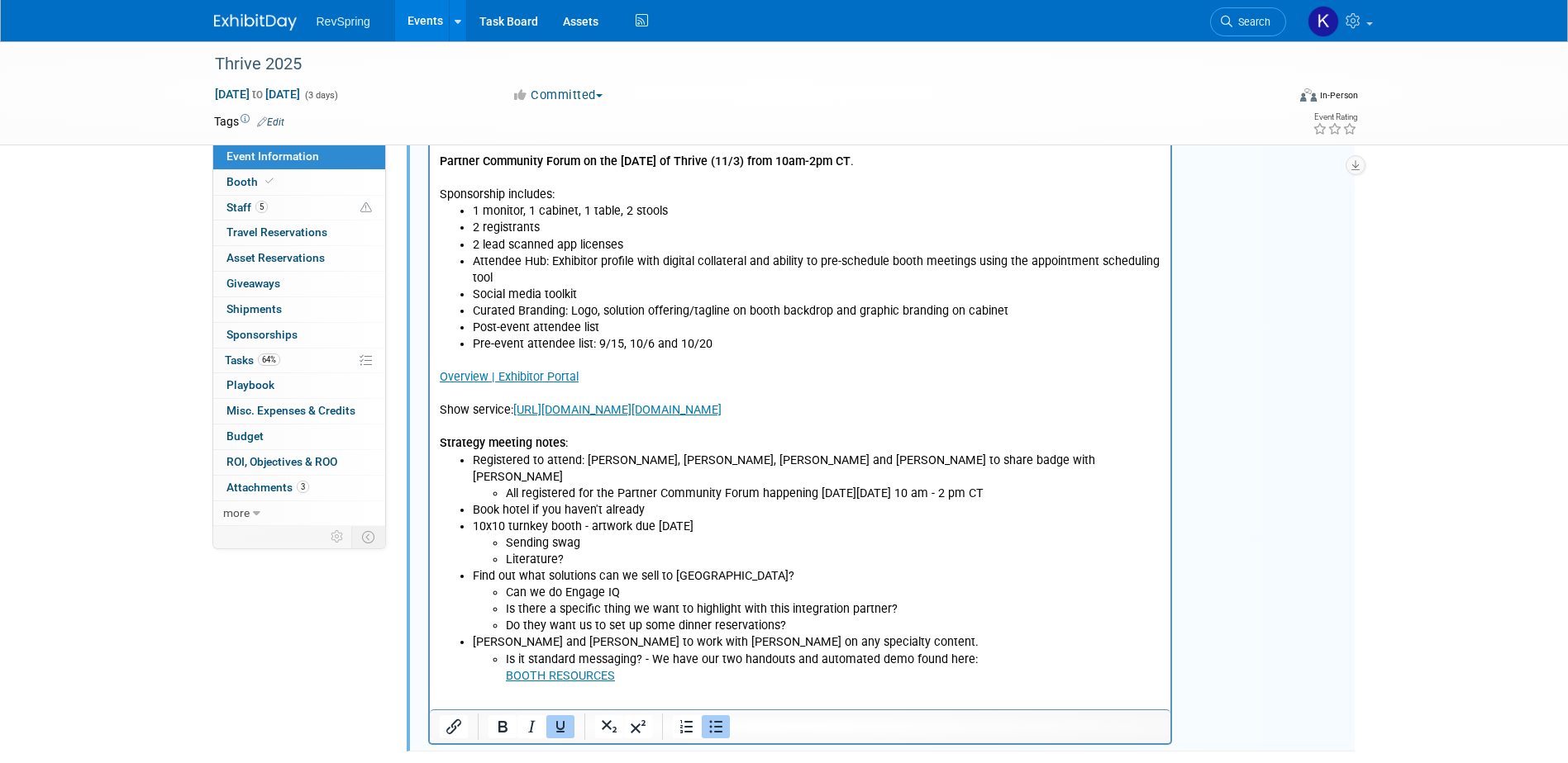
scroll to position [530, 0]
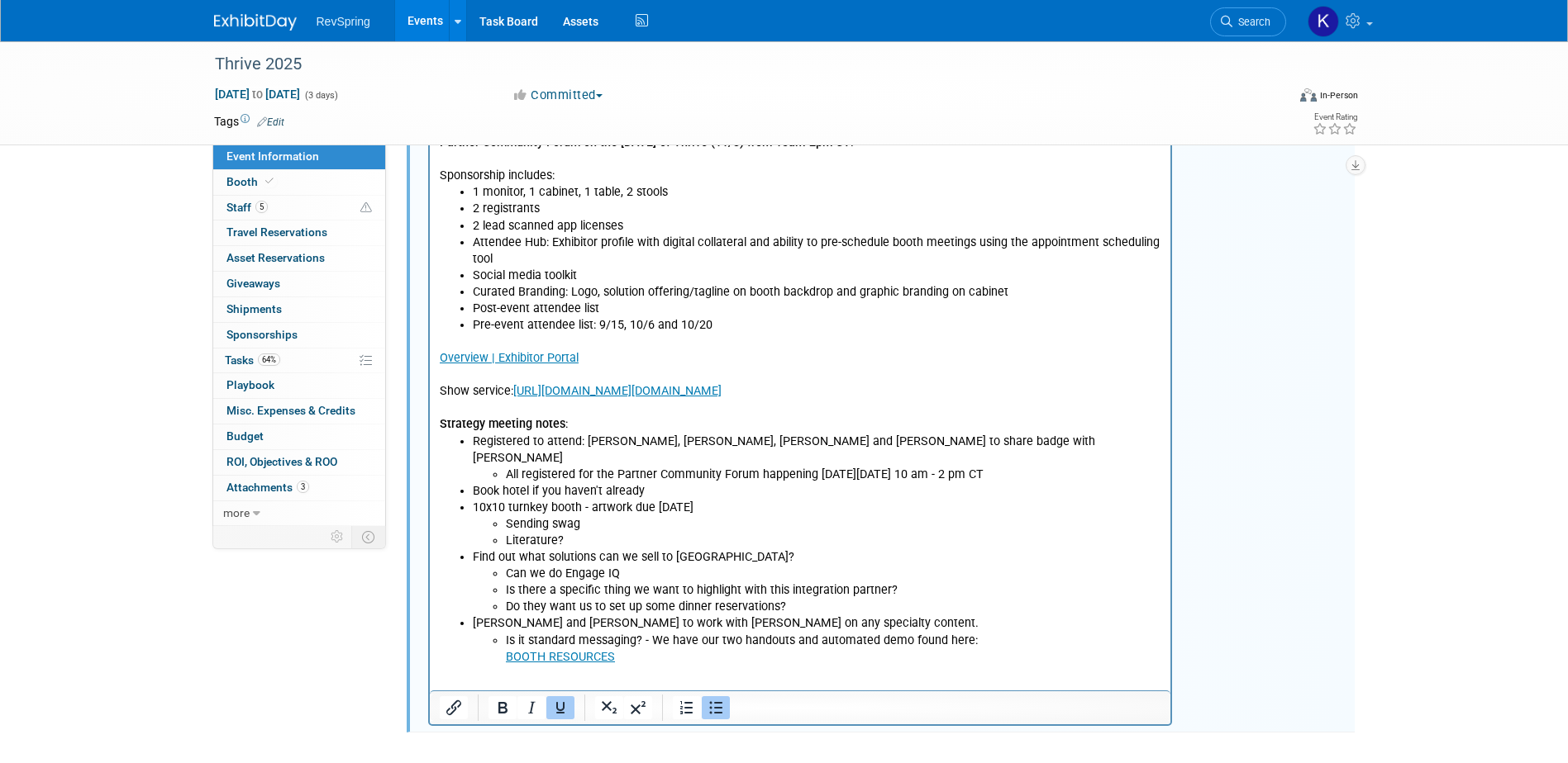
click at [720, 499] on li "10x10 turnkey booth - artwork due [DATE] Sending swag Literature?" at bounding box center [816, 523] width 689 height 50
click at [702, 499] on li "10x10 turnkey booth - artwork due [DATE] Sending swag Literature?" at bounding box center [816, 523] width 689 height 50
click at [609, 532] on li "Literature?" at bounding box center [833, 540] width 656 height 17
click at [495, 549] on li "Find out what solutions can we sell to [GEOGRAPHIC_DATA]? Can we do Engage IQ I…" at bounding box center [816, 582] width 689 height 66
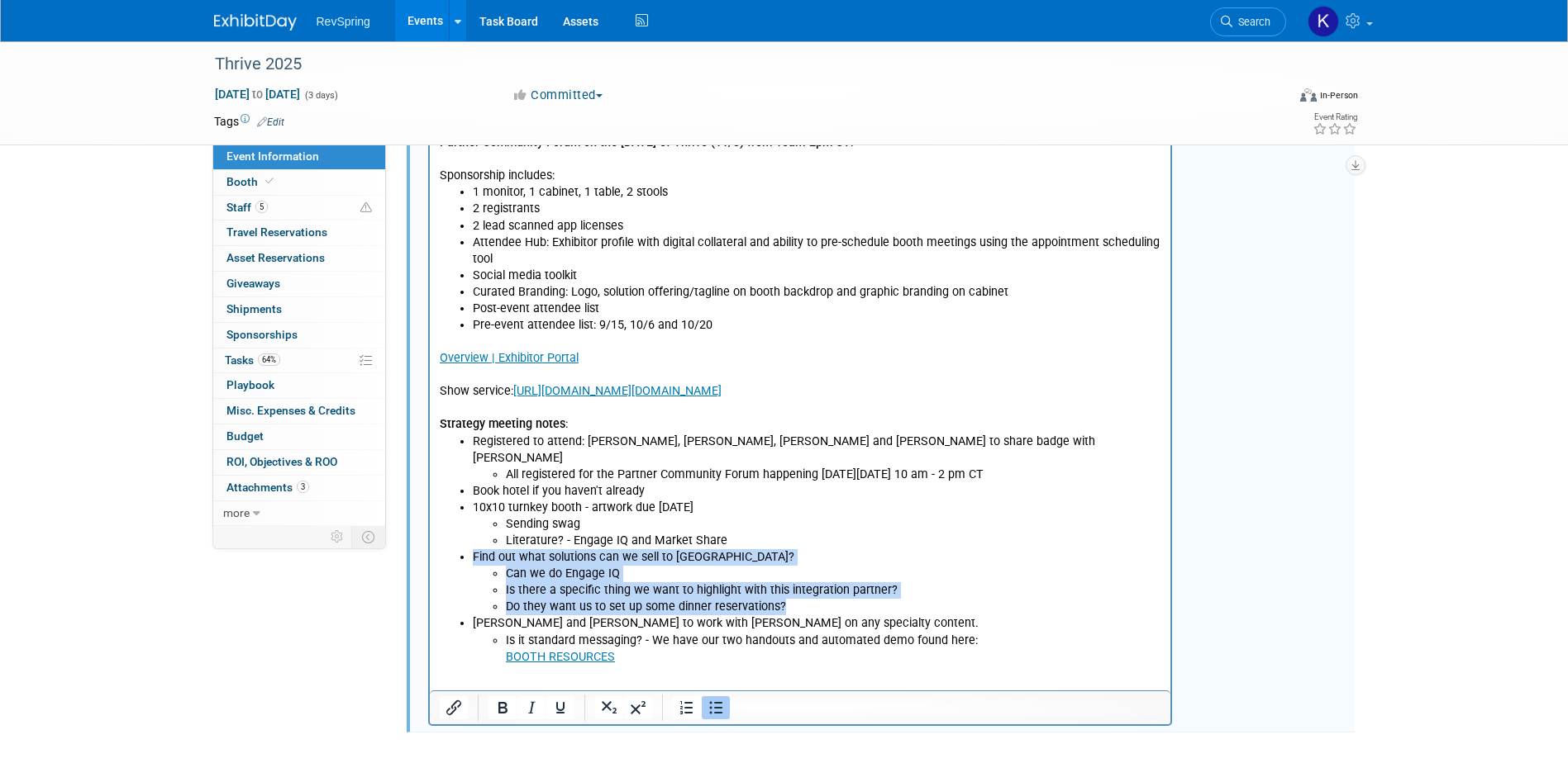
click at [495, 549] on li "Find out what solutions can we sell to [GEOGRAPHIC_DATA]? Can we do Engage IQ I…" at bounding box center [816, 582] width 689 height 66
click at [729, 549] on li "Find out what solutions can we sell to [GEOGRAPHIC_DATA]? Can we do Engage IQ I…" at bounding box center [816, 582] width 689 height 66
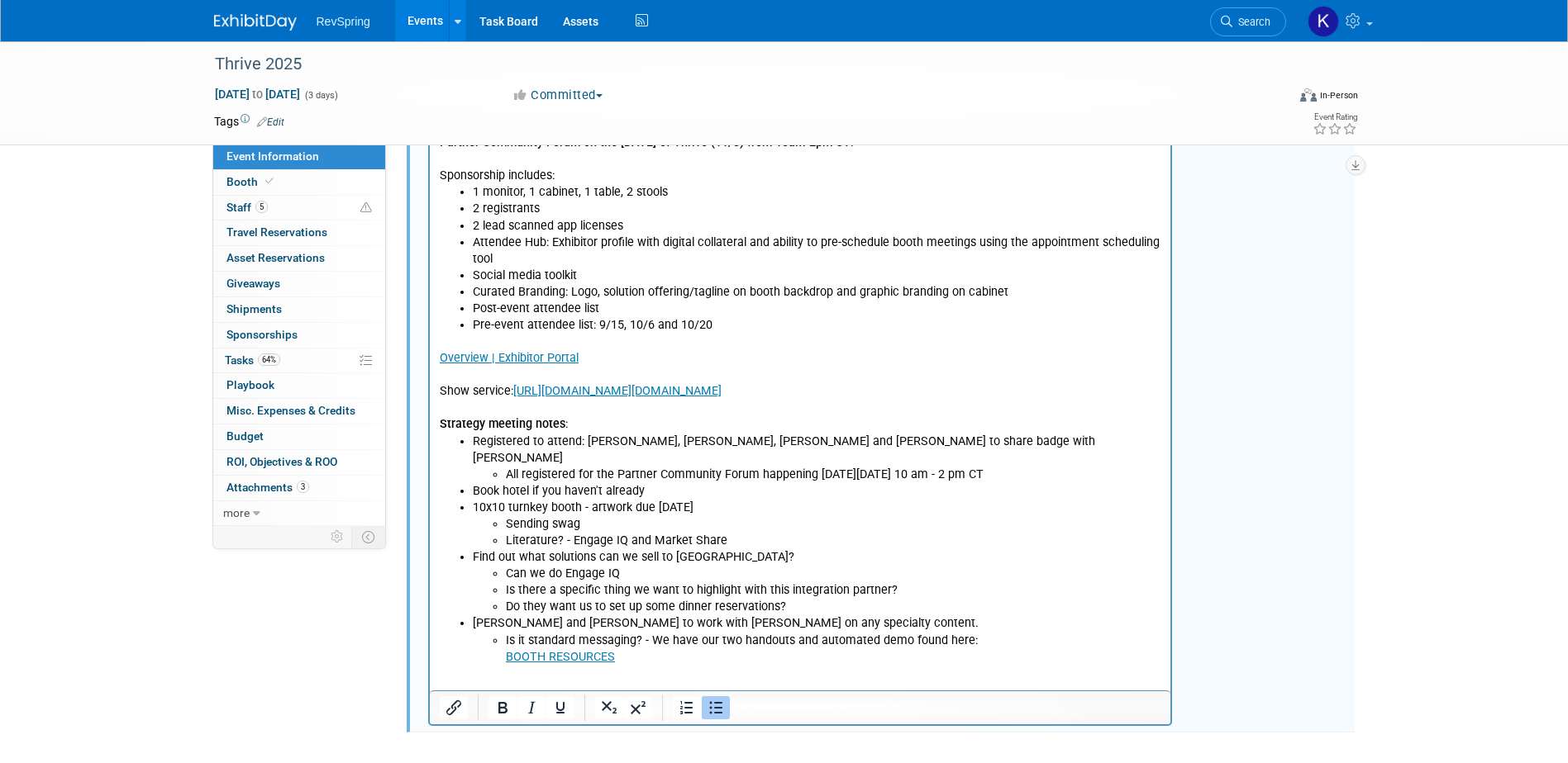
click at [730, 549] on li "Find out what solutions can we sell to [GEOGRAPHIC_DATA]? Can we do Engage IQ I…" at bounding box center [816, 582] width 689 height 66
click at [714, 549] on li "Find out what solutions can we sell to [GEOGRAPHIC_DATA]? Can we do Engage IQ I…" at bounding box center [816, 582] width 689 height 66
click at [722, 549] on li "Find out what solutions can we sell to [GEOGRAPHIC_DATA]? Can we do Engage IQ I…" at bounding box center [816, 582] width 689 height 66
click at [713, 549] on li "Find out what solutions can we sell to [GEOGRAPHIC_DATA]? Can we do Engage IQ I…" at bounding box center [816, 582] width 689 height 66
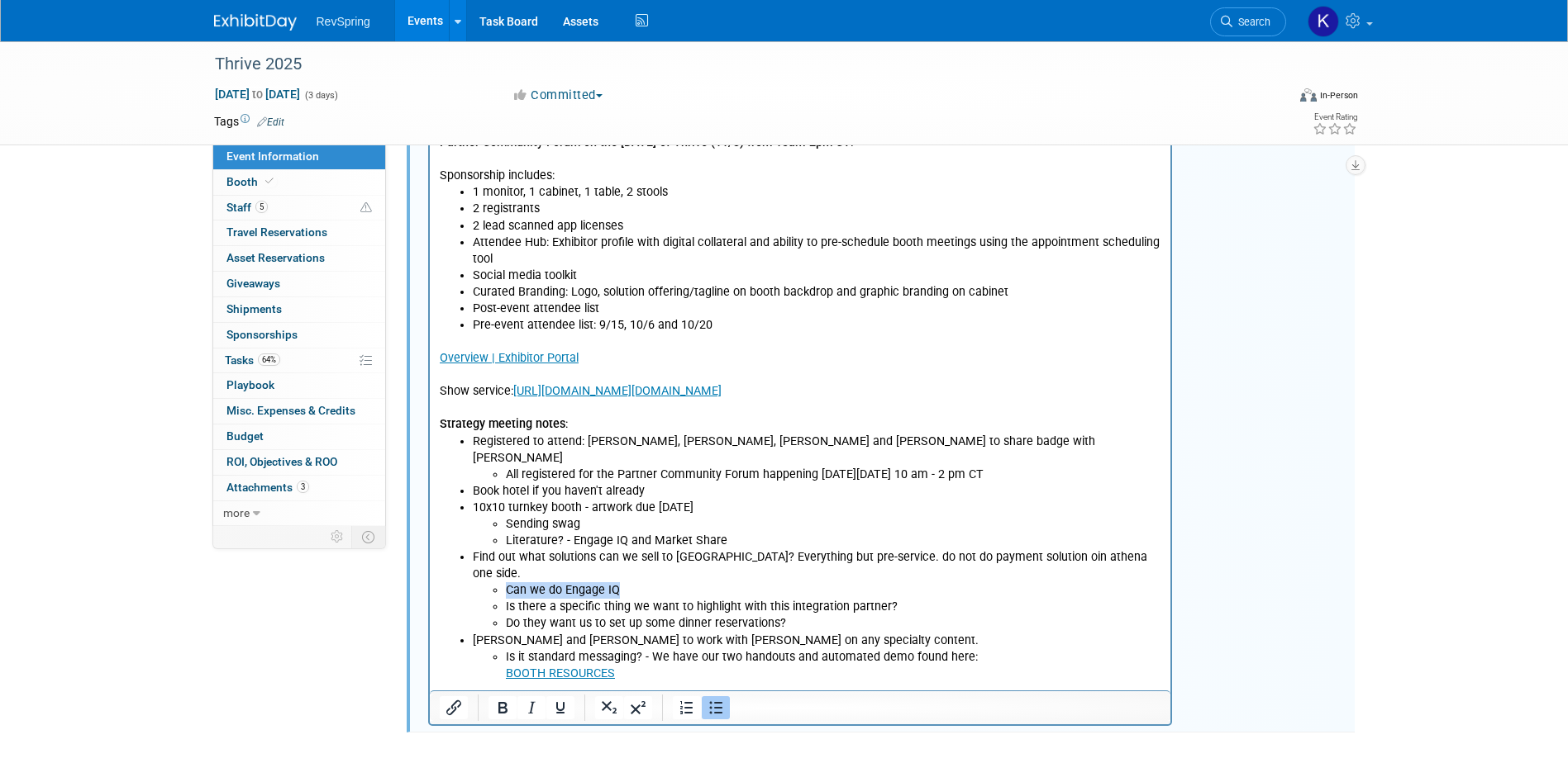
drag, startPoint x: 627, startPoint y: 554, endPoint x: 495, endPoint y: 554, distance: 132.0
click at [505, 582] on li "Can we do Engage IQ" at bounding box center [833, 590] width 656 height 17
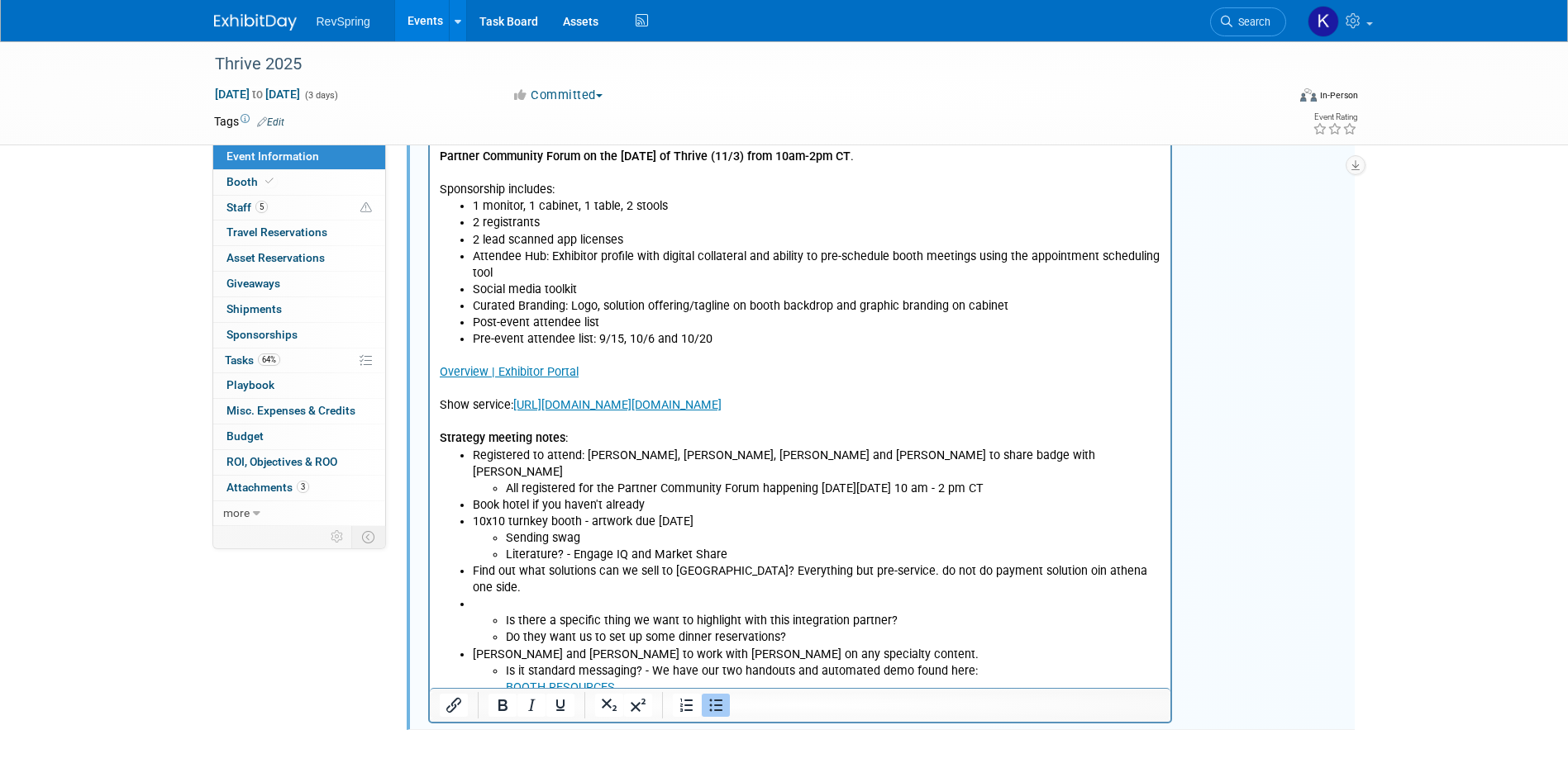
scroll to position [514, 0]
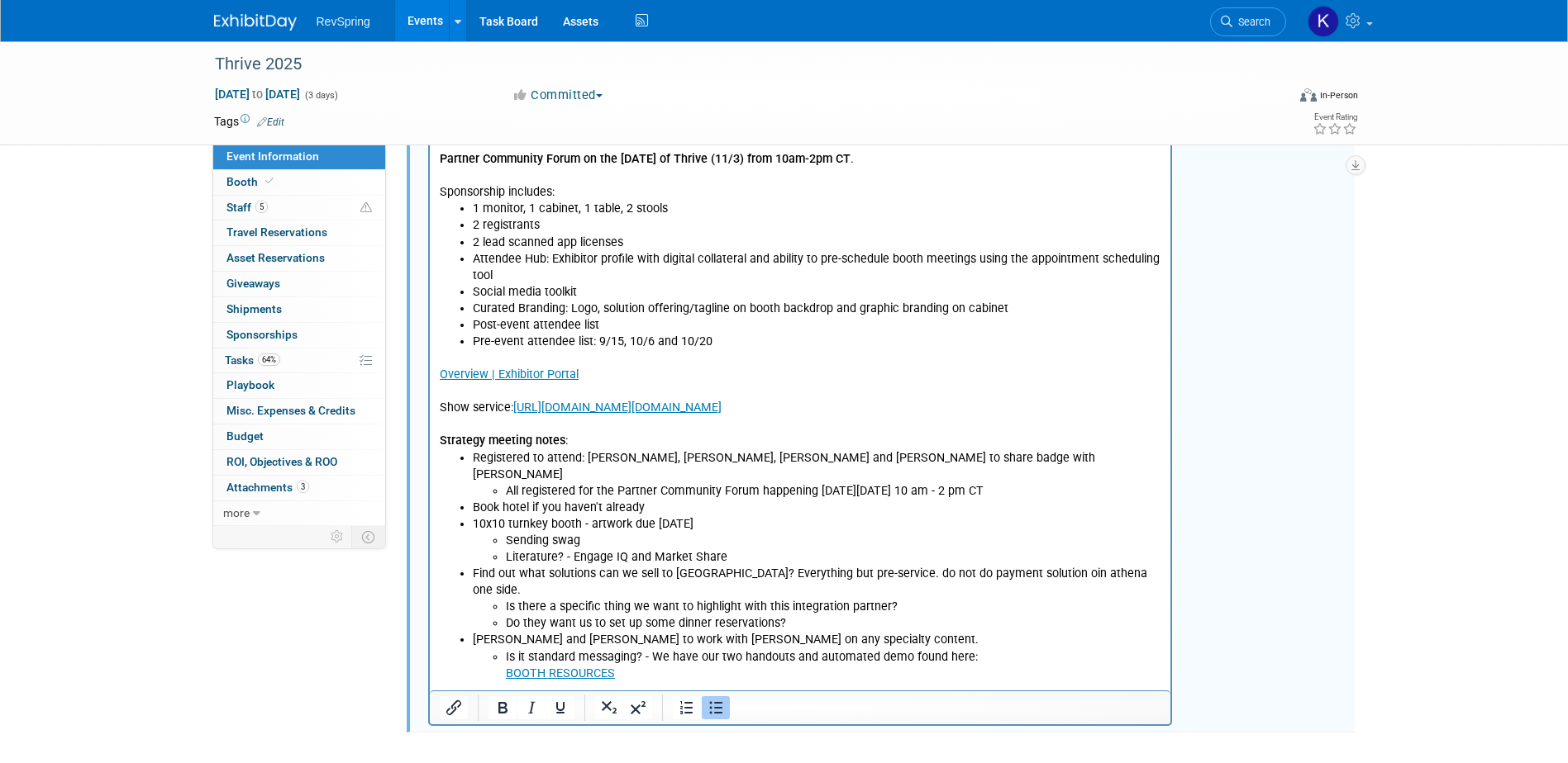
click at [892, 584] on li "Is there a specific thing we want to highlight with this integration partner?" at bounding box center [833, 607] width 656 height 17
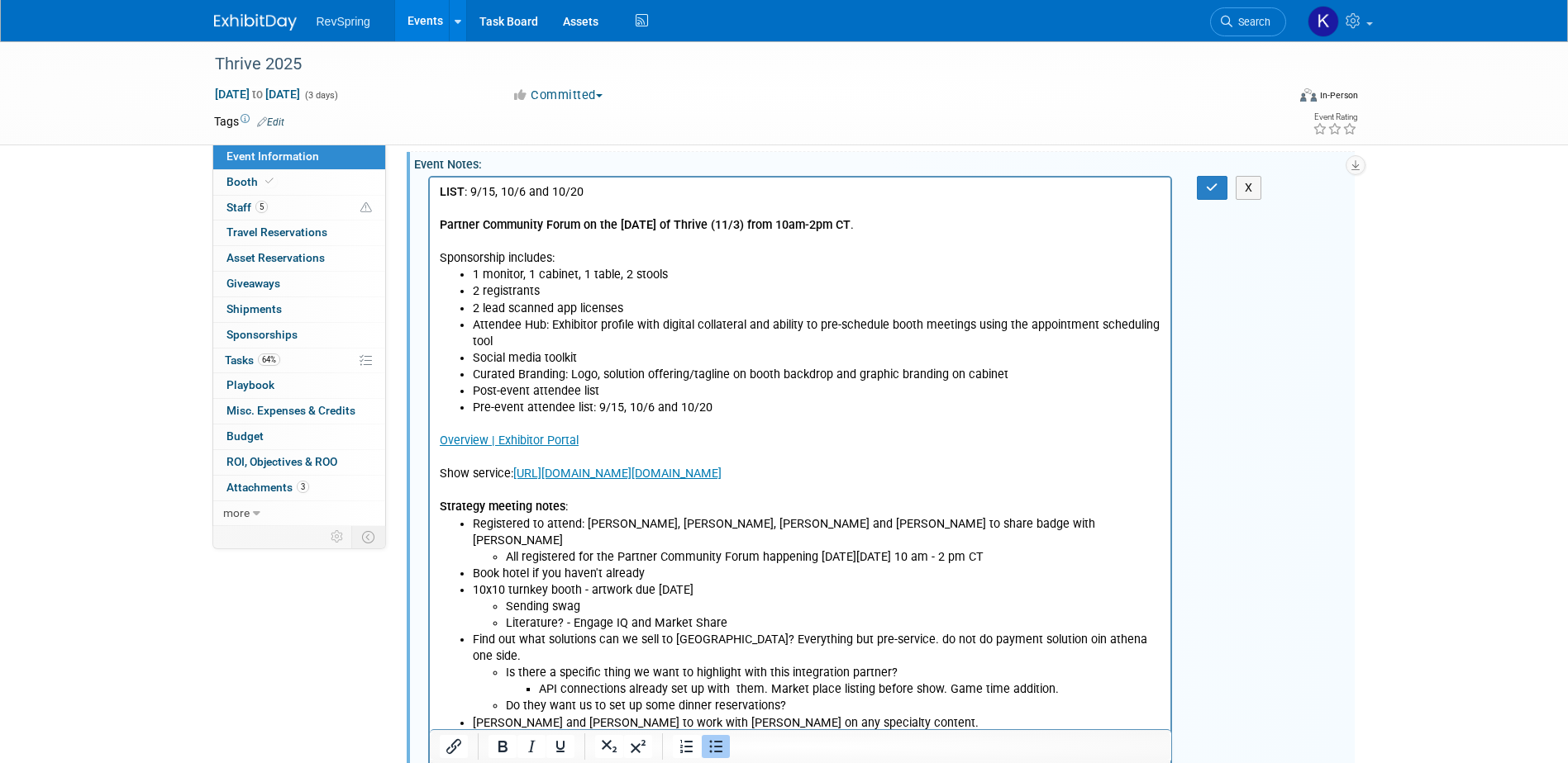
scroll to position [530, 0]
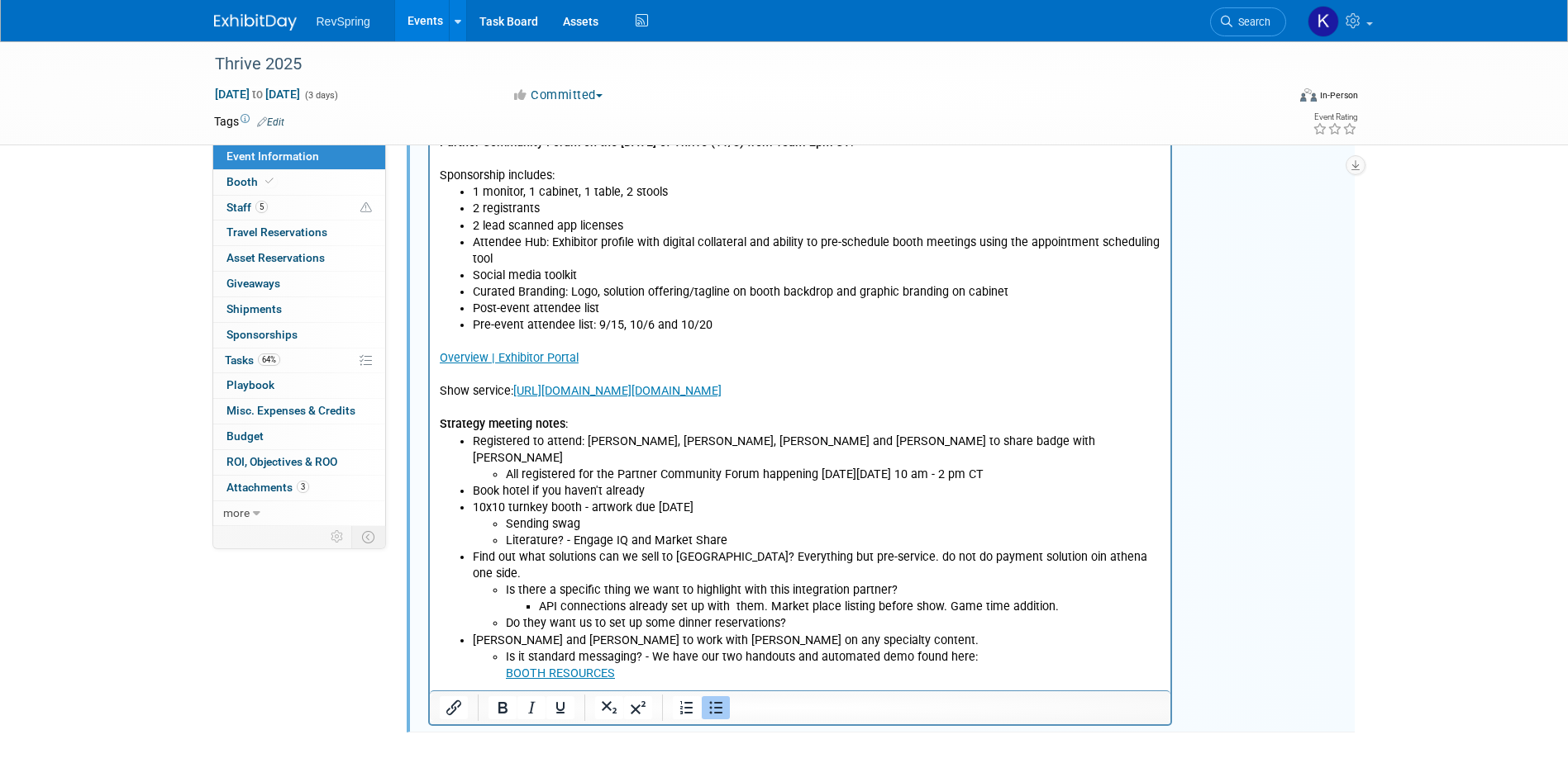
click at [800, 582] on li "Is there a specific thing we want to highlight with this integration partner? A…" at bounding box center [833, 598] width 656 height 33
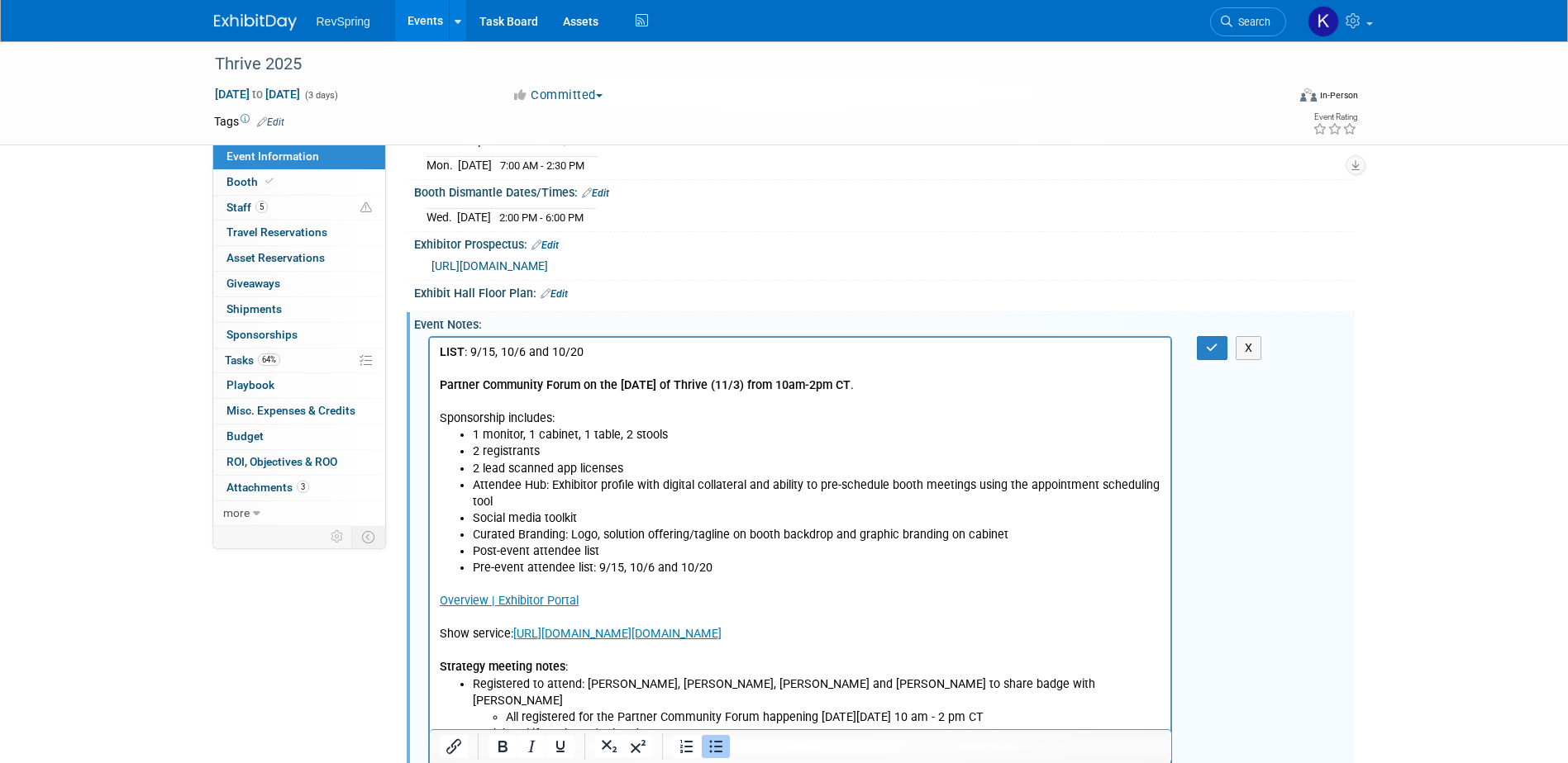
scroll to position [283, 0]
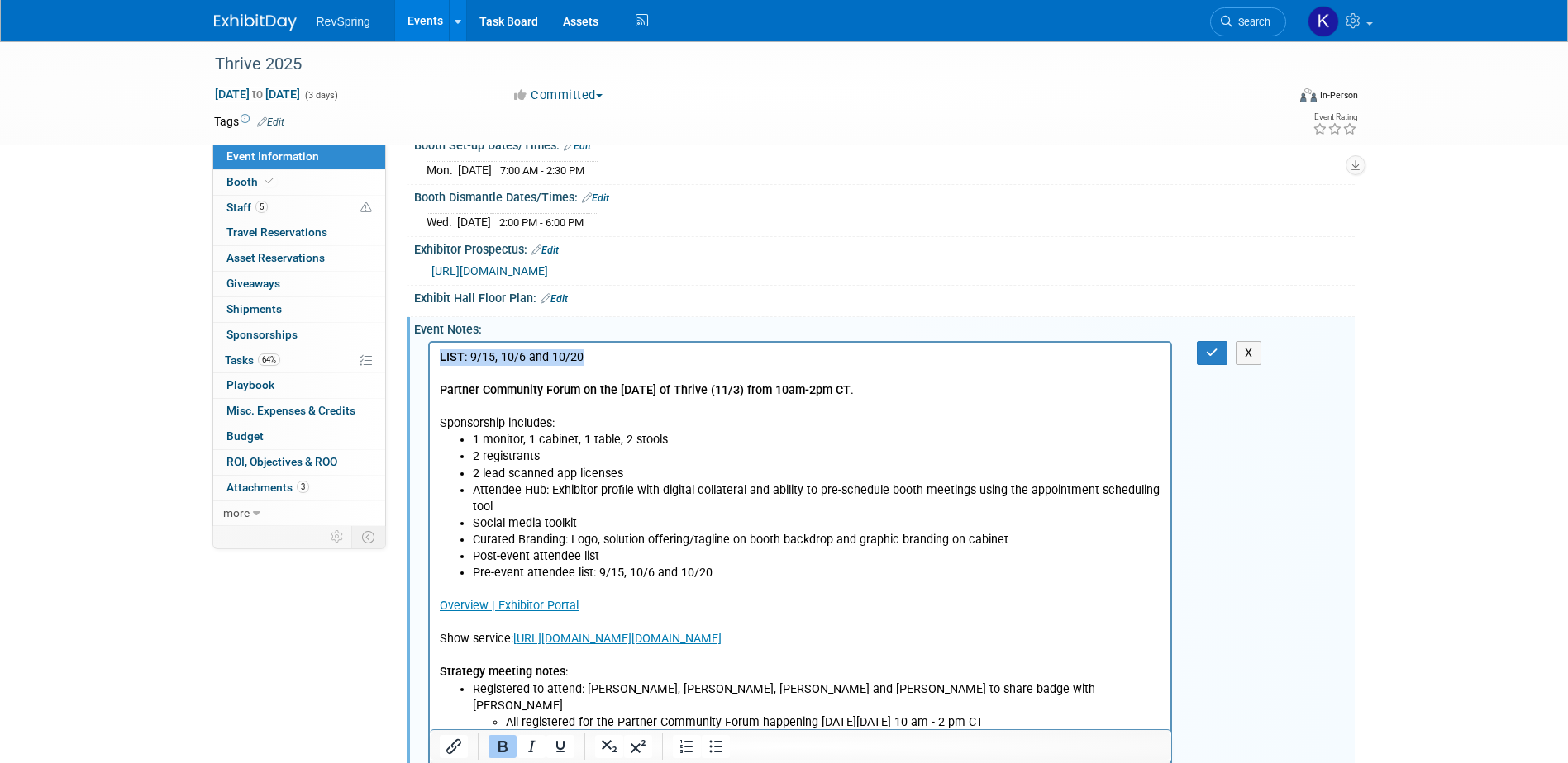
drag, startPoint x: 546, startPoint y: 355, endPoint x: 828, endPoint y: 691, distance: 438.7
click at [429, 355] on html "LIST : 9/15, 10/6 and 10/20 Partner Community Forum on the [DATE] of Thrive (11…" at bounding box center [799, 635] width 742 height 587
copy p "LIST : 9/15, 10/6 and 10/20"
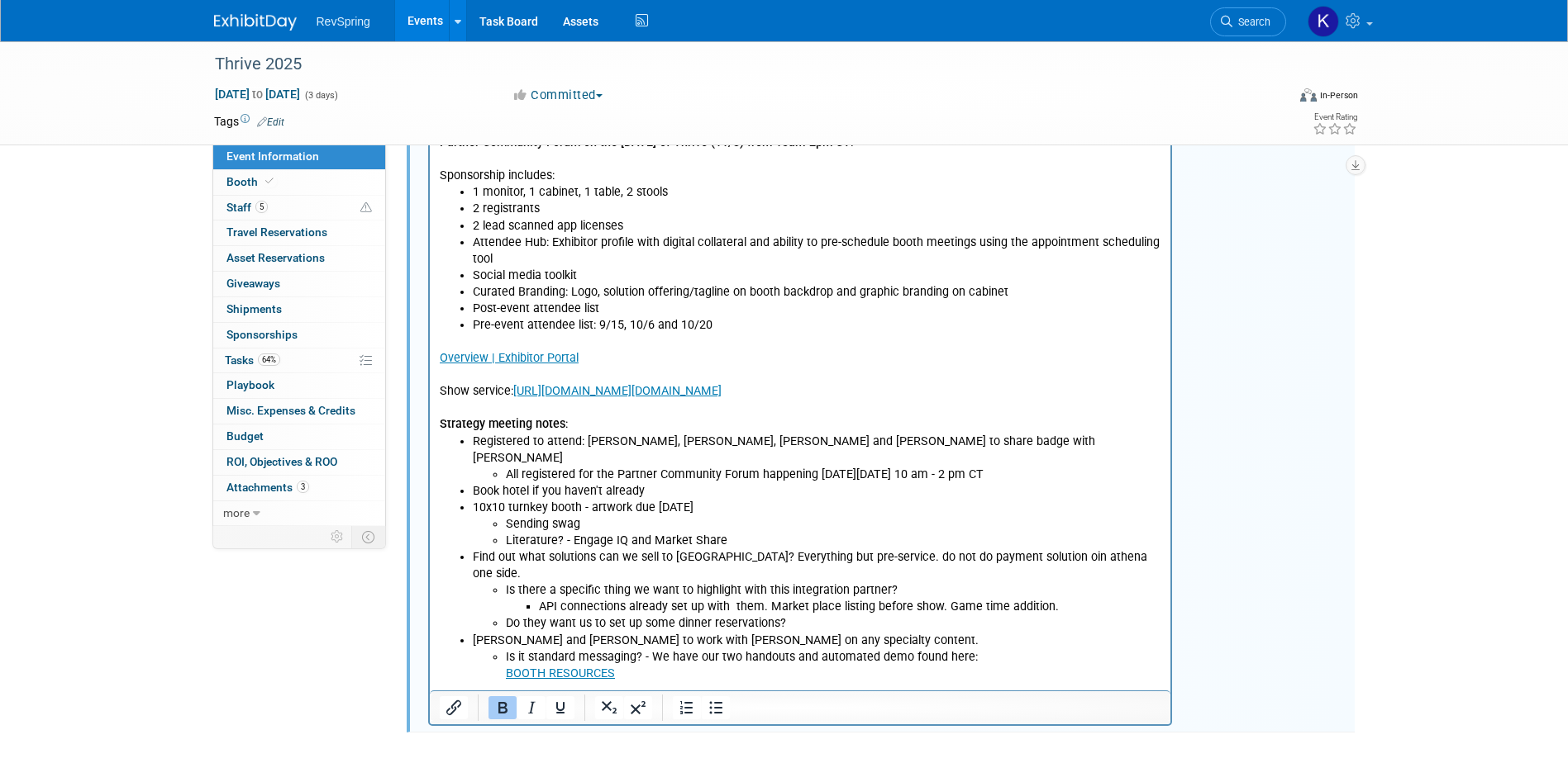
click at [1060, 584] on li "API connections already set up with them. Market place listing before show. Gam…" at bounding box center [849, 607] width 623 height 17
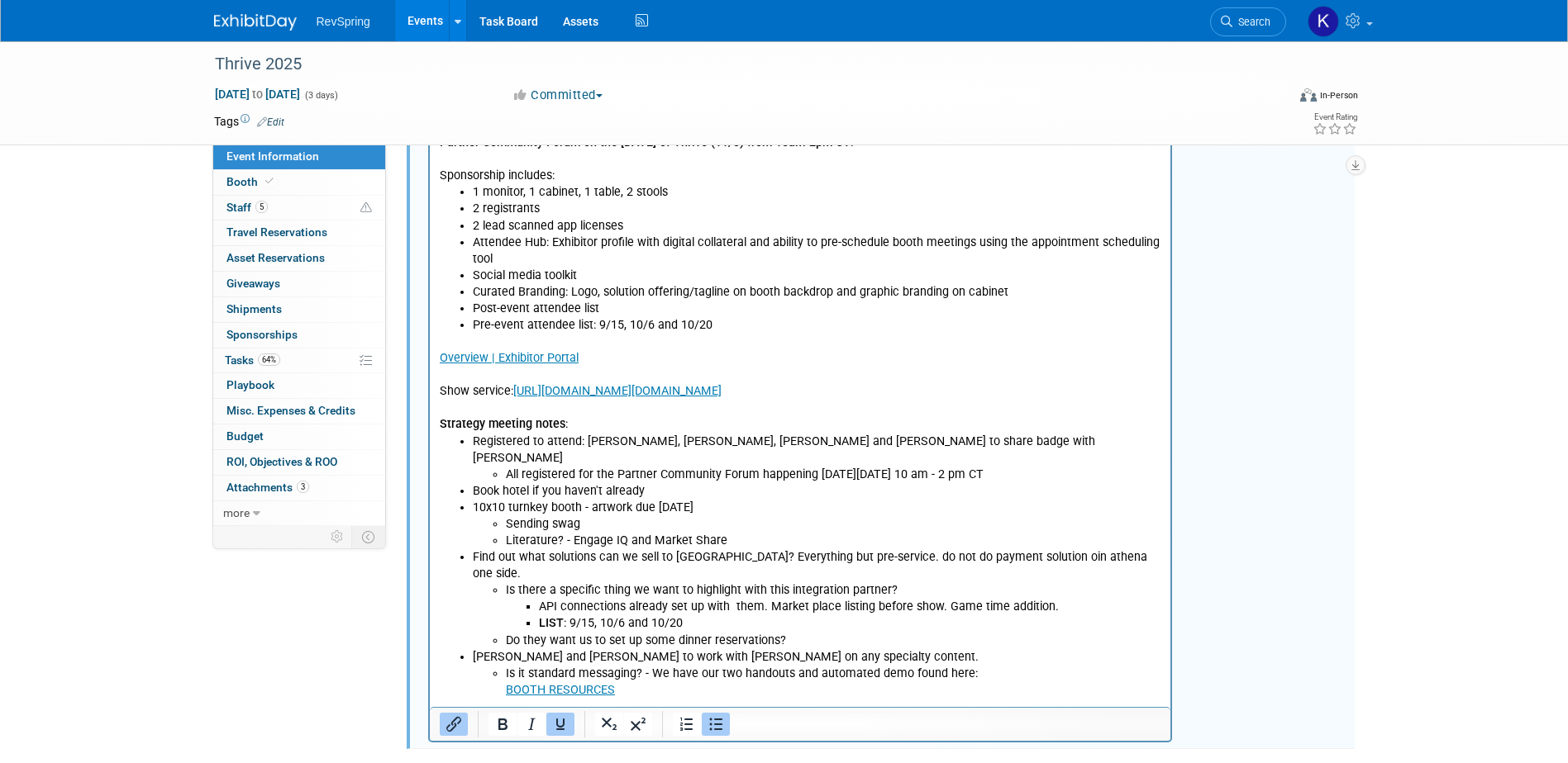
click at [734, 584] on p "BOOTH RESOURCES" at bounding box center [833, 690] width 656 height 17
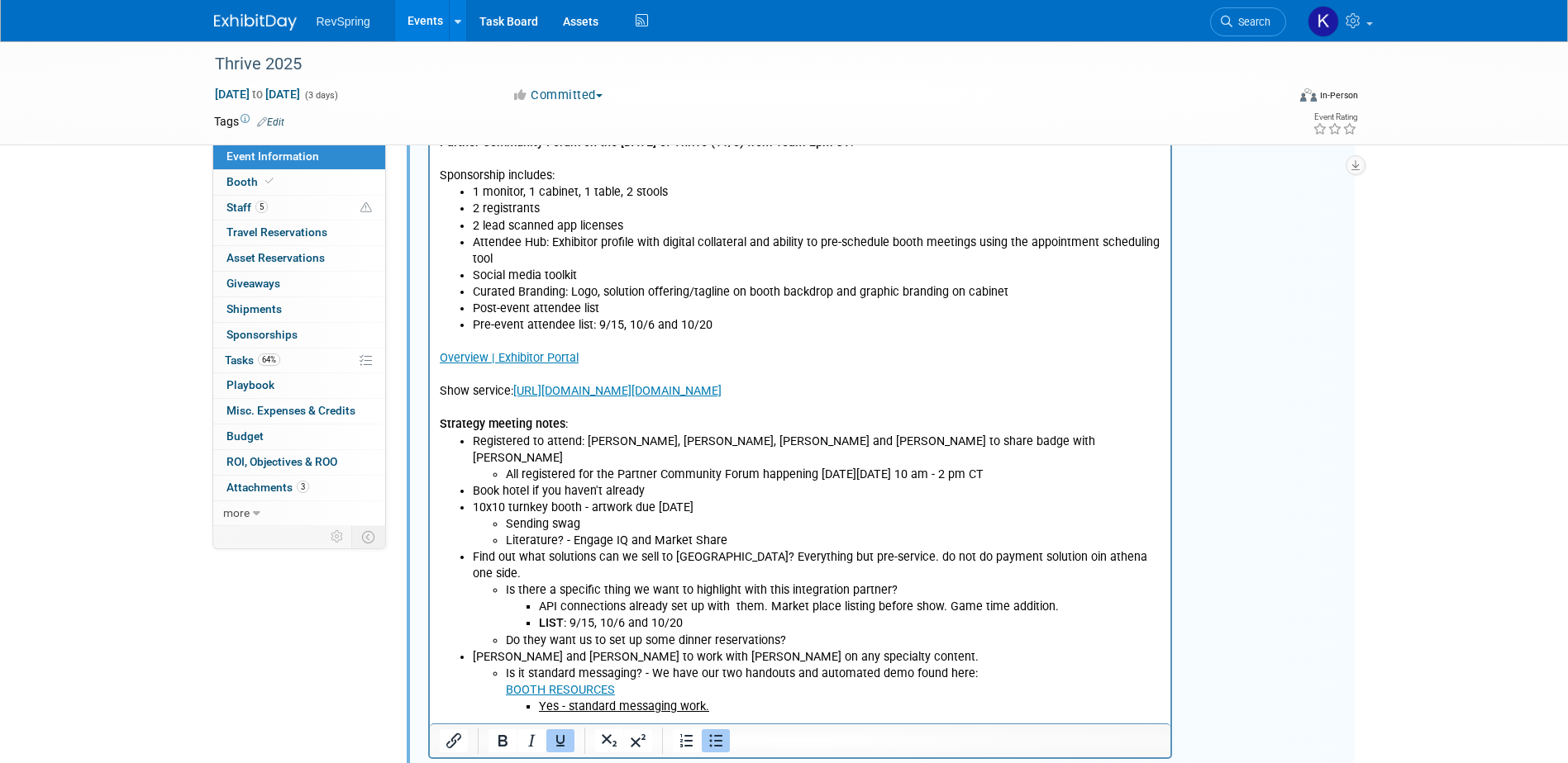
drag, startPoint x: 717, startPoint y: 674, endPoint x: 537, endPoint y: 674, distance: 180.0
click at [537, 584] on ul "Yes - standard messaging work." at bounding box center [833, 707] width 656 height 17
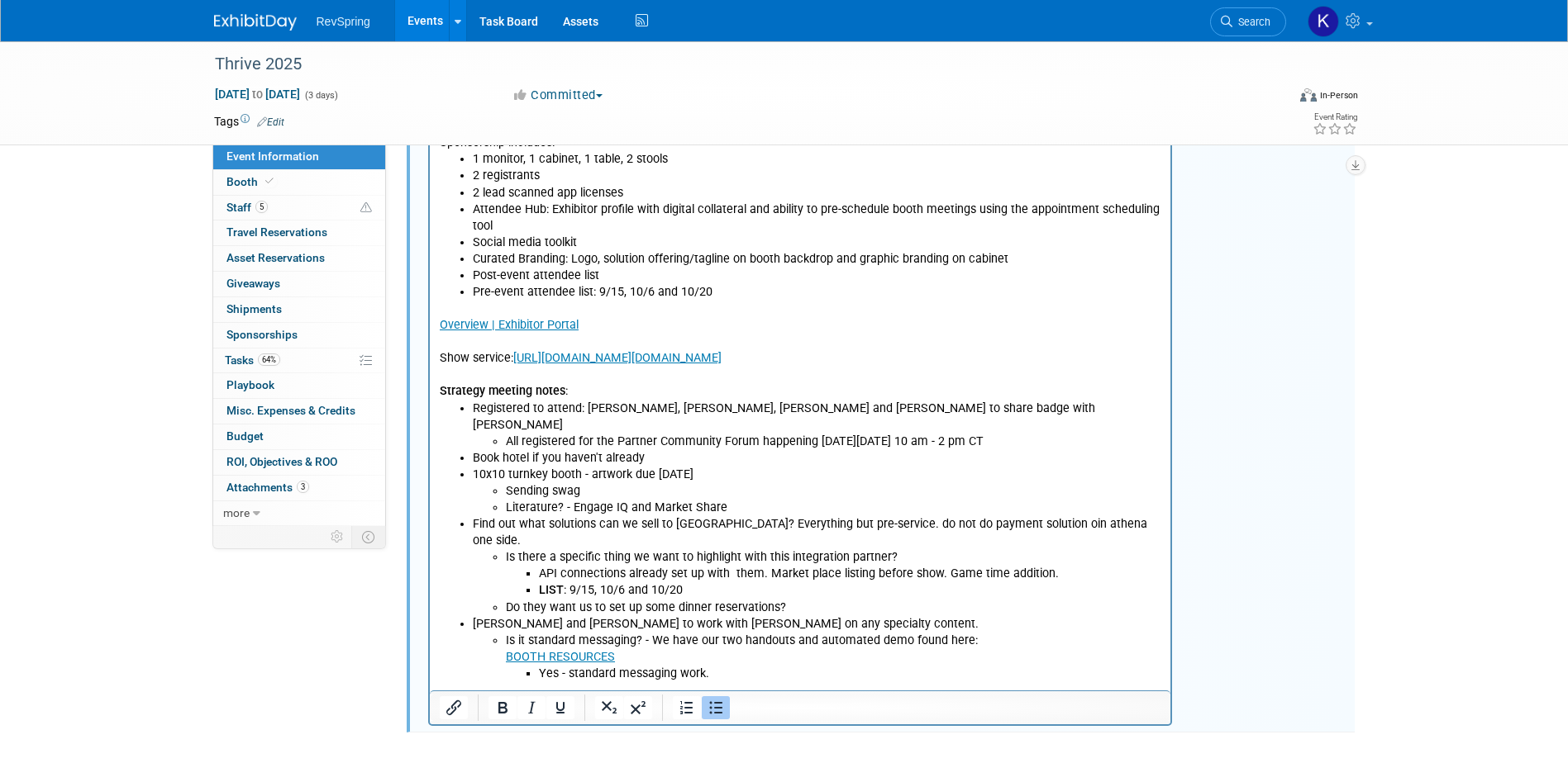
click at [727, 584] on li "Yes - standard messaging work." at bounding box center [849, 674] width 623 height 17
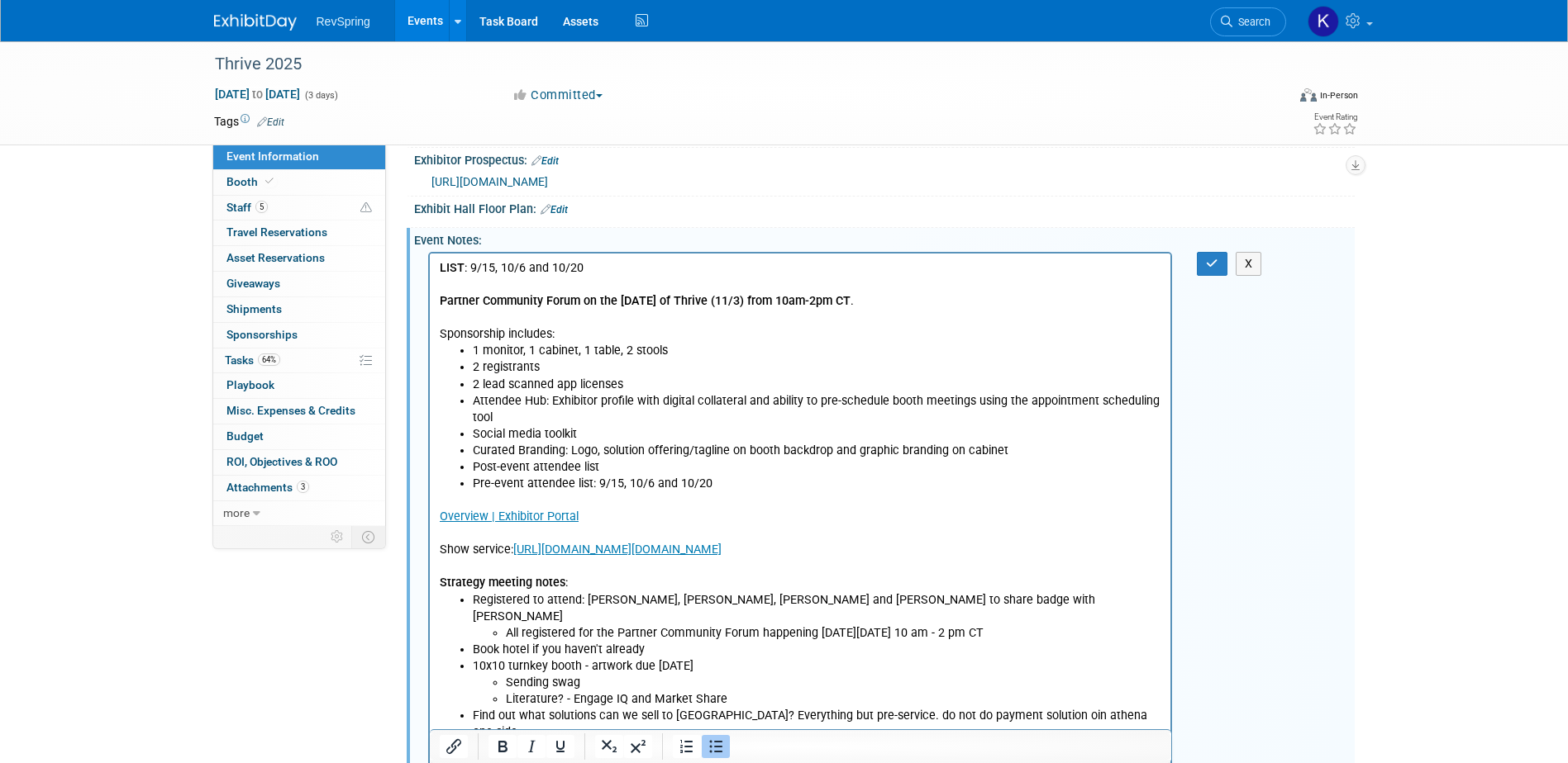
scroll to position [332, 0]
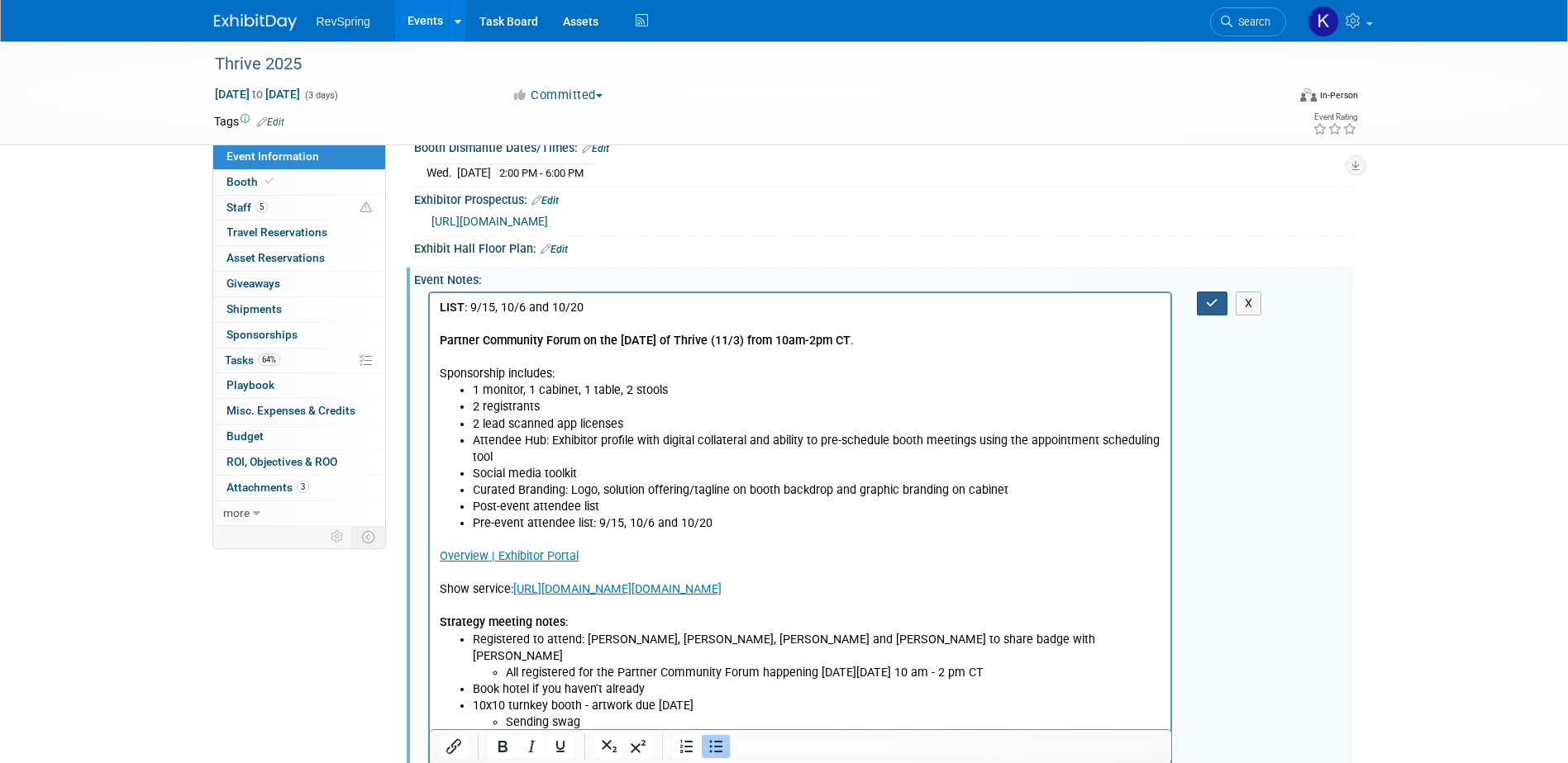
click at [1200, 303] on button "button" at bounding box center [1212, 303] width 31 height 23
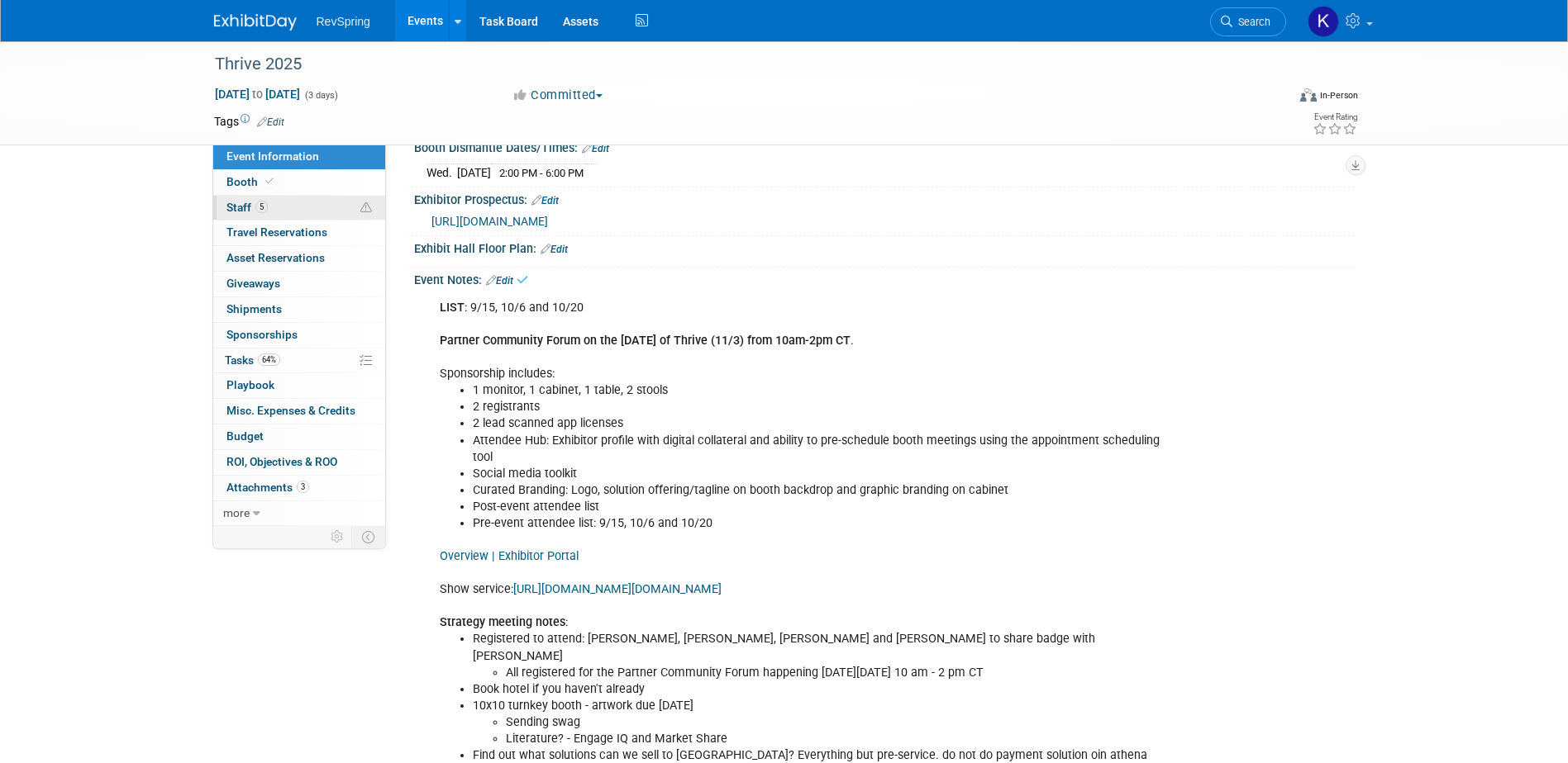
click at [305, 206] on link "5 Staff 5" at bounding box center [299, 208] width 172 height 24
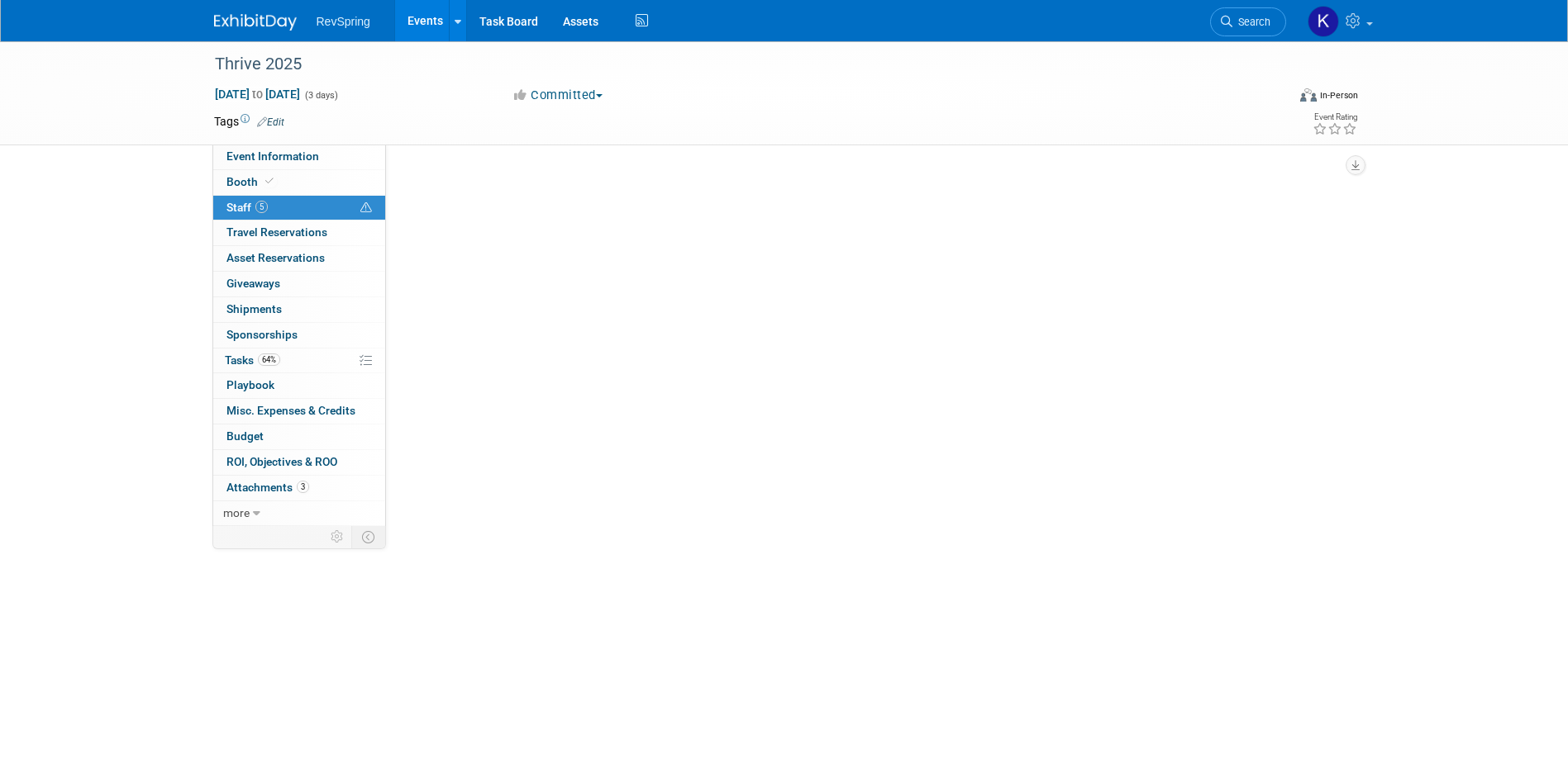
scroll to position [0, 0]
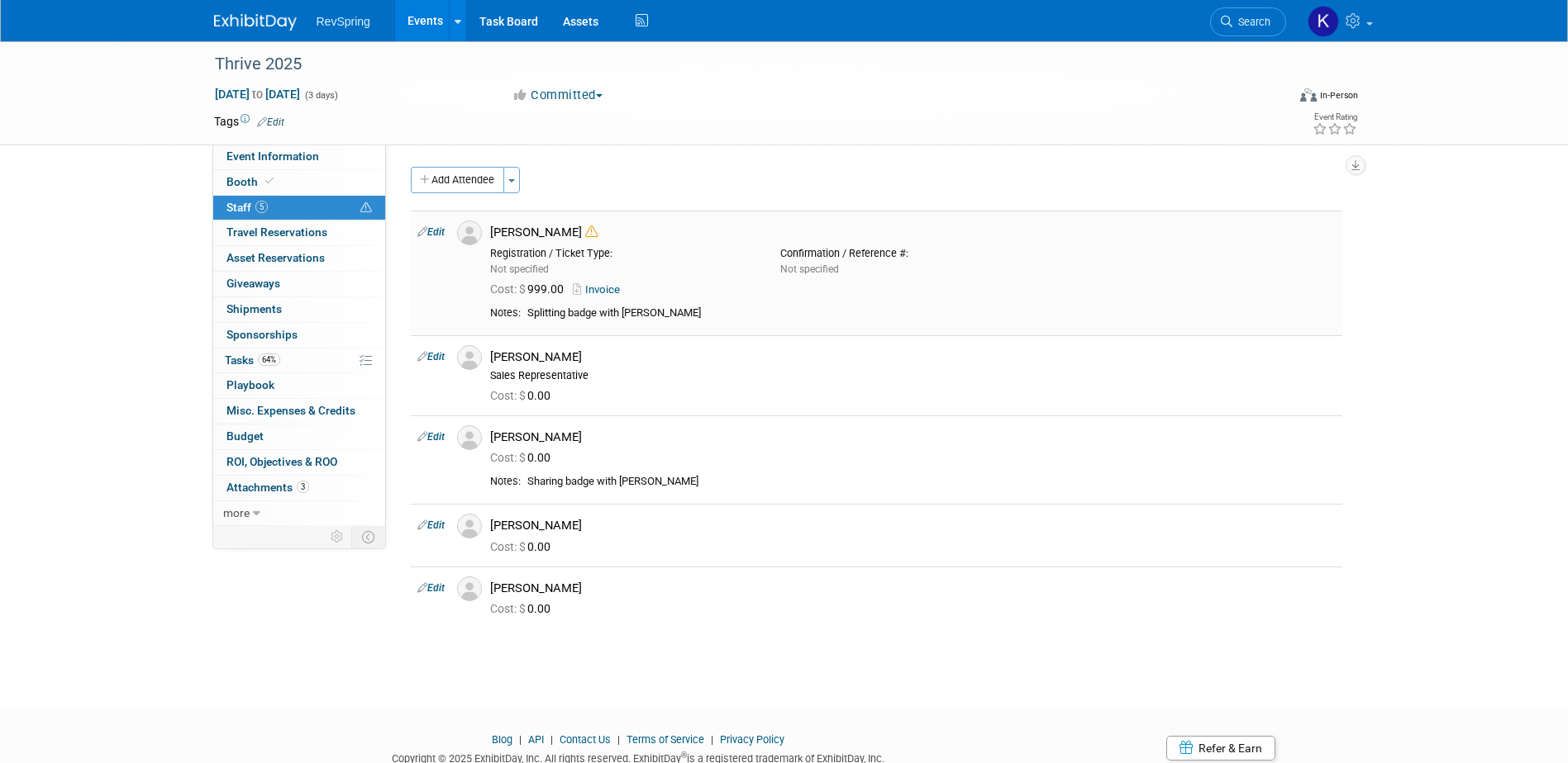
click at [585, 231] on icon at bounding box center [590, 231] width 12 height 12
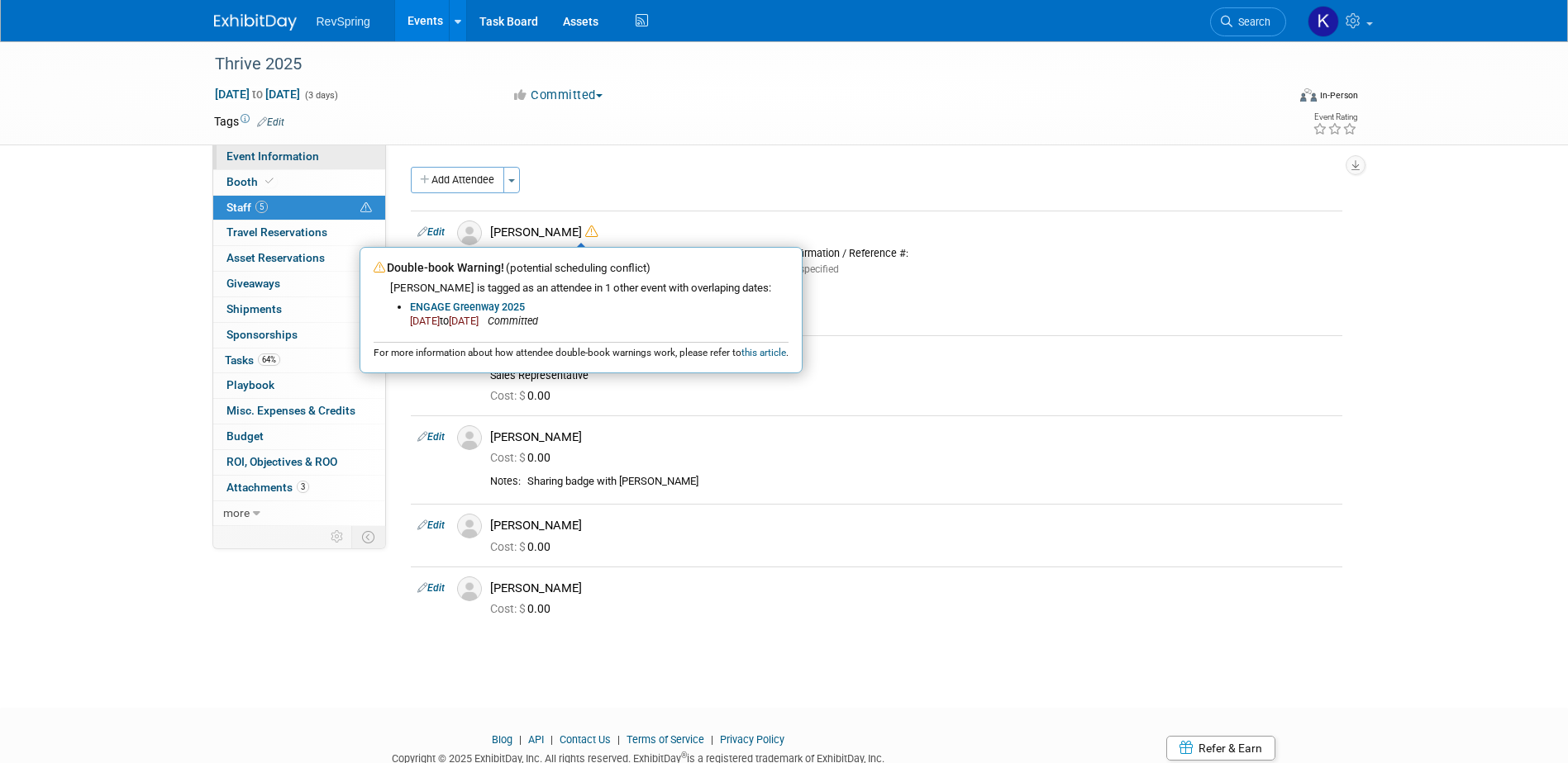
click at [266, 156] on span "Event Information" at bounding box center [273, 156] width 92 height 13
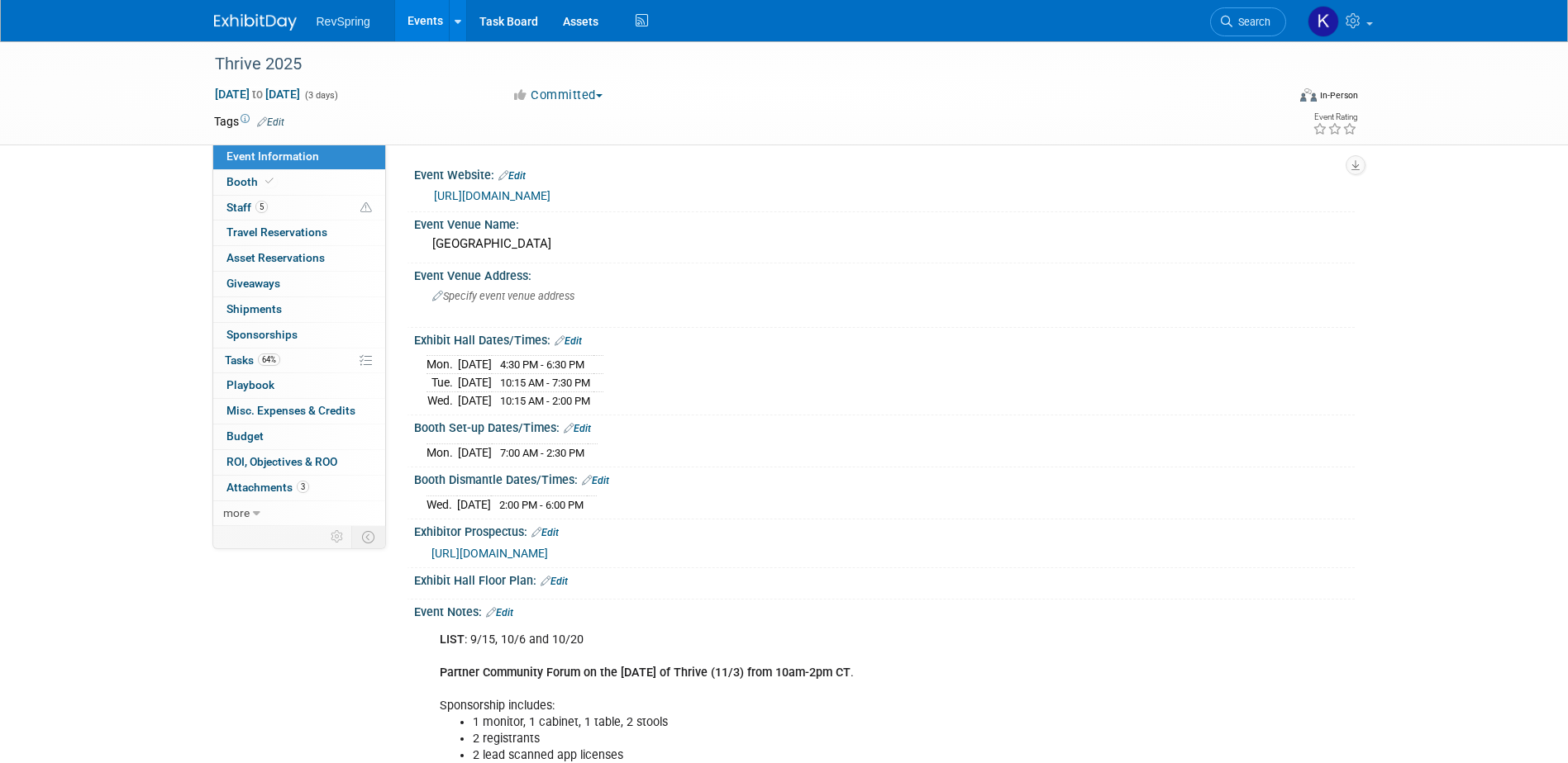
click at [302, 584] on div "Event Information Event Info Booth Booth 5 Staff 5 Staff 0 Travel Reservations …" at bounding box center [785, 651] width 1166 height 1220
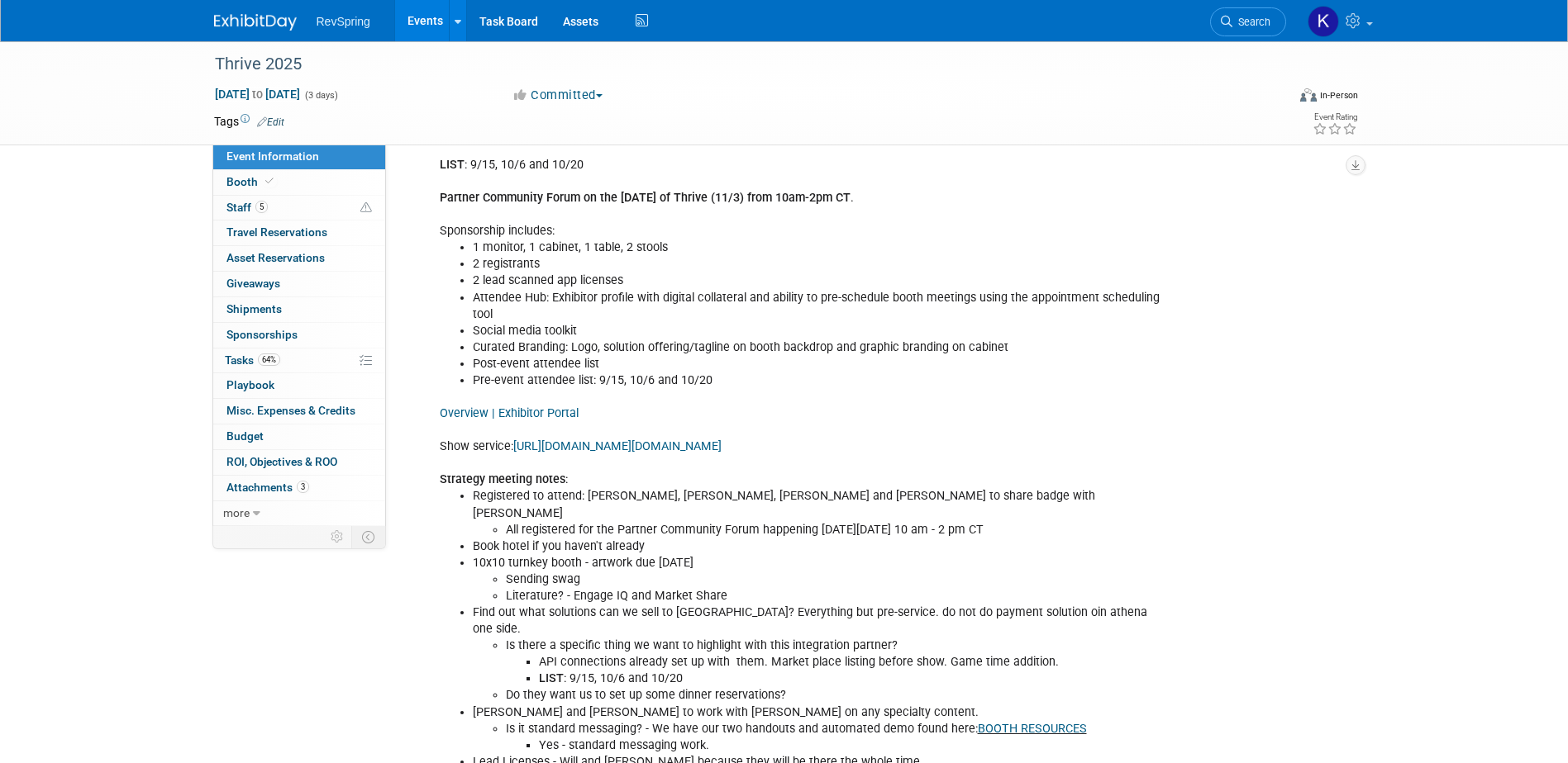
scroll to position [393, 0]
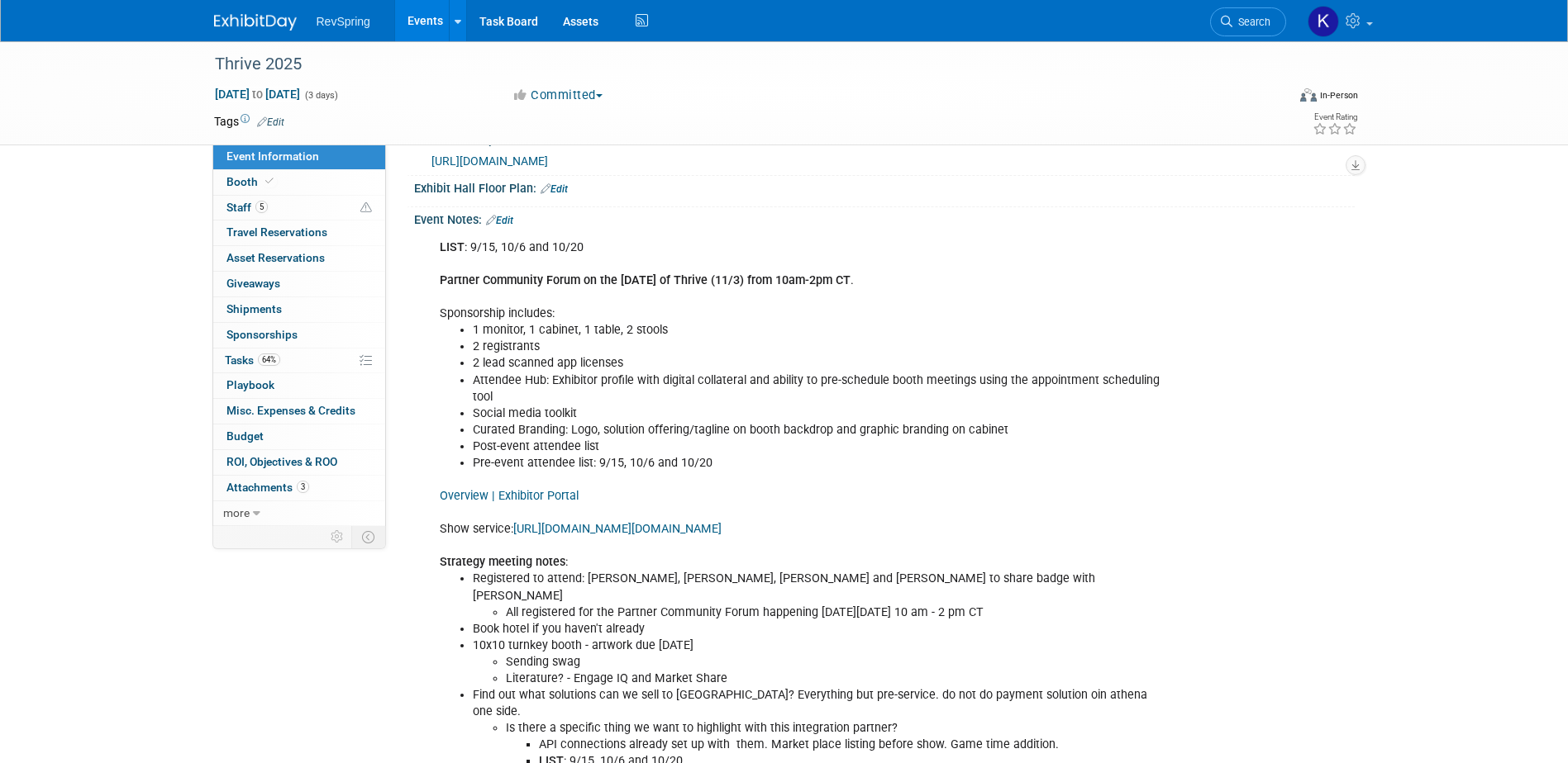
click at [510, 215] on link "Edit" at bounding box center [499, 221] width 27 height 11
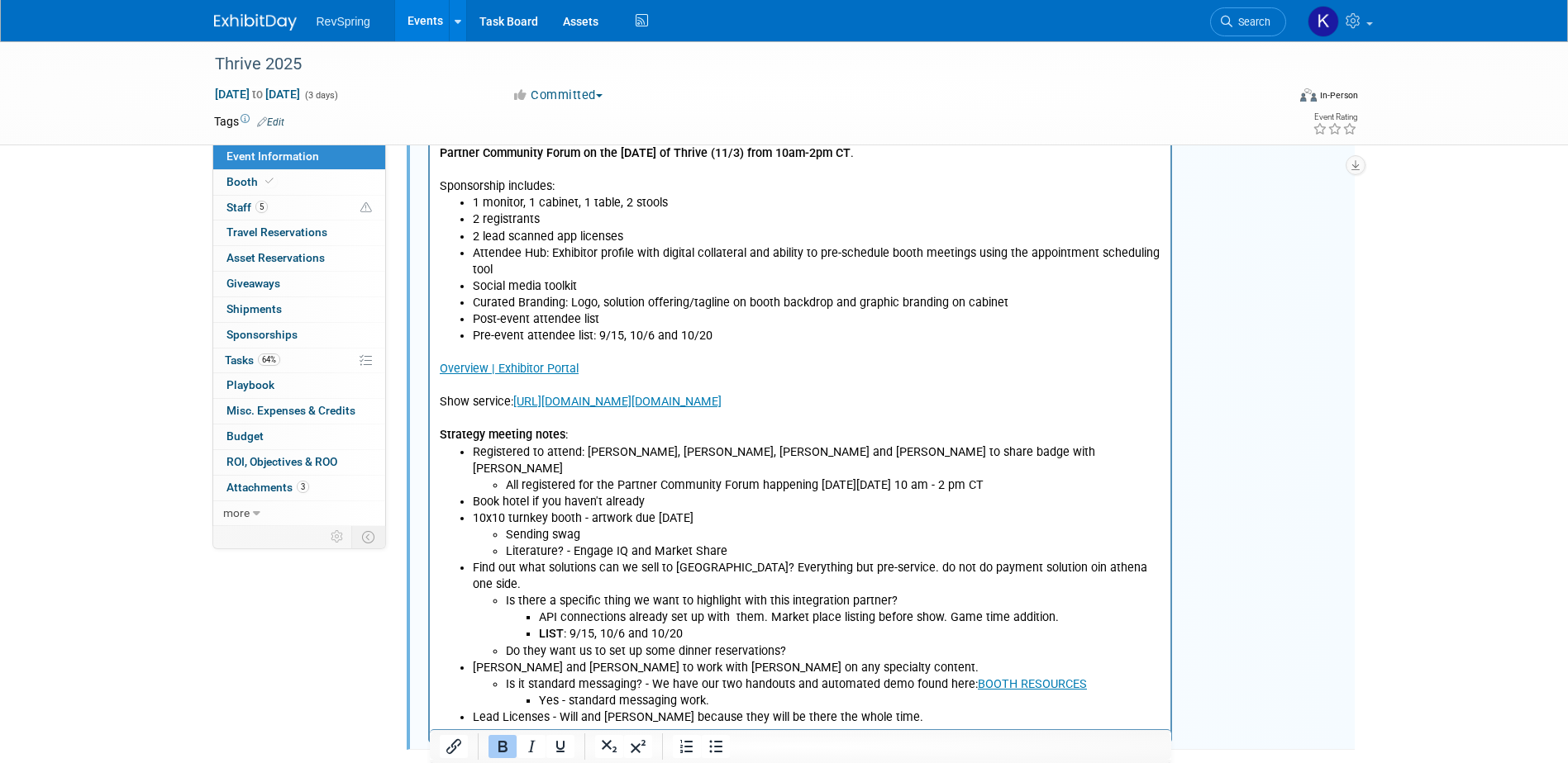
scroll to position [682, 0]
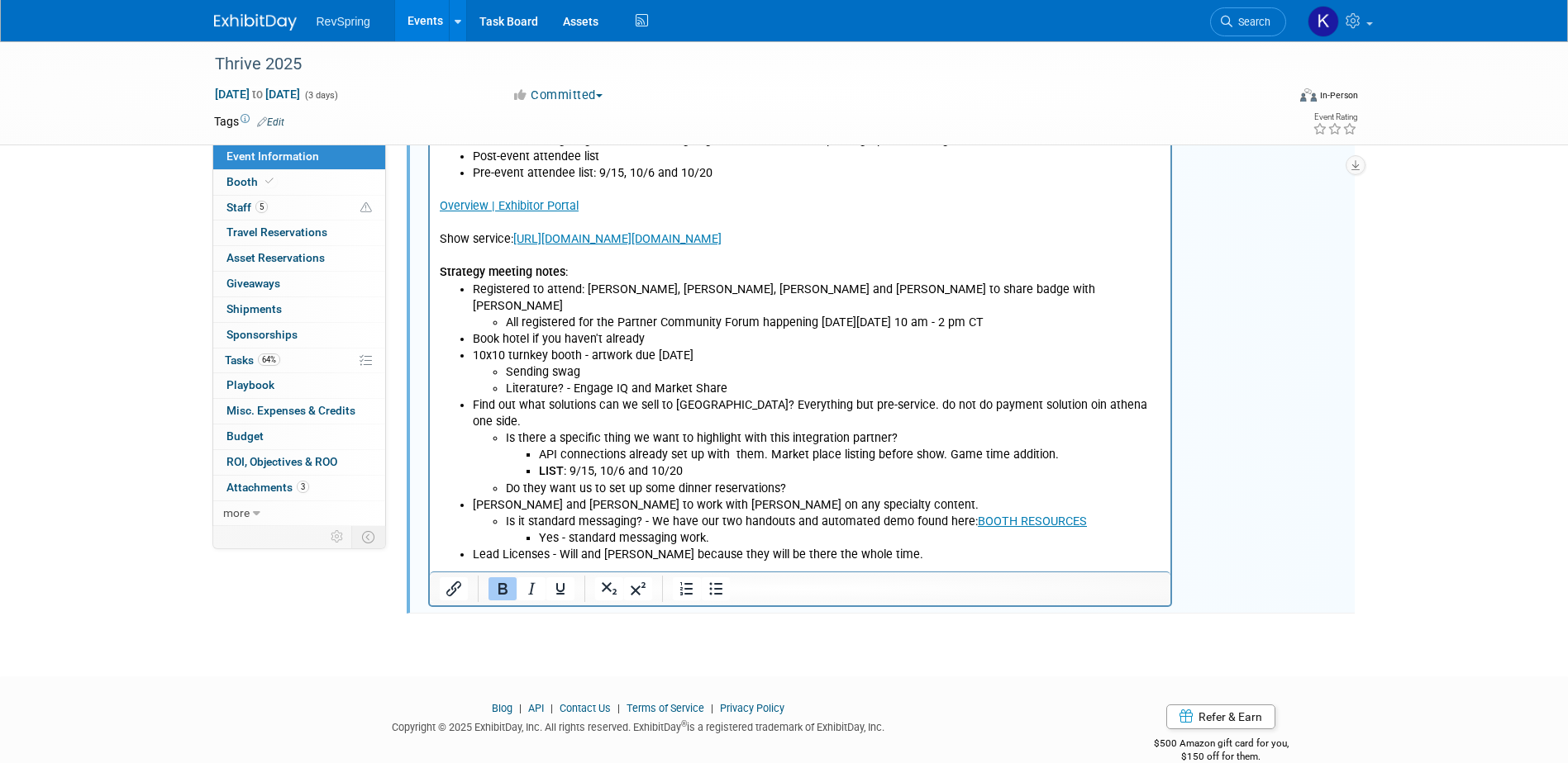
click at [890, 547] on li "Lead Licenses - Will and [PERSON_NAME] because they will be there the whole tim…" at bounding box center [816, 555] width 689 height 17
click at [821, 481] on li "Do they want us to set up some dinner reservations?" at bounding box center [833, 490] width 656 height 17
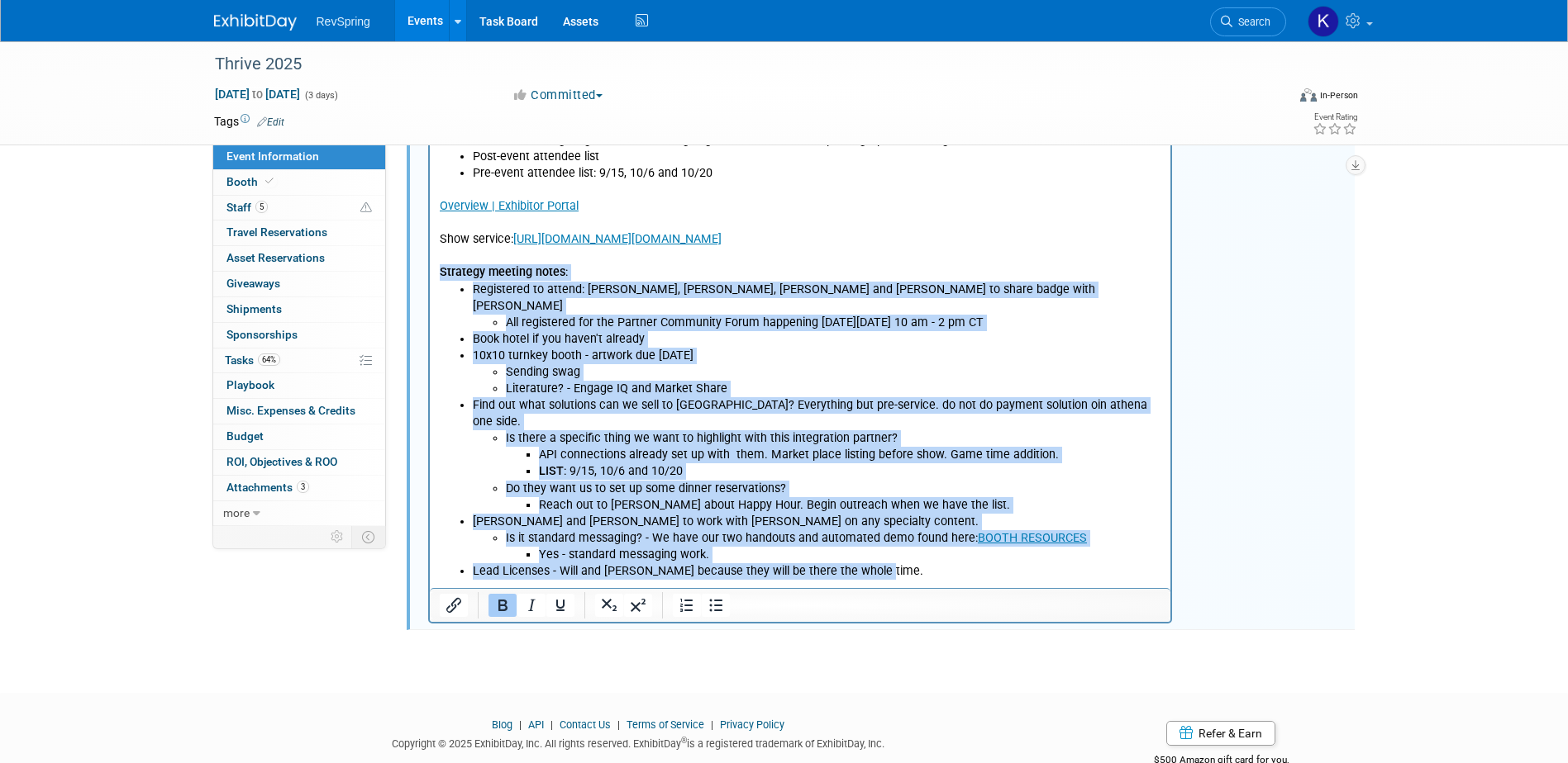
drag, startPoint x: 872, startPoint y: 537, endPoint x: 855, endPoint y: 218, distance: 319.5
click at [429, 277] on html "LIST : 9/15, 10/6 and 10/20 Partner Community Forum on the [DATE] of Thrive (11…" at bounding box center [799, 261] width 742 height 637
copy body "Loremips dolorsi ametc : Adipiscing el seddoe: Tempori, Utlab, Etdo mag Aliq - …"
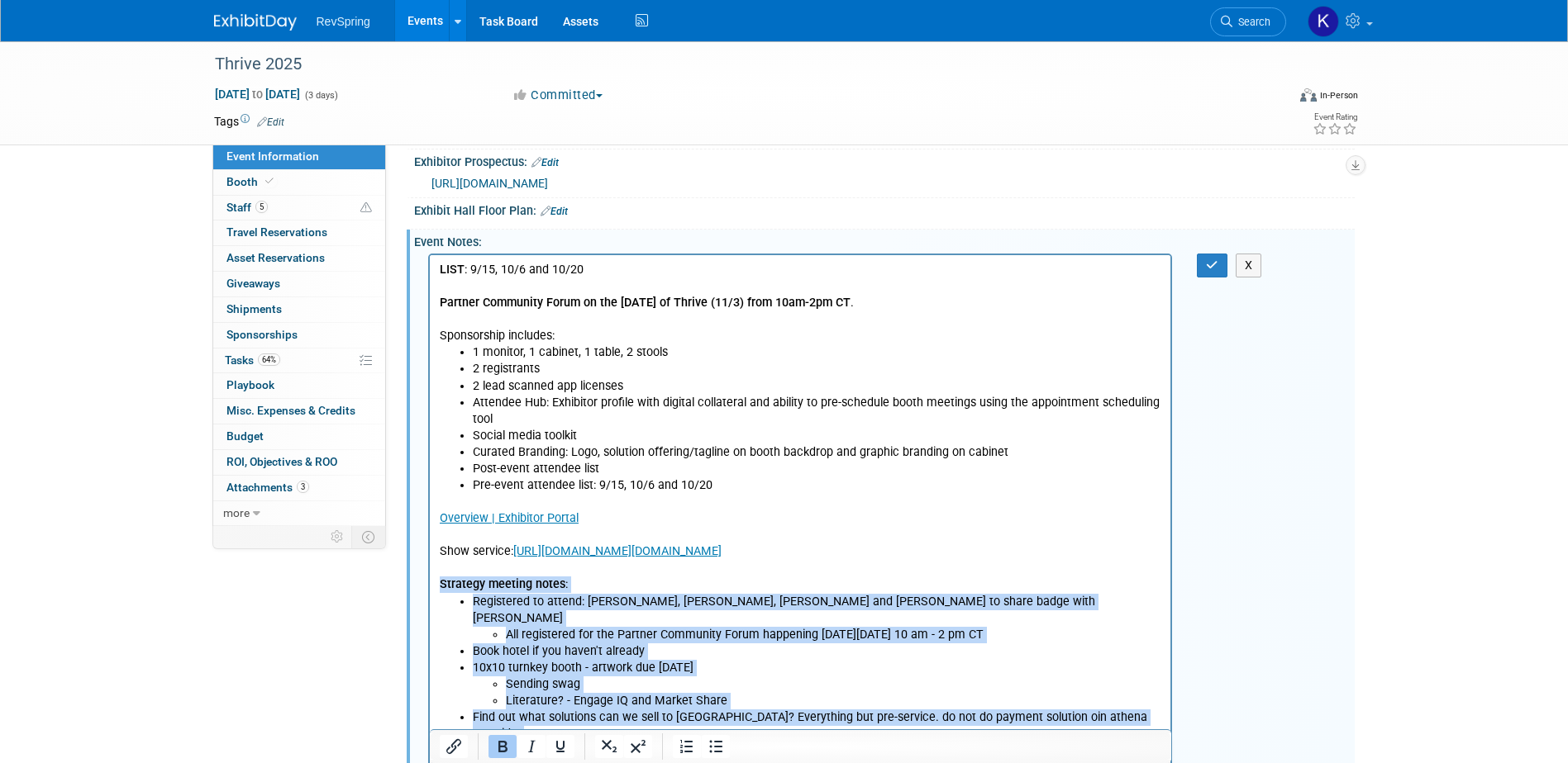
scroll to position [352, 0]
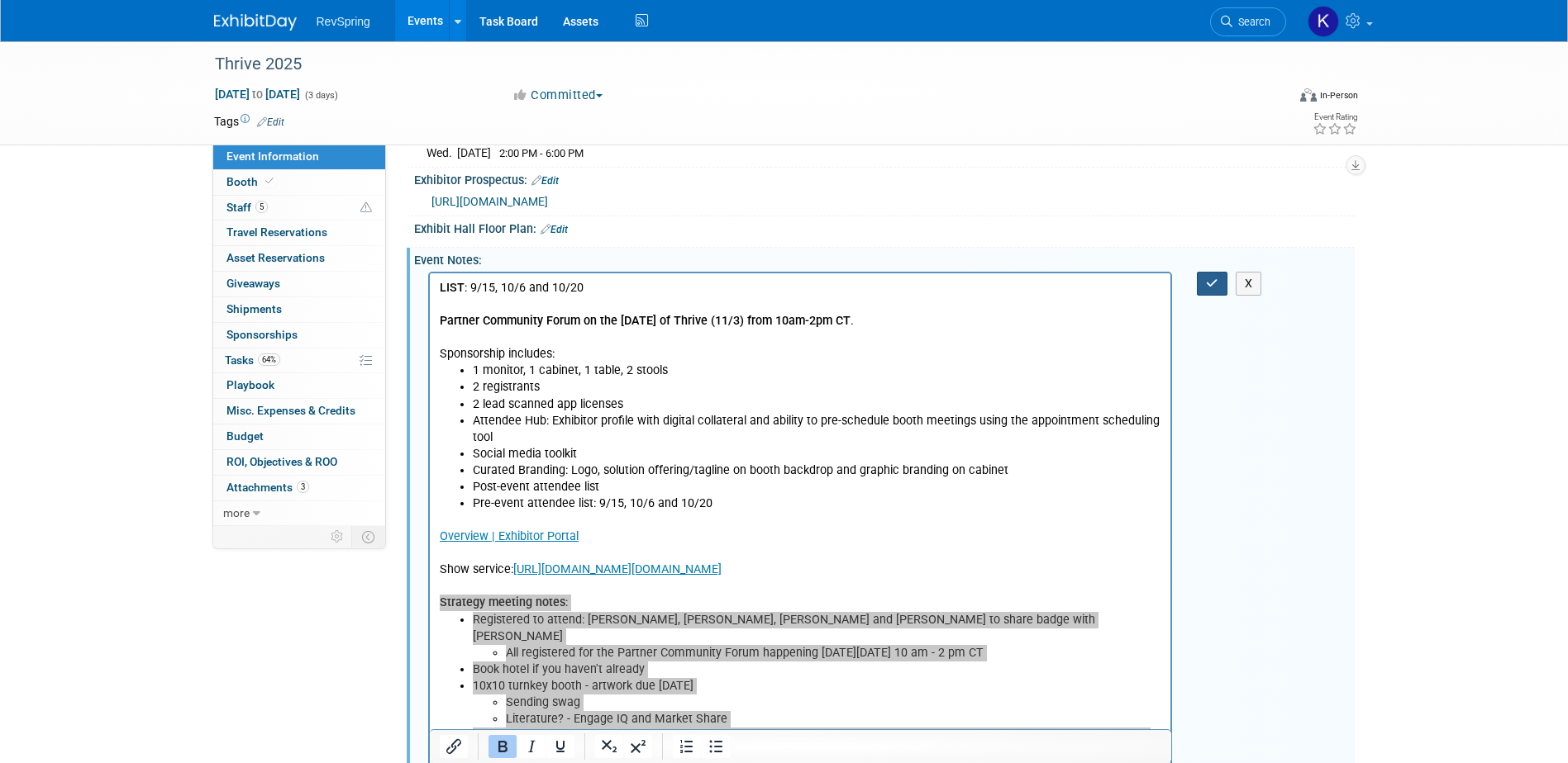
click at [1206, 290] on button "button" at bounding box center [1212, 283] width 31 height 23
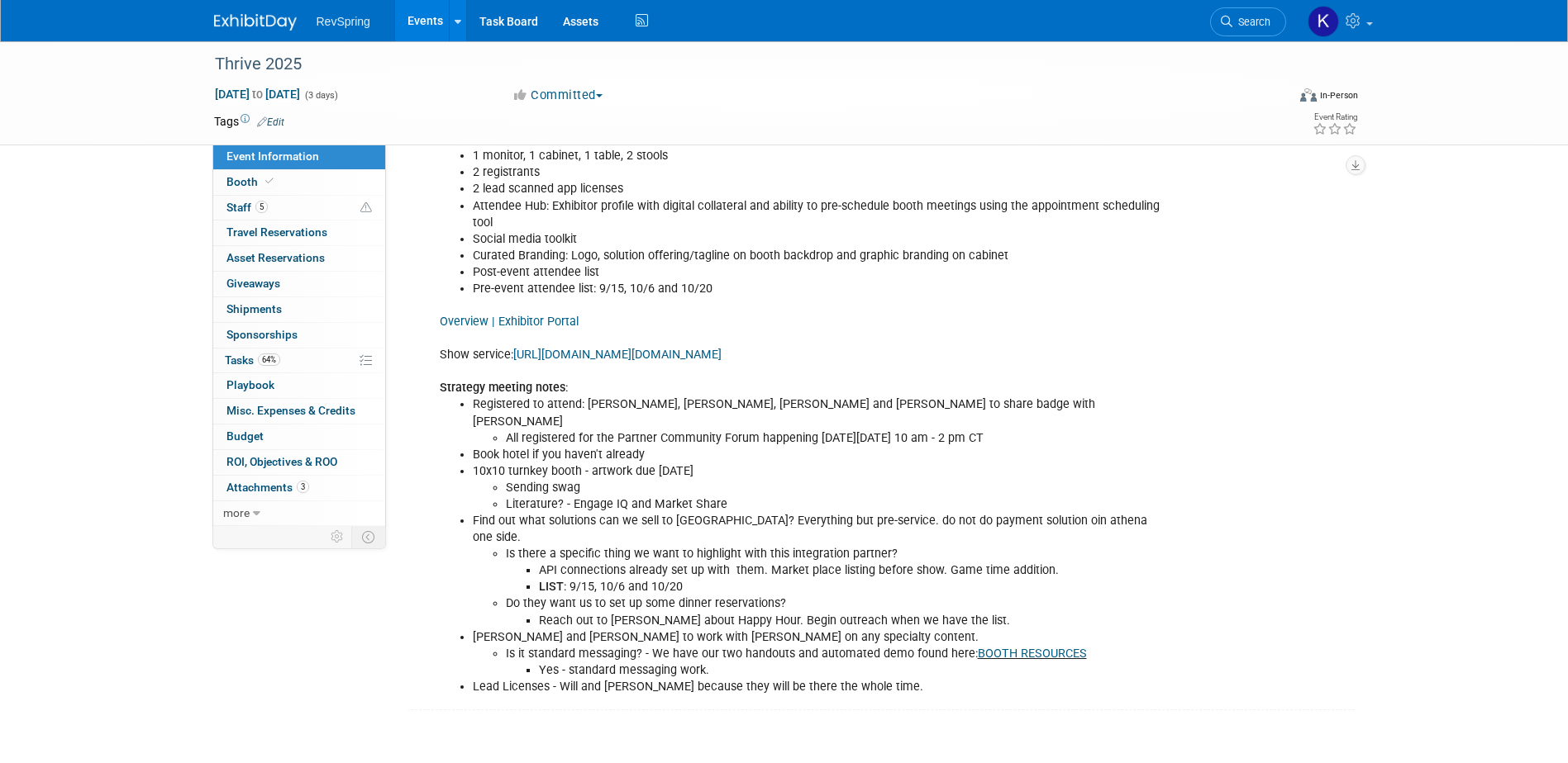
scroll to position [657, 0]
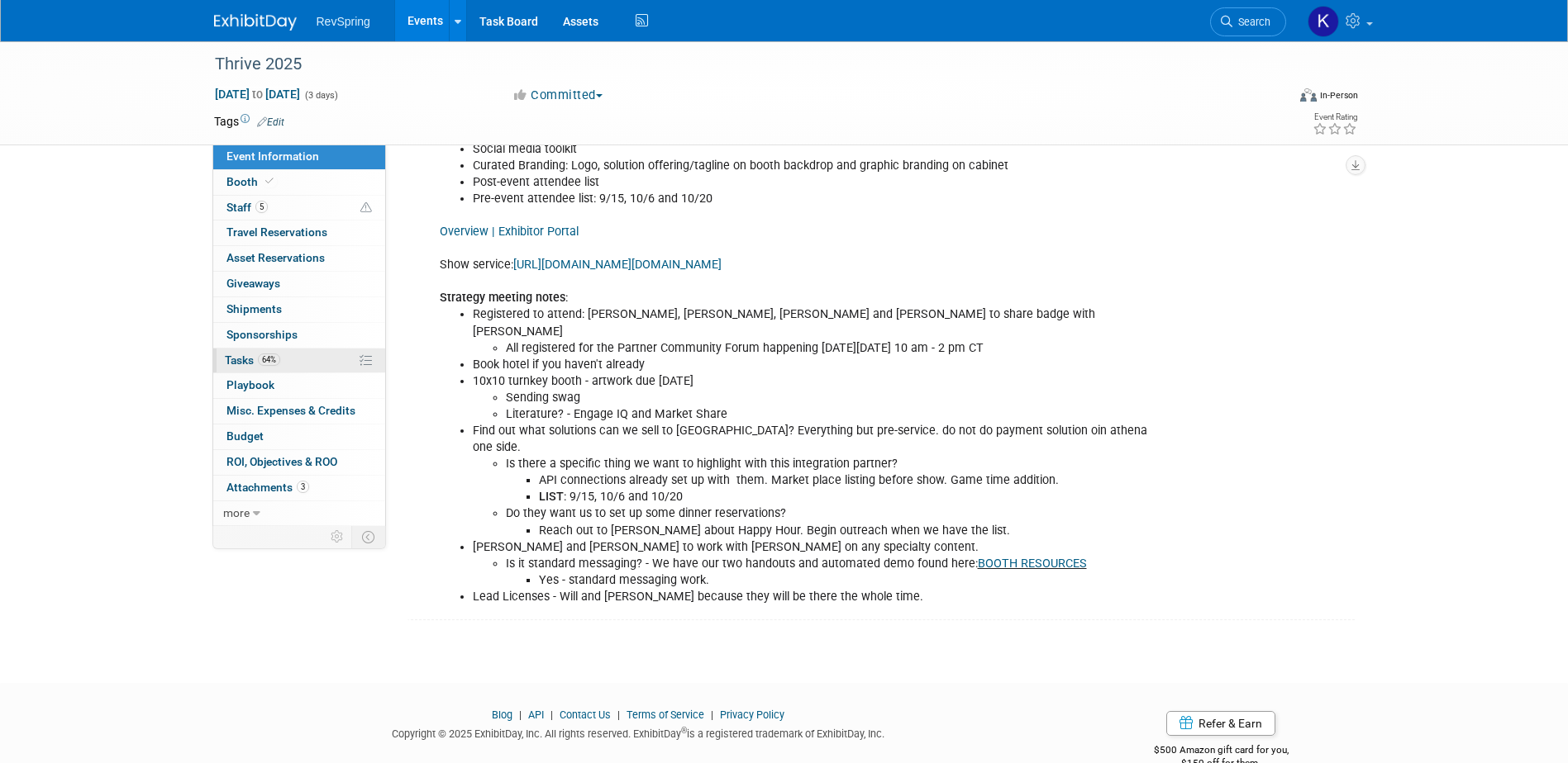
click at [288, 361] on link "64% Tasks 64%" at bounding box center [299, 361] width 172 height 24
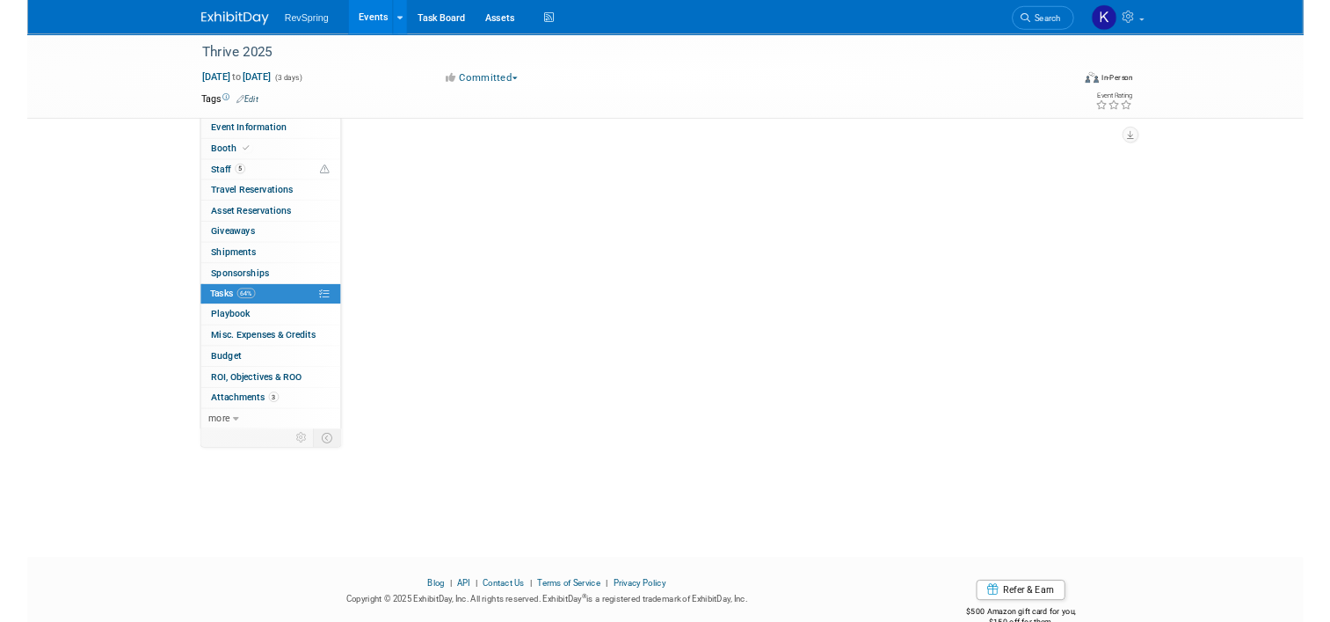
scroll to position [0, 0]
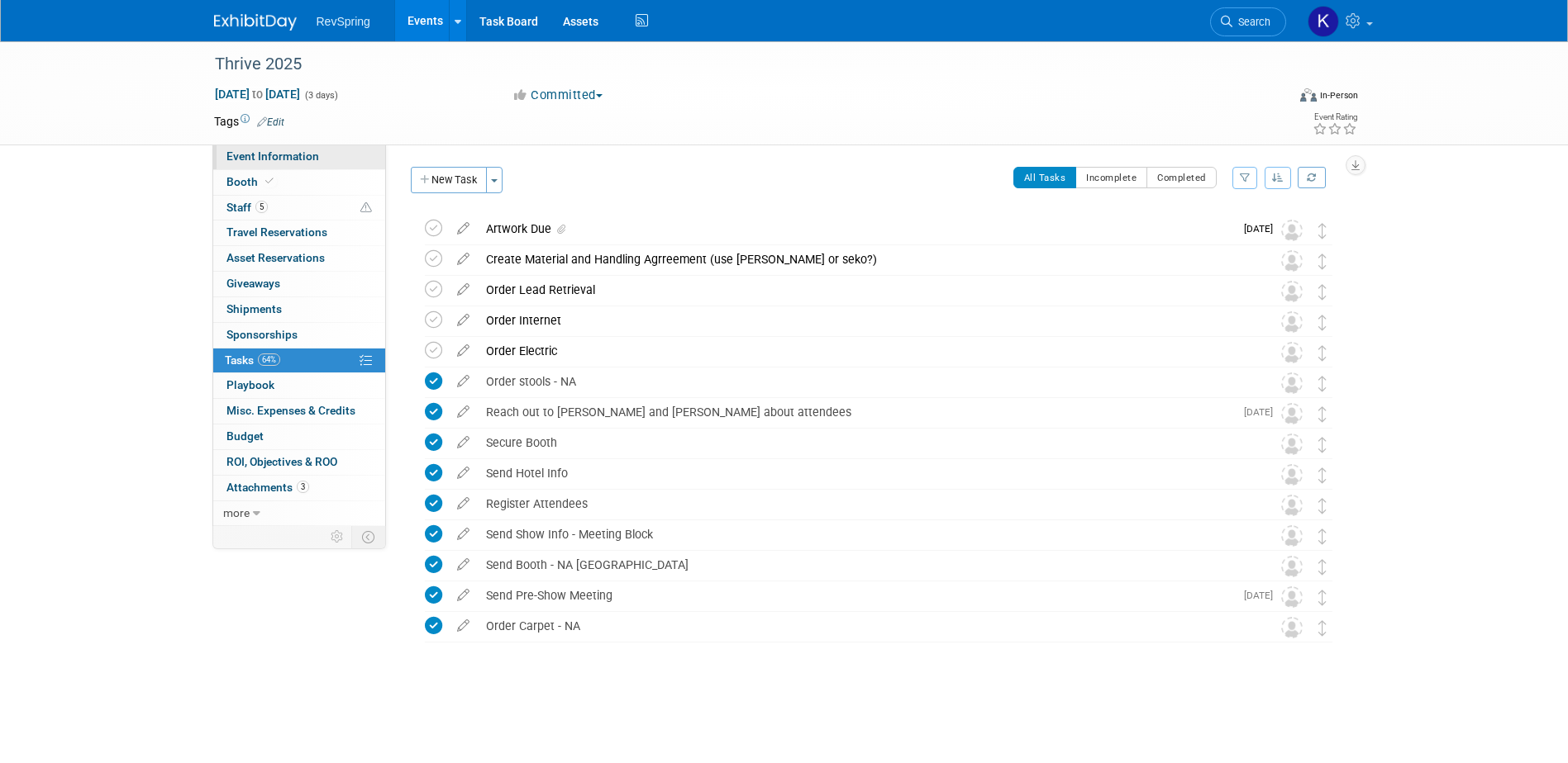
click at [293, 161] on span "Event Information" at bounding box center [273, 156] width 92 height 13
